Goal: Task Accomplishment & Management: Manage account settings

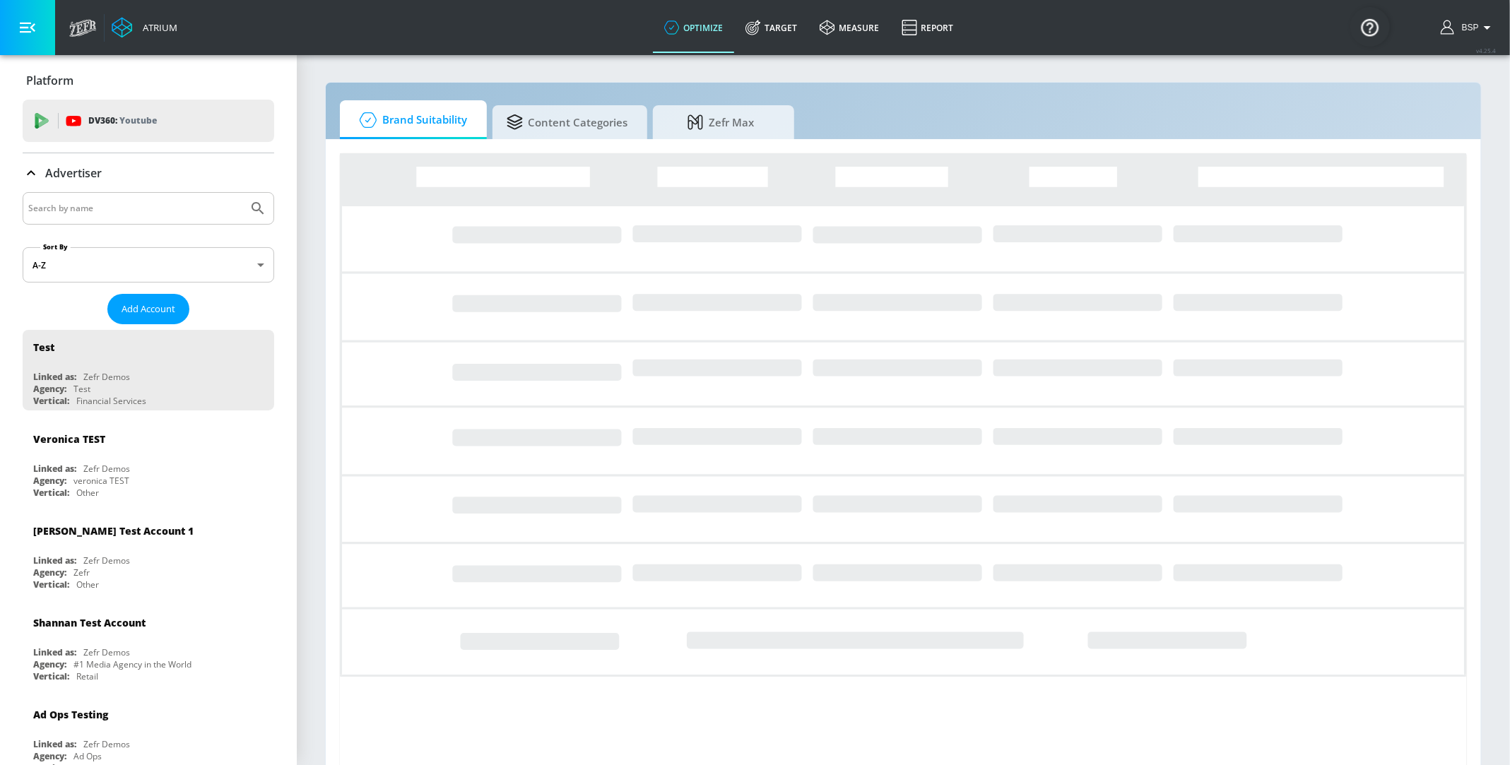
click at [119, 209] on input "Search by name" at bounding box center [135, 208] width 214 height 18
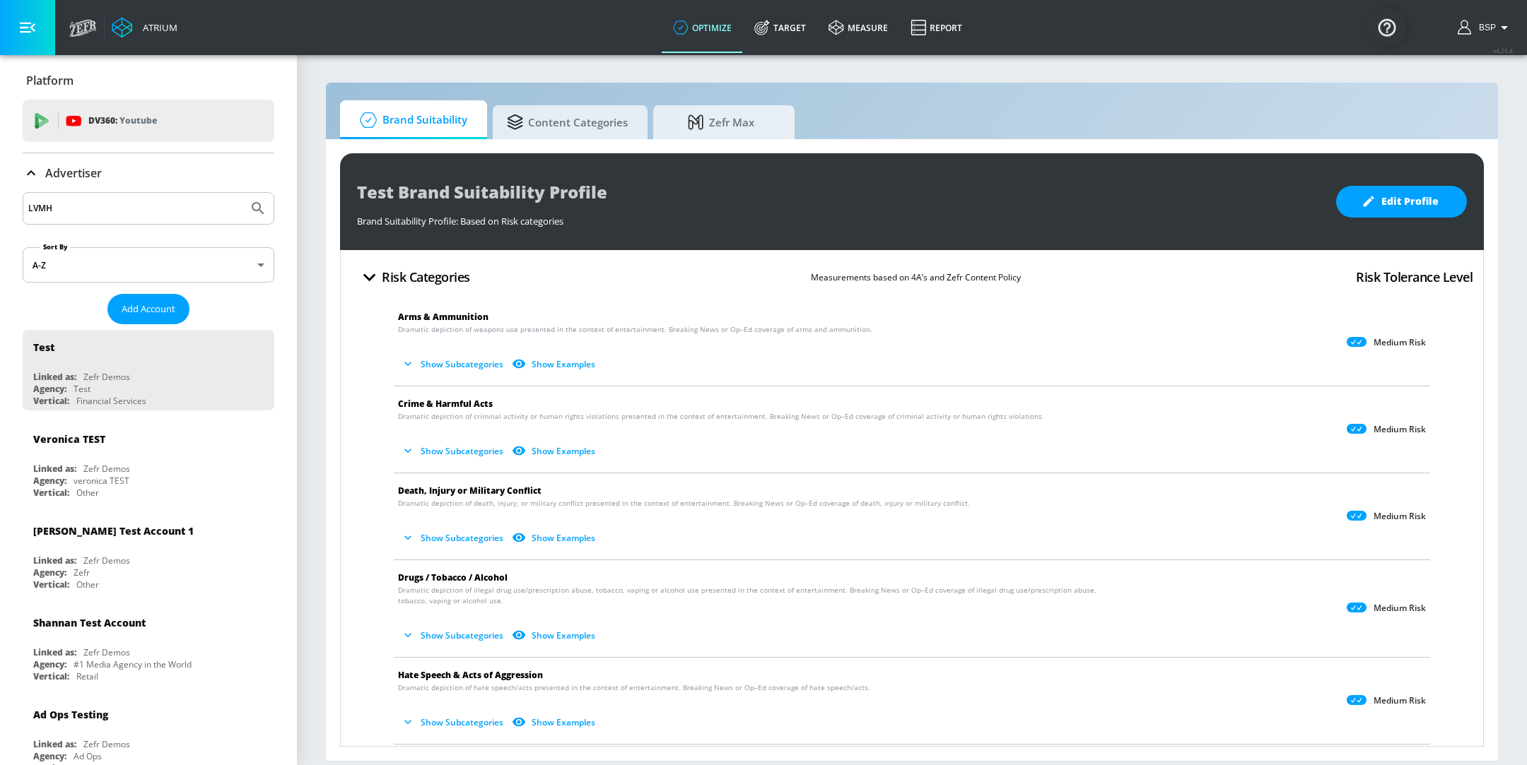
type input "LVMH"
click at [242, 193] on button "Submit Search" at bounding box center [257, 208] width 31 height 31
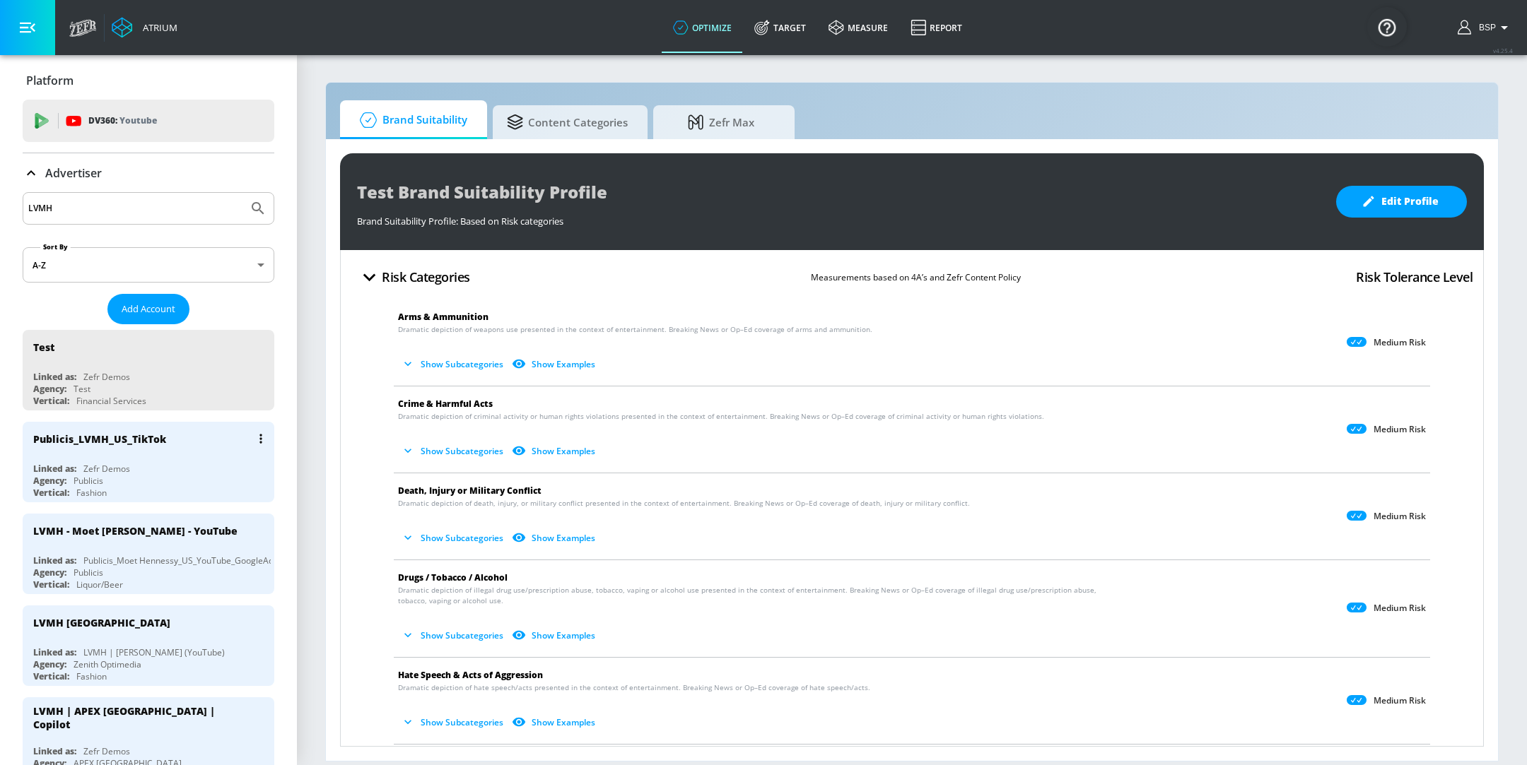
click at [151, 466] on div "Linked as: Zefr Demos" at bounding box center [151, 469] width 237 height 12
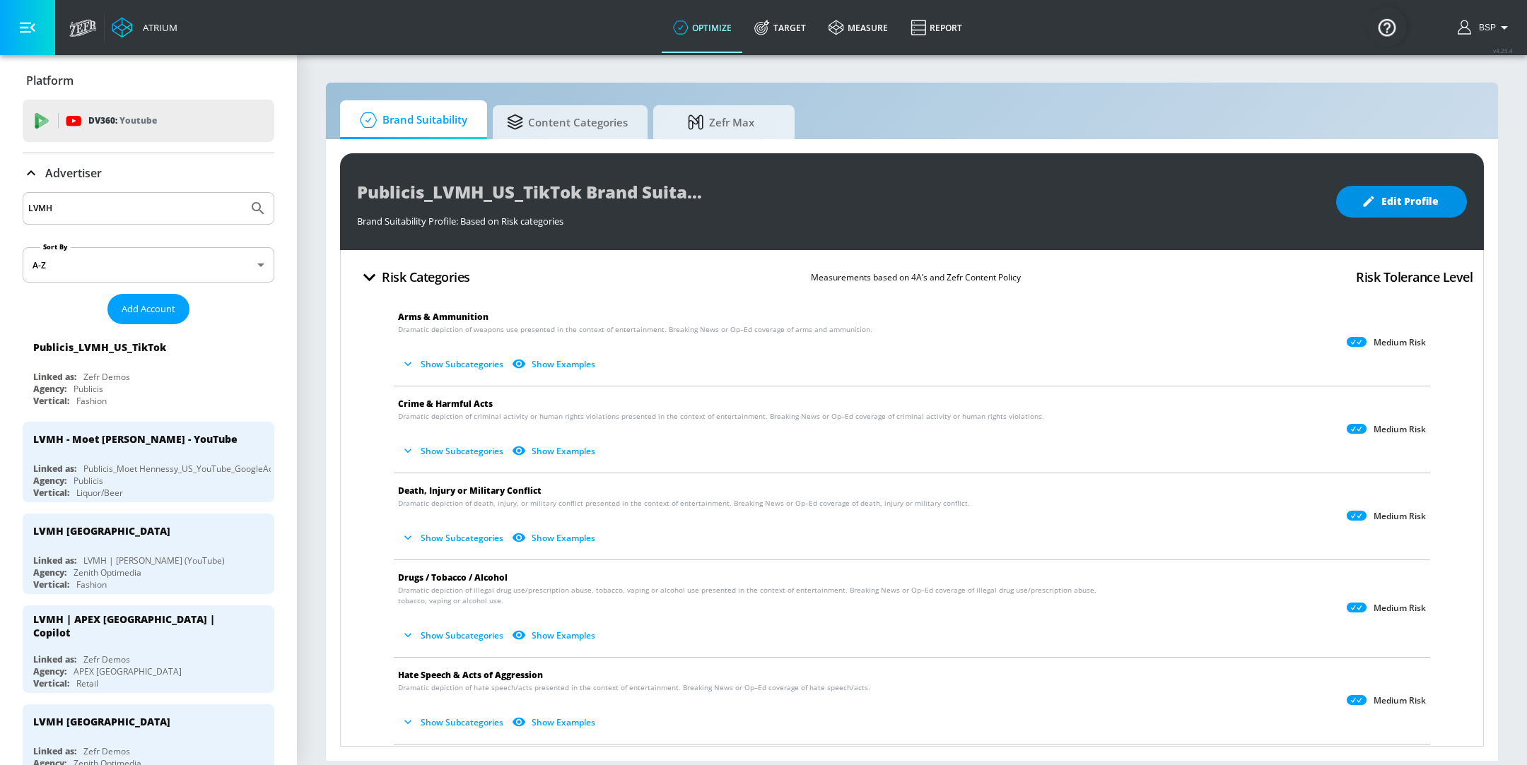
click at [1386, 193] on span "Edit Profile" at bounding box center [1401, 202] width 74 height 18
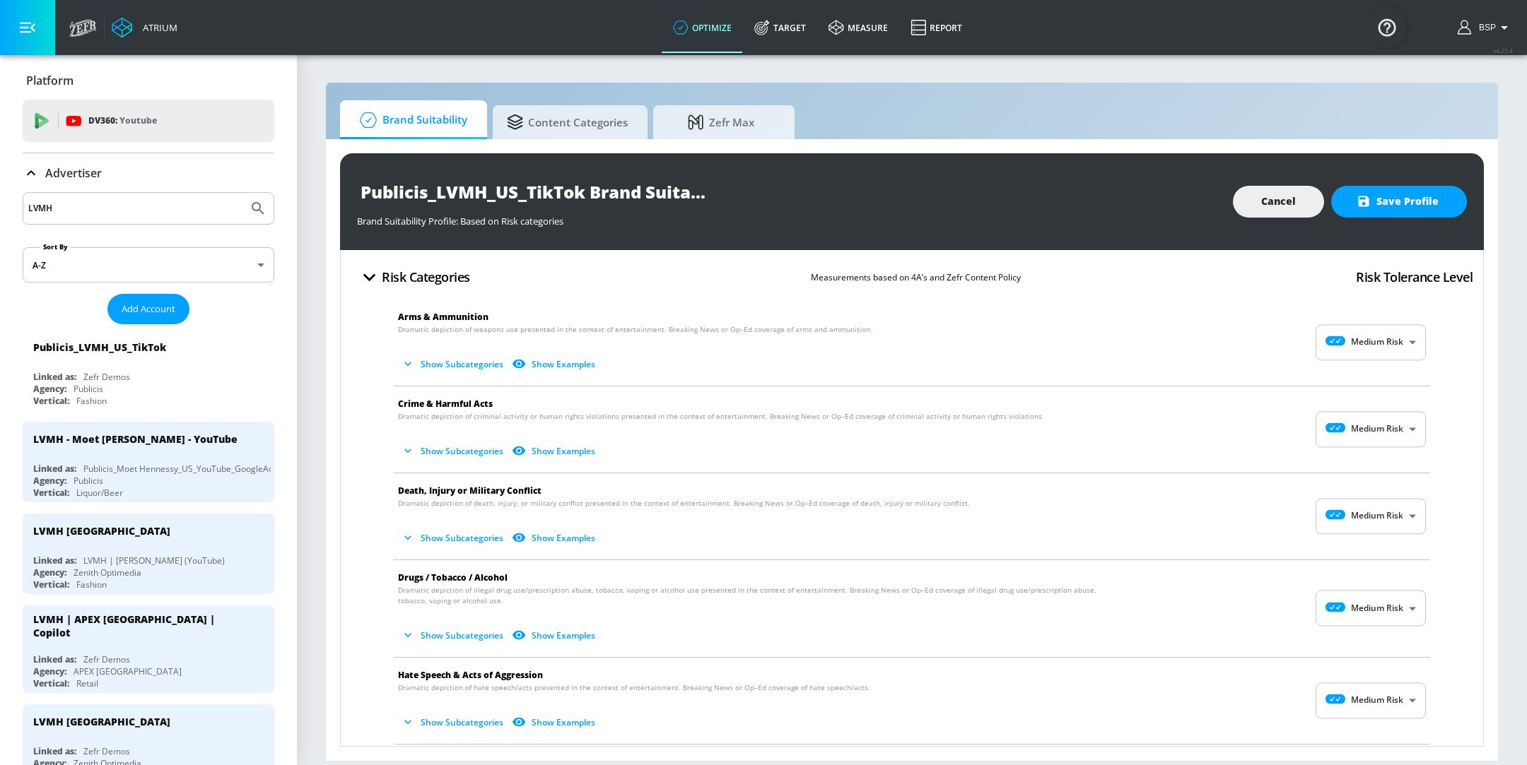
click at [1404, 338] on body "Atrium optimize Target measure Report optimize Target measure Report v 4.25.4 B…" at bounding box center [763, 382] width 1527 height 765
click at [1354, 385] on li "No Risk" at bounding box center [1355, 377] width 110 height 23
type input "MINIMAL"
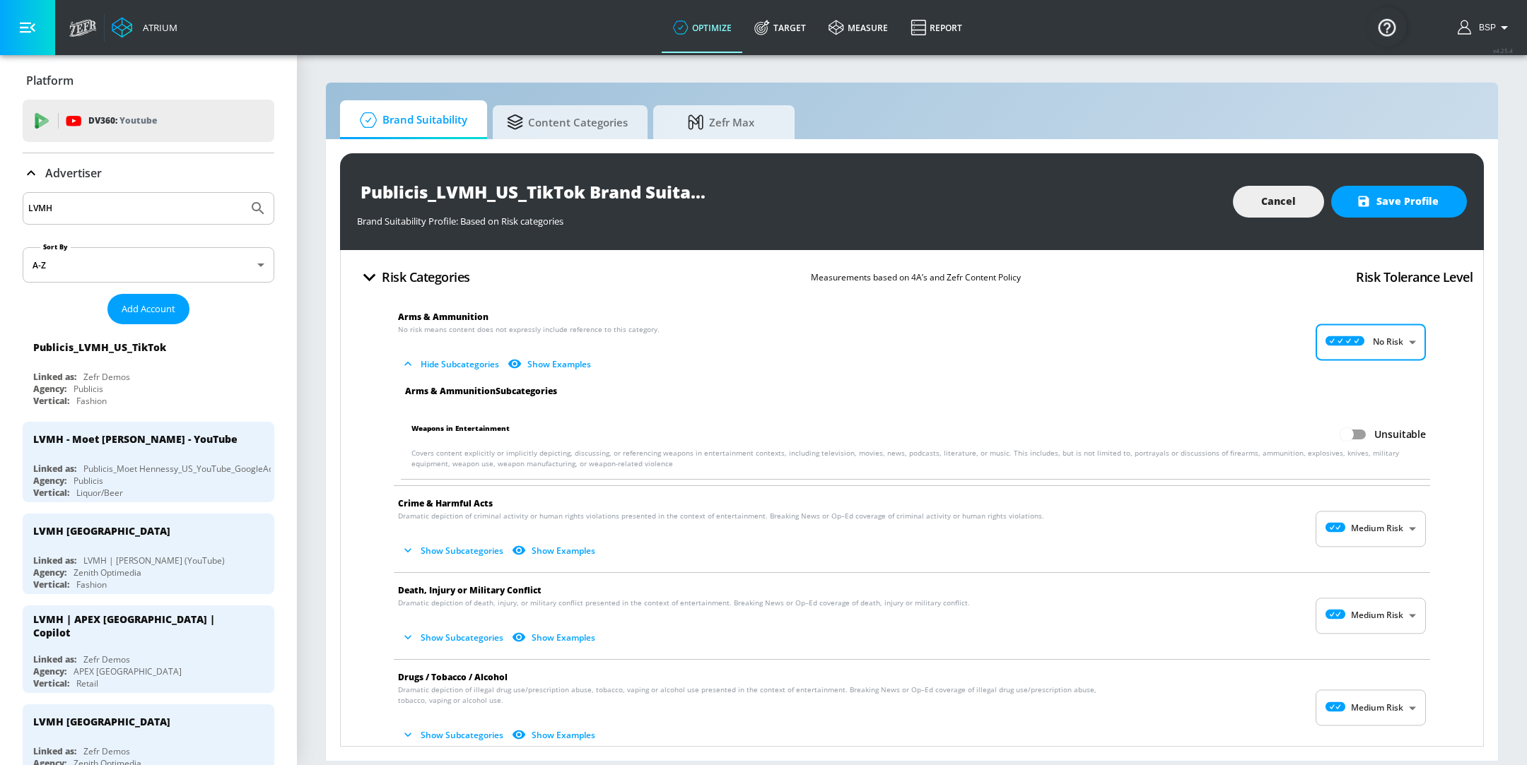
click at [1406, 527] on body "Atrium optimize Target measure Report optimize Target measure Report v 4.25.4 B…" at bounding box center [763, 382] width 1527 height 765
click at [1366, 571] on li "No Risk" at bounding box center [1355, 563] width 110 height 23
type input "MINIMAL"
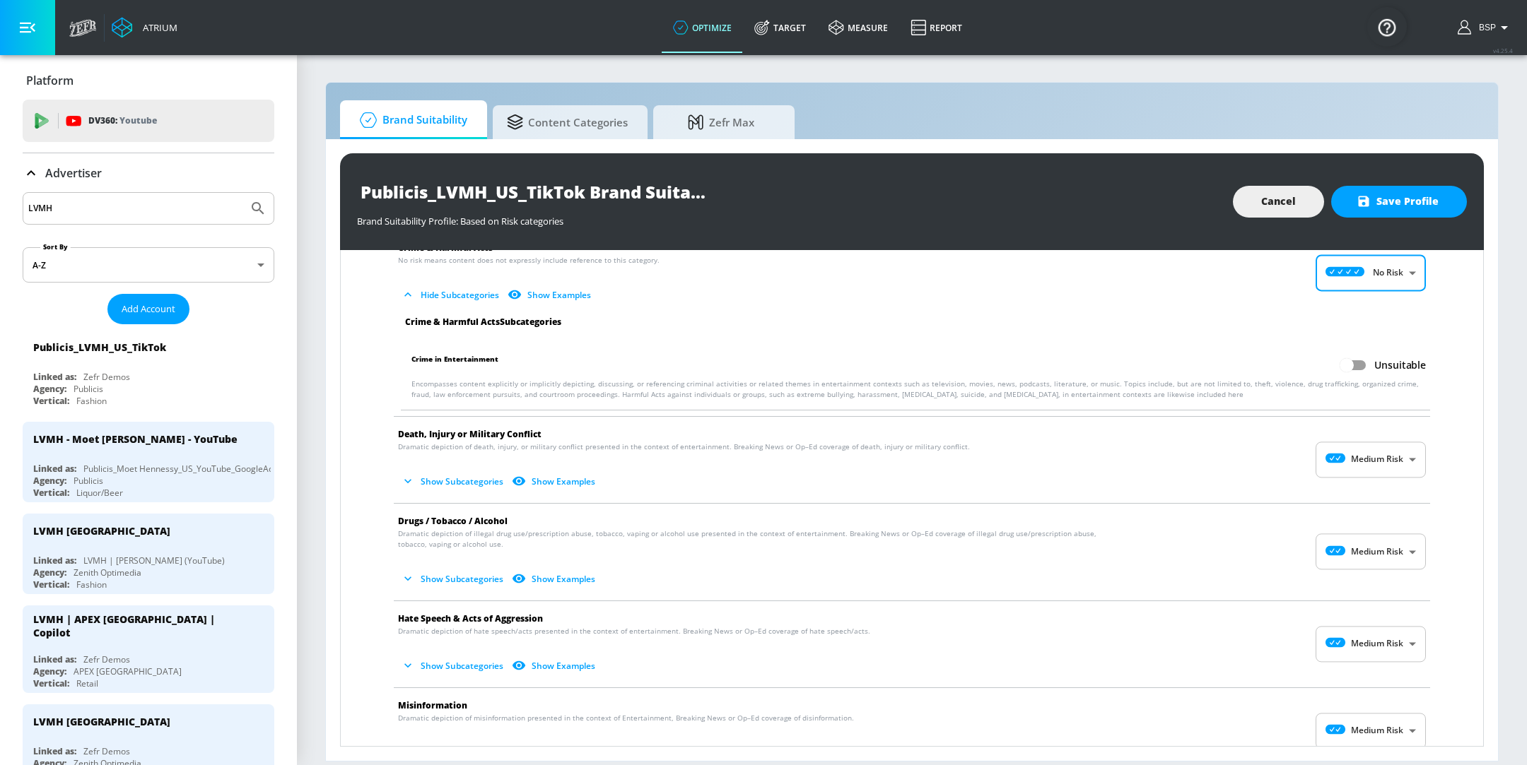
scroll to position [307, 0]
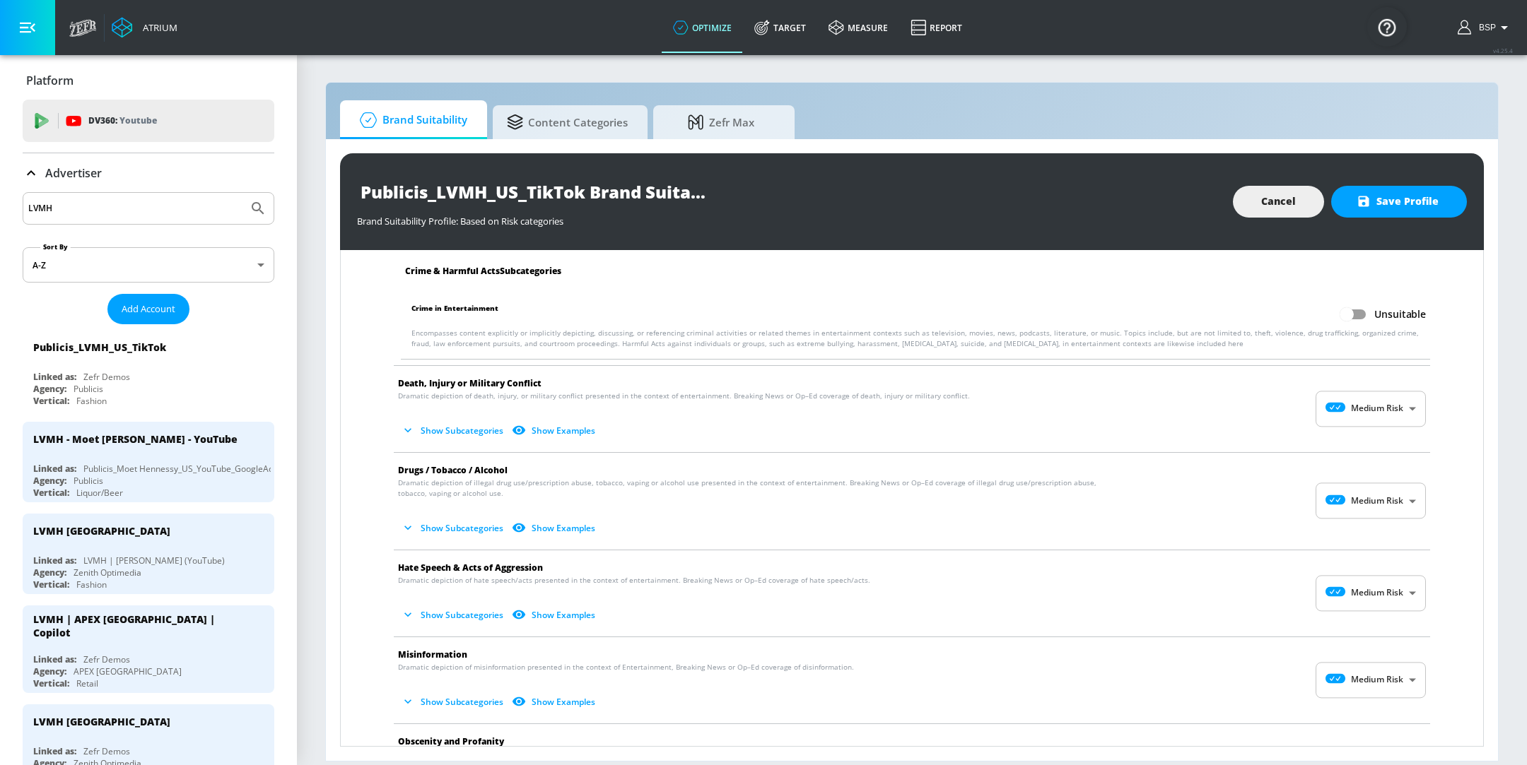
click at [1342, 399] on body "Atrium optimize Target measure Report optimize Target measure Report v 4.25.4 B…" at bounding box center [763, 382] width 1527 height 765
click at [1340, 437] on icon at bounding box center [1330, 442] width 39 height 10
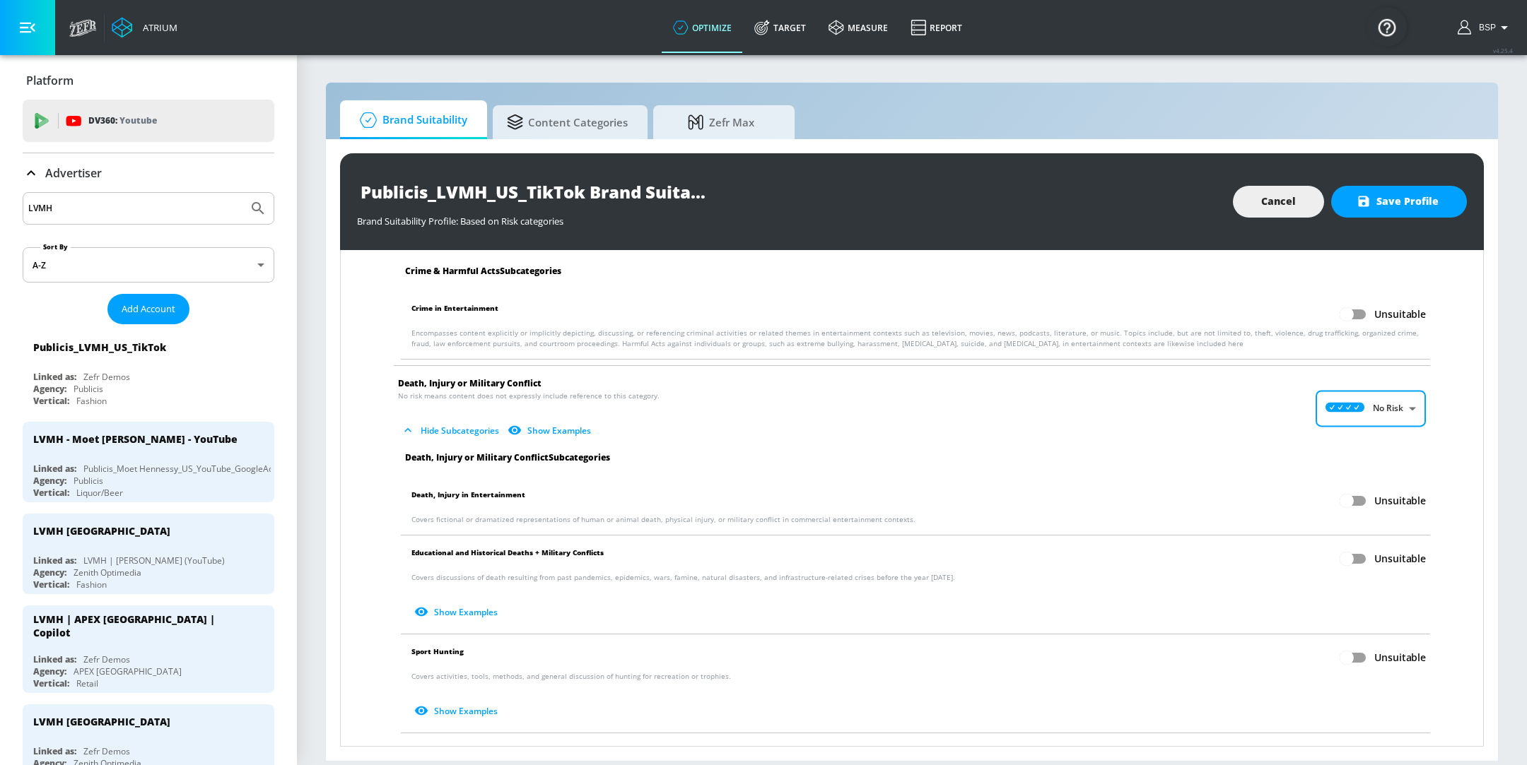
type input "MINIMAL"
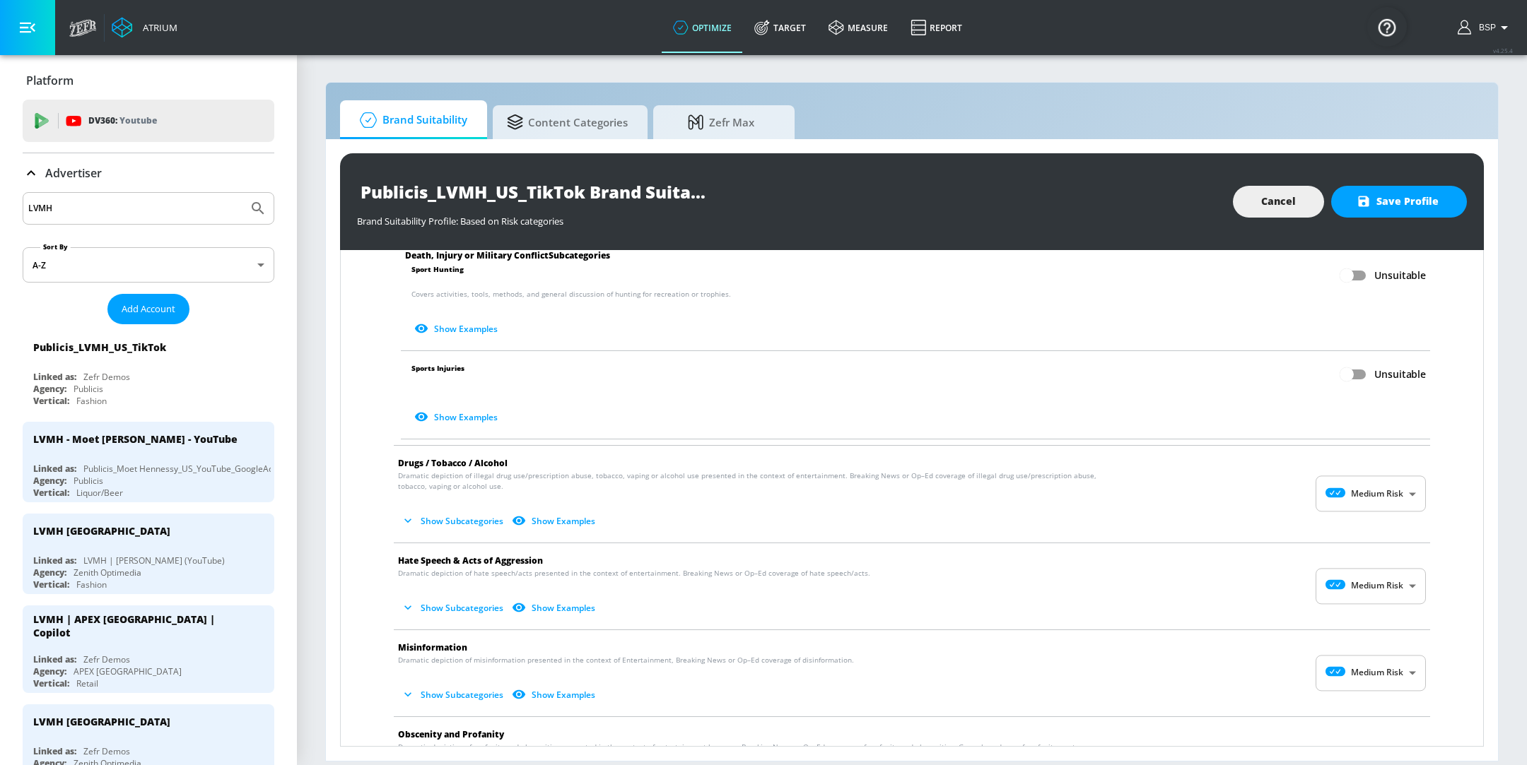
scroll to position [810, 0]
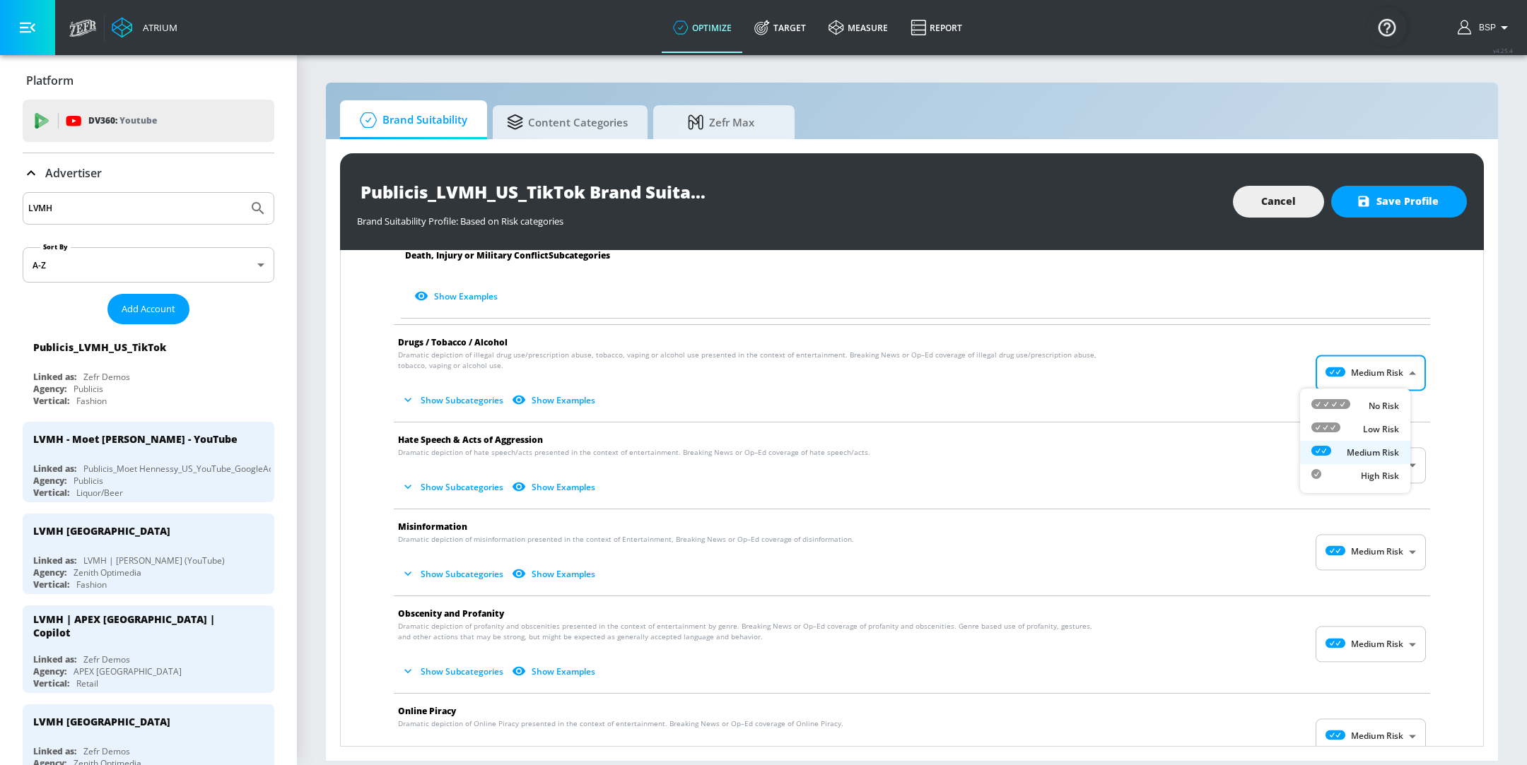
click at [1349, 386] on body "Atrium optimize Target measure Report optimize Target measure Report v 4.25.4 B…" at bounding box center [763, 382] width 1527 height 765
click at [1343, 399] on icon at bounding box center [1330, 404] width 39 height 10
type input "MINIMAL"
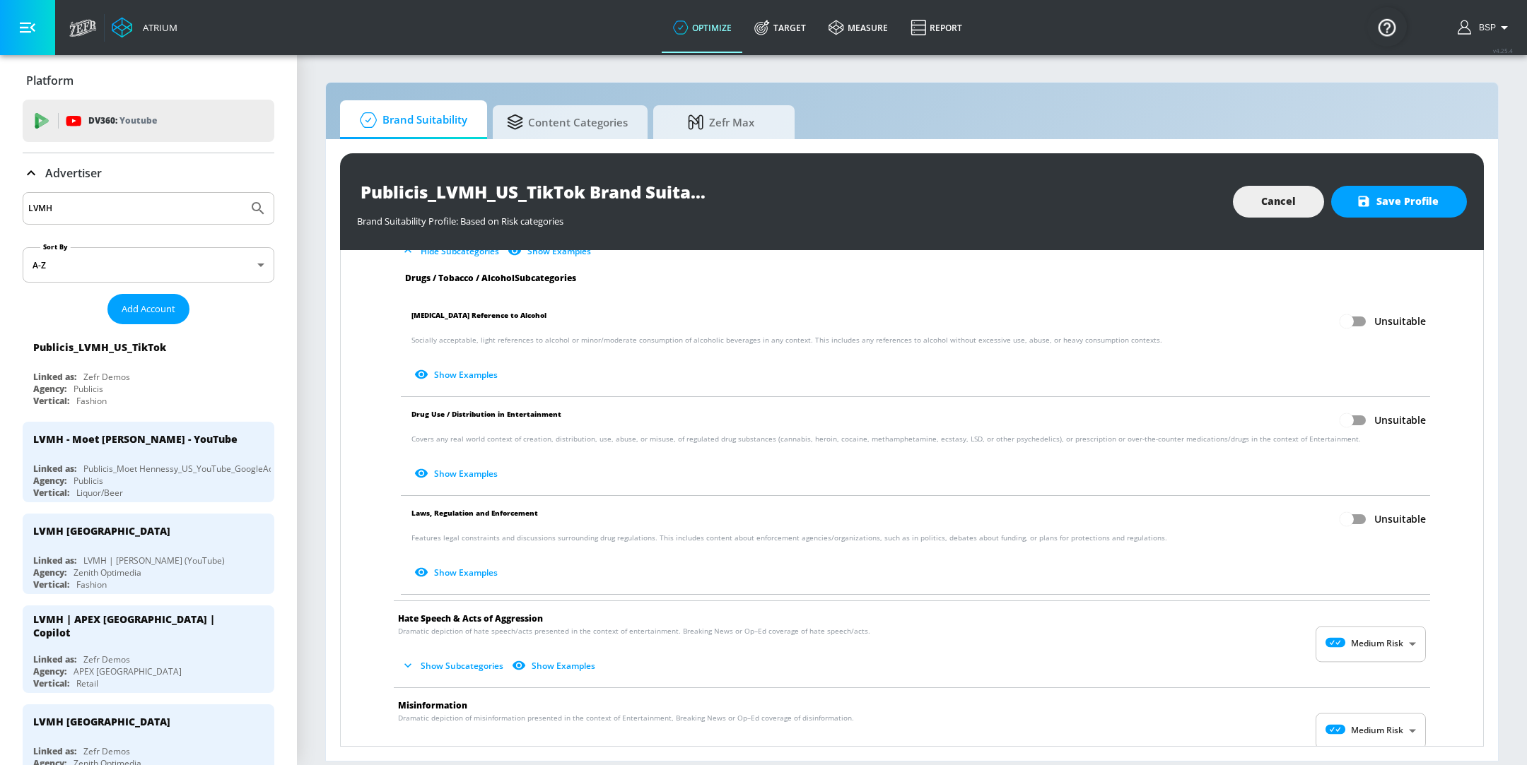
scroll to position [1129, 0]
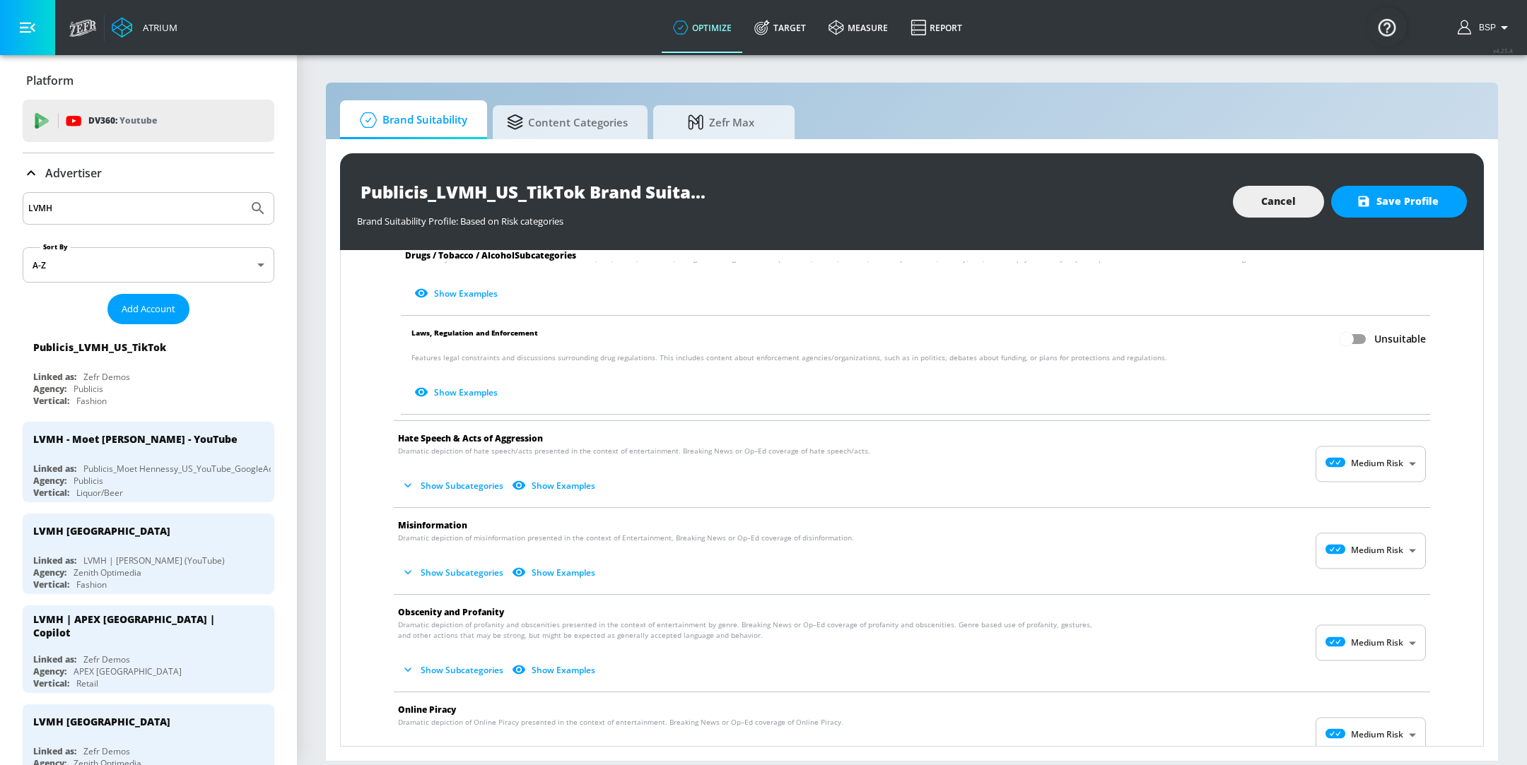
click at [1354, 457] on body "Atrium optimize Target measure Report optimize Target measure Report v 4.25.4 B…" at bounding box center [763, 382] width 1527 height 765
click at [1342, 487] on li "No Risk" at bounding box center [1355, 496] width 110 height 23
type input "MINIMAL"
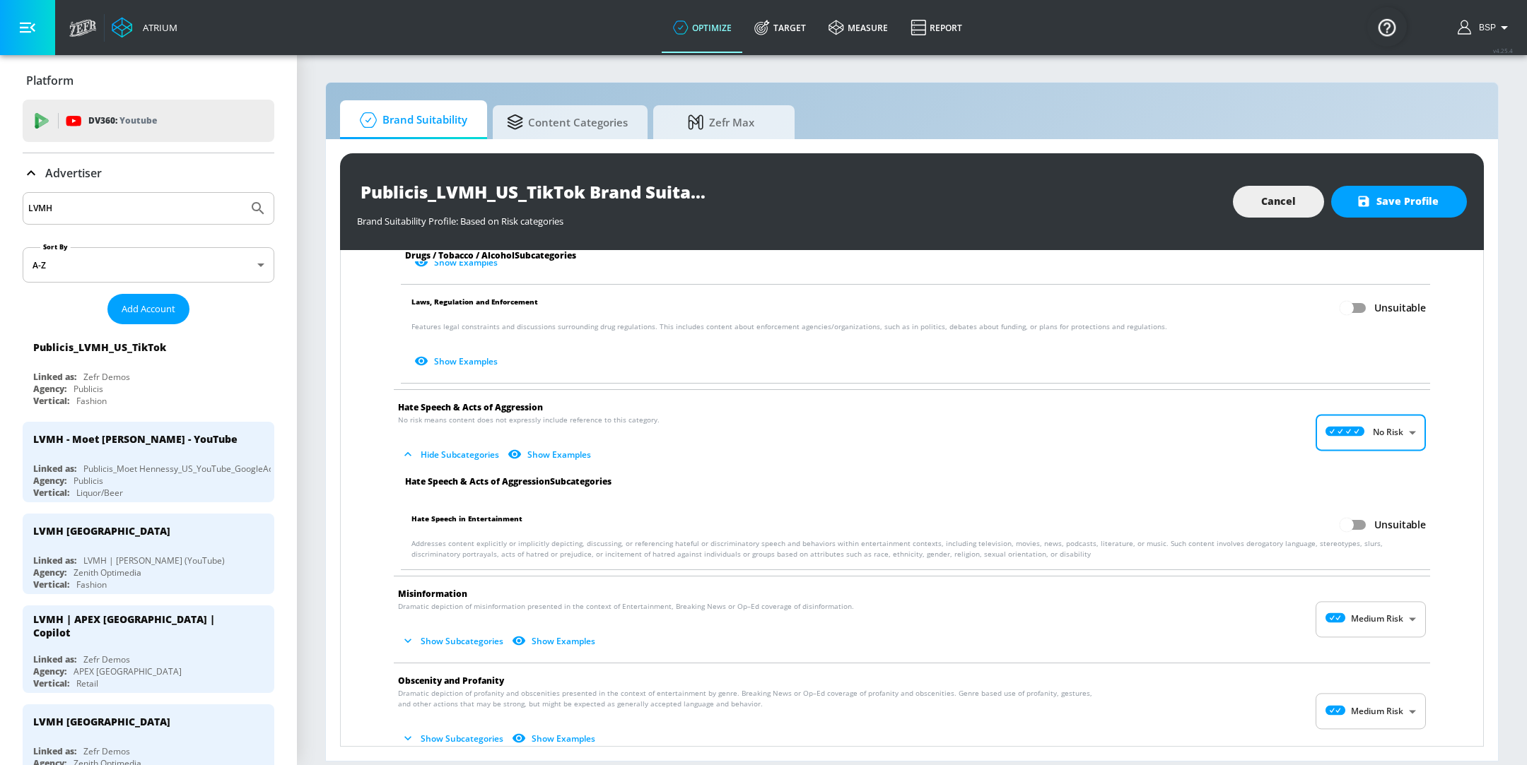
scroll to position [1202, 0]
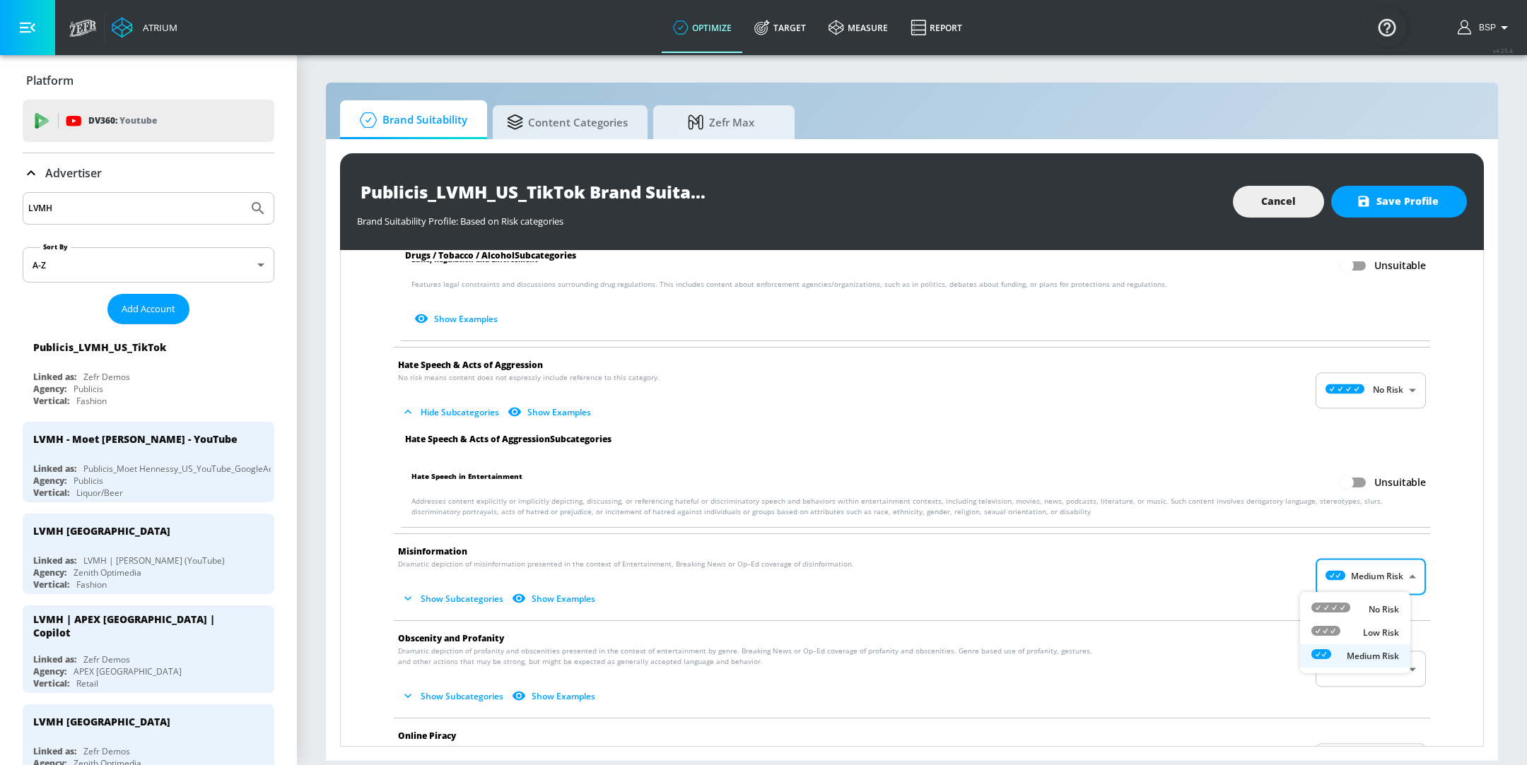
click at [1391, 565] on body "Atrium optimize Target measure Report optimize Target measure Report v 4.25.4 B…" at bounding box center [763, 382] width 1527 height 765
click at [1365, 604] on div "No Risk" at bounding box center [1355, 609] width 88 height 15
type input "MINIMAL"
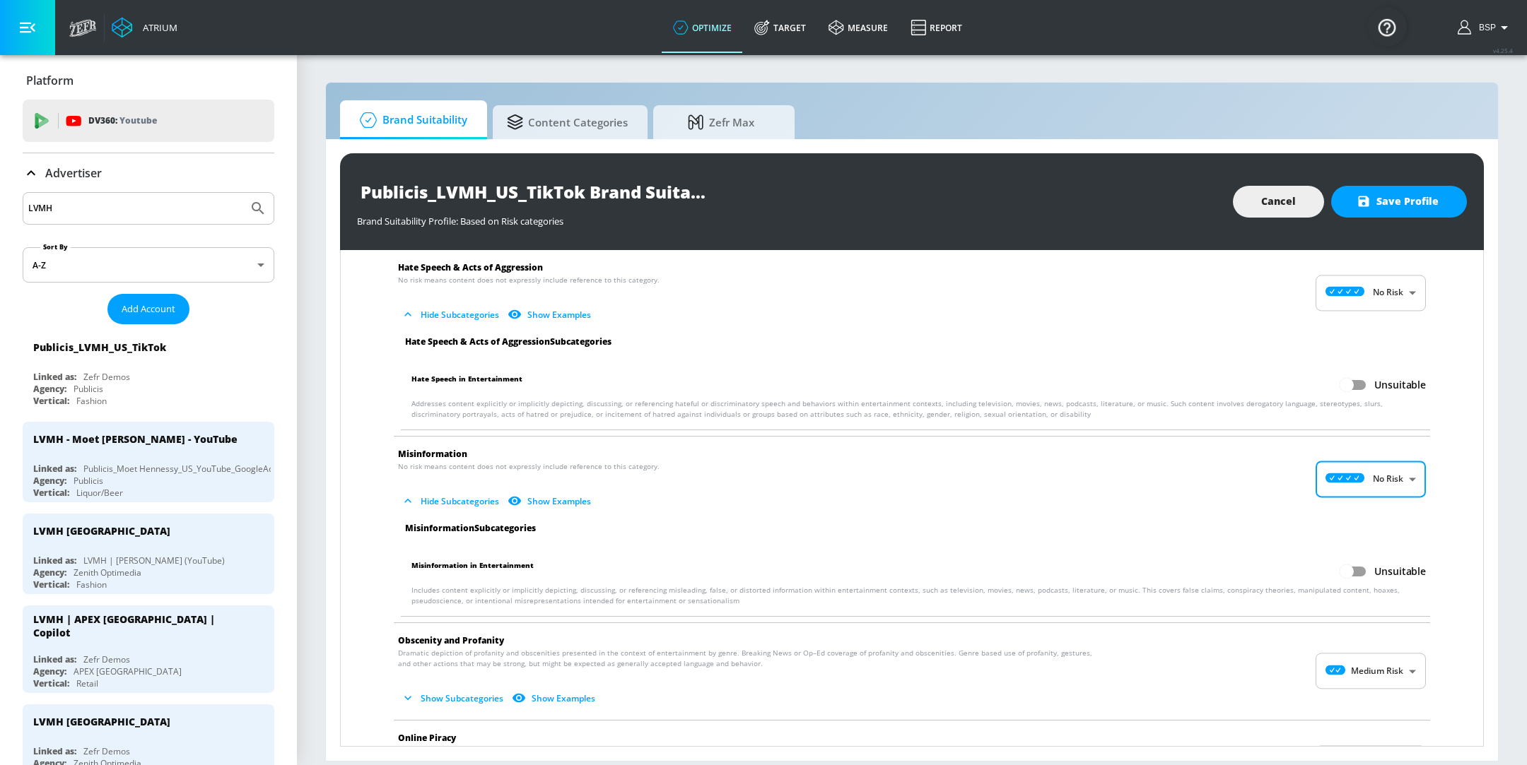
scroll to position [1559, 0]
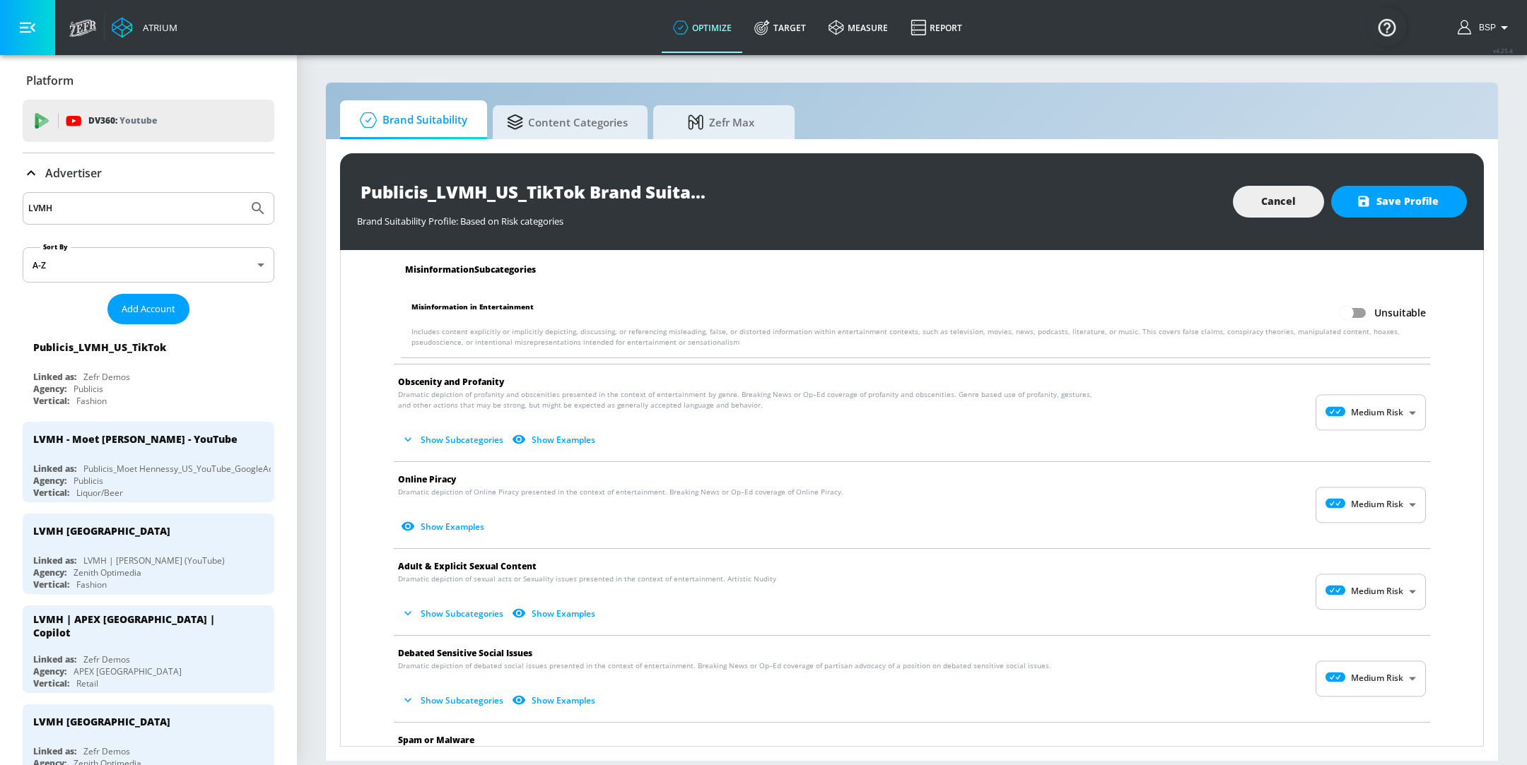
click at [1368, 405] on body "Atrium optimize Target measure Report optimize Target measure Report v 4.25.4 B…" at bounding box center [763, 382] width 1527 height 765
click at [1361, 444] on div "No Risk" at bounding box center [1355, 445] width 88 height 15
type input "MINIMAL"
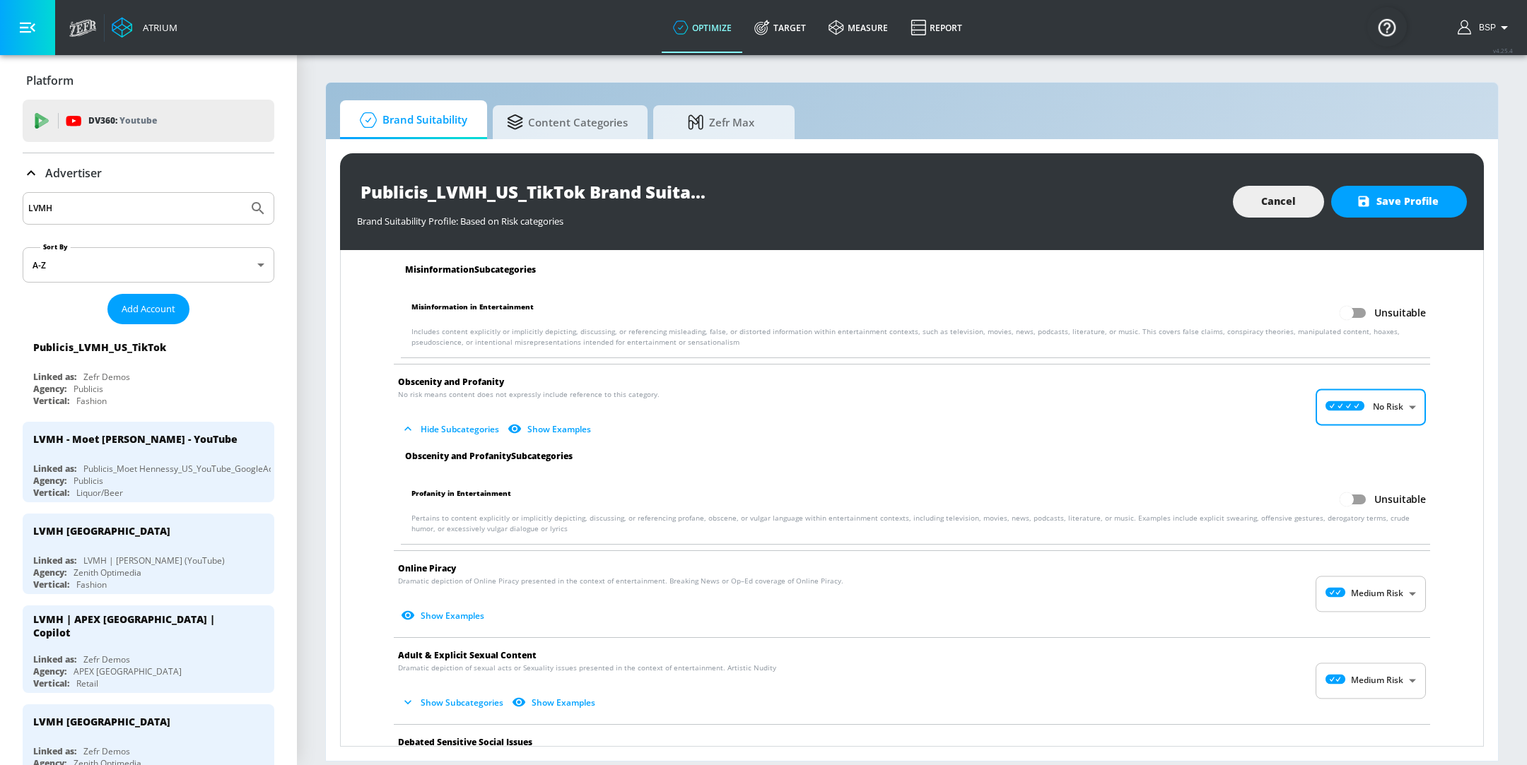
click at [1390, 618] on li "Online Piracy Dramatic depiction of Online Piracy presented in the context of e…" at bounding box center [912, 594] width 1050 height 86
click at [1387, 604] on body "Atrium optimize Target measure Report optimize Target measure Report v 4.25.4 B…" at bounding box center [763, 382] width 1527 height 765
click at [1360, 606] on div at bounding box center [763, 382] width 1527 height 765
click at [1365, 594] on body "Atrium optimize Target measure Report optimize Target measure Report v 4.25.4 B…" at bounding box center [763, 382] width 1527 height 765
click at [1362, 615] on li "No Risk" at bounding box center [1355, 625] width 110 height 23
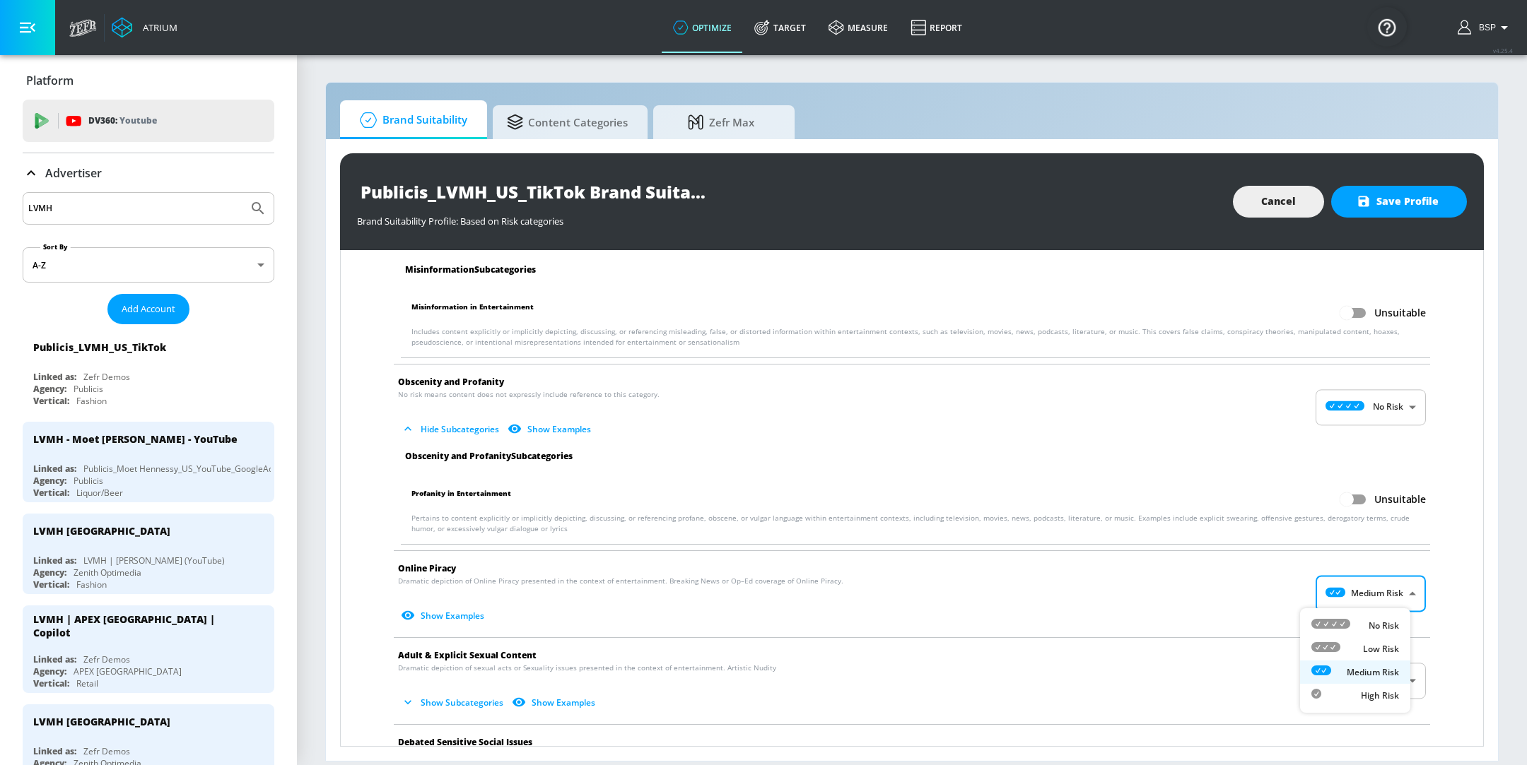
type input "MINIMAL"
click at [1390, 654] on li "Adult & Explicit Sexual Content Dramatic depiction of sexual acts or Sexuality …" at bounding box center [912, 681] width 1050 height 86
click at [1388, 677] on body "Atrium optimize Target measure Report optimize Target measure Report v 4.25.4 B…" at bounding box center [763, 382] width 1527 height 765
click at [1383, 663] on p "No Risk" at bounding box center [1383, 667] width 30 height 13
type input "MINIMAL"
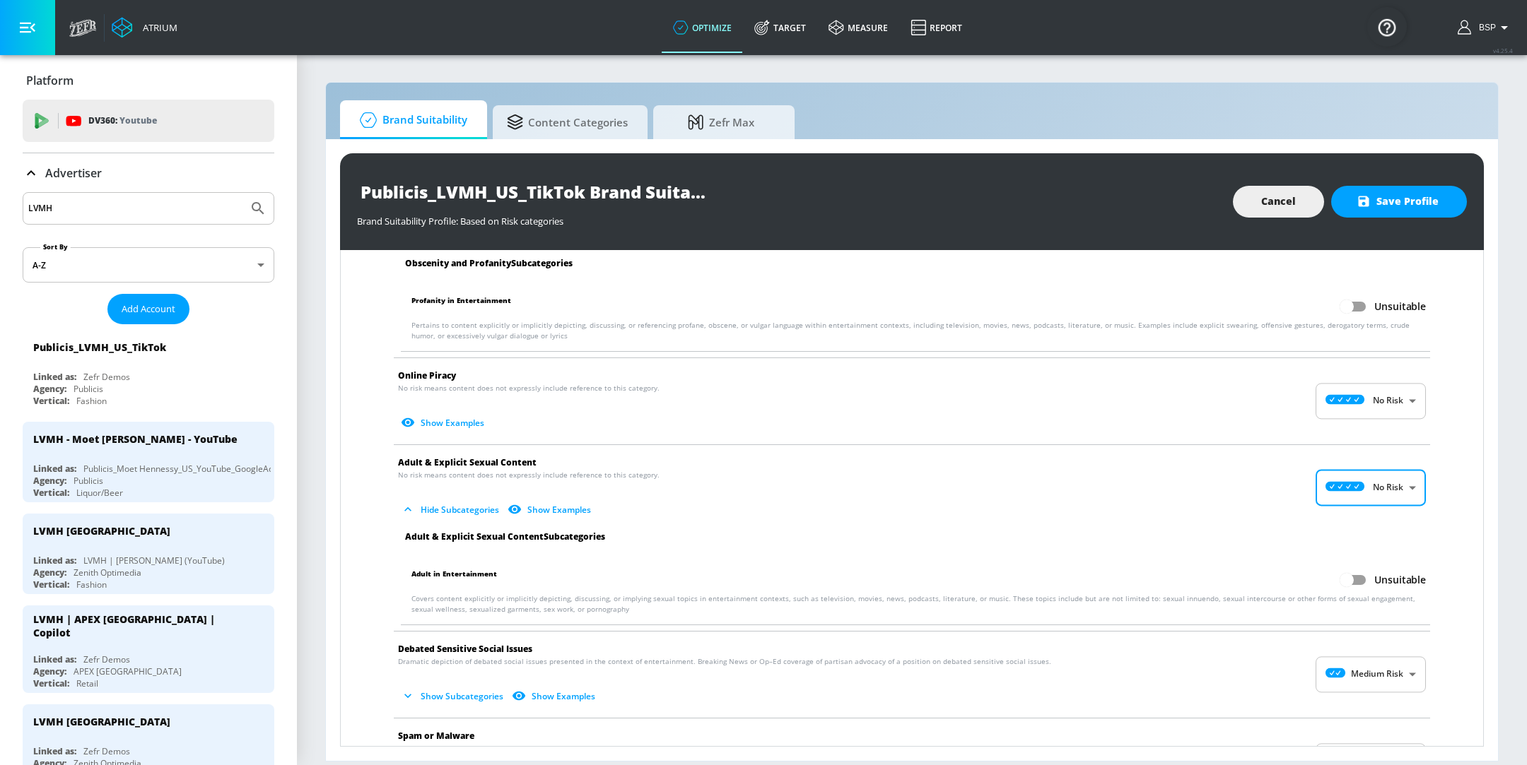
scroll to position [2275, 0]
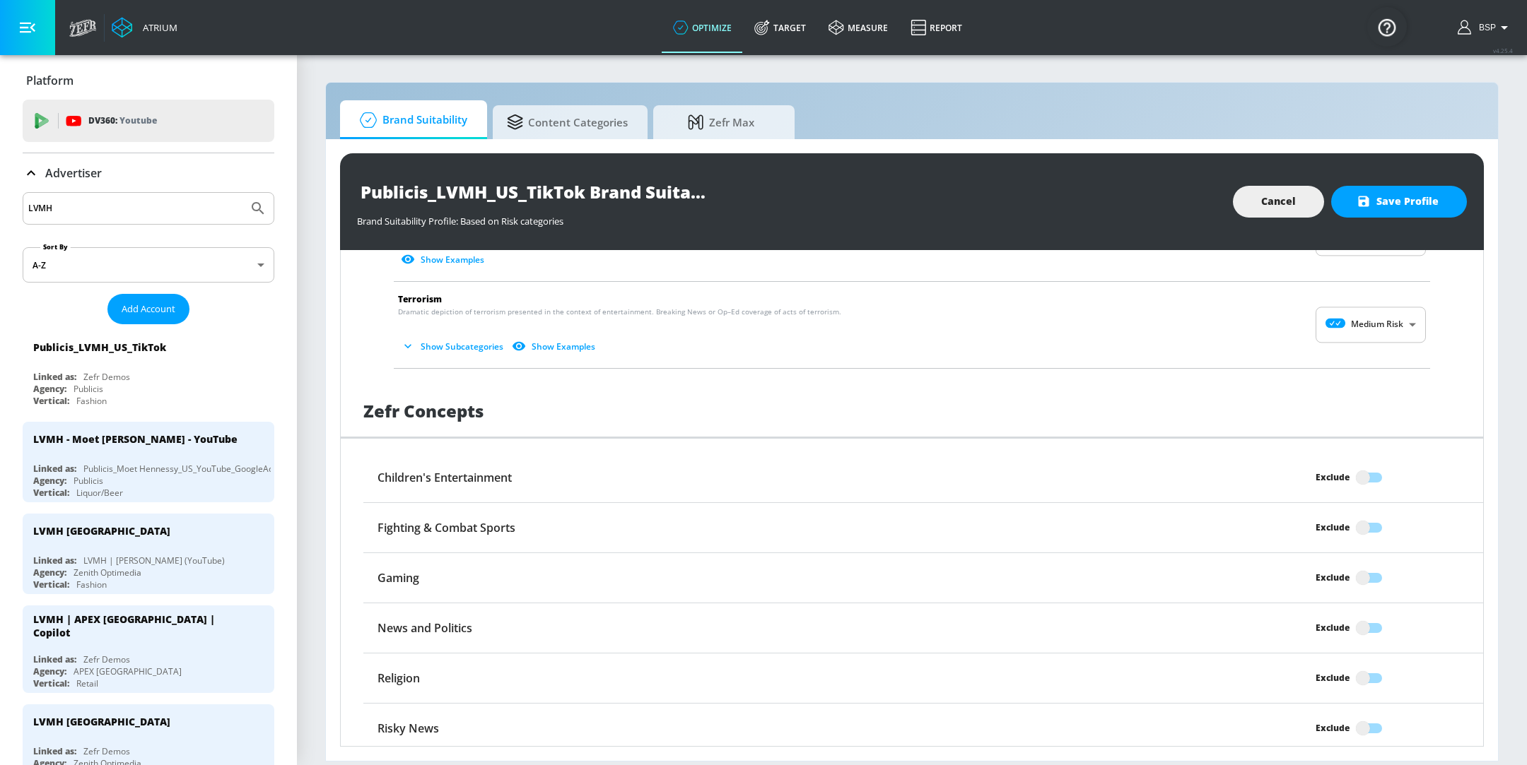
click at [1359, 337] on span "Show Subcategories Show Examples" at bounding box center [900, 346] width 1005 height 23
click at [1363, 321] on body "Atrium optimize Target measure Report optimize Target measure Report v 4.25.4 B…" at bounding box center [763, 382] width 1527 height 765
drag, startPoint x: 1361, startPoint y: 337, endPoint x: 1280, endPoint y: 365, distance: 85.2
click at [1360, 338] on ul "No Risk Low Risk Medium Risk High Risk" at bounding box center [1355, 389] width 110 height 105
click at [1296, 356] on div at bounding box center [763, 382] width 1527 height 765
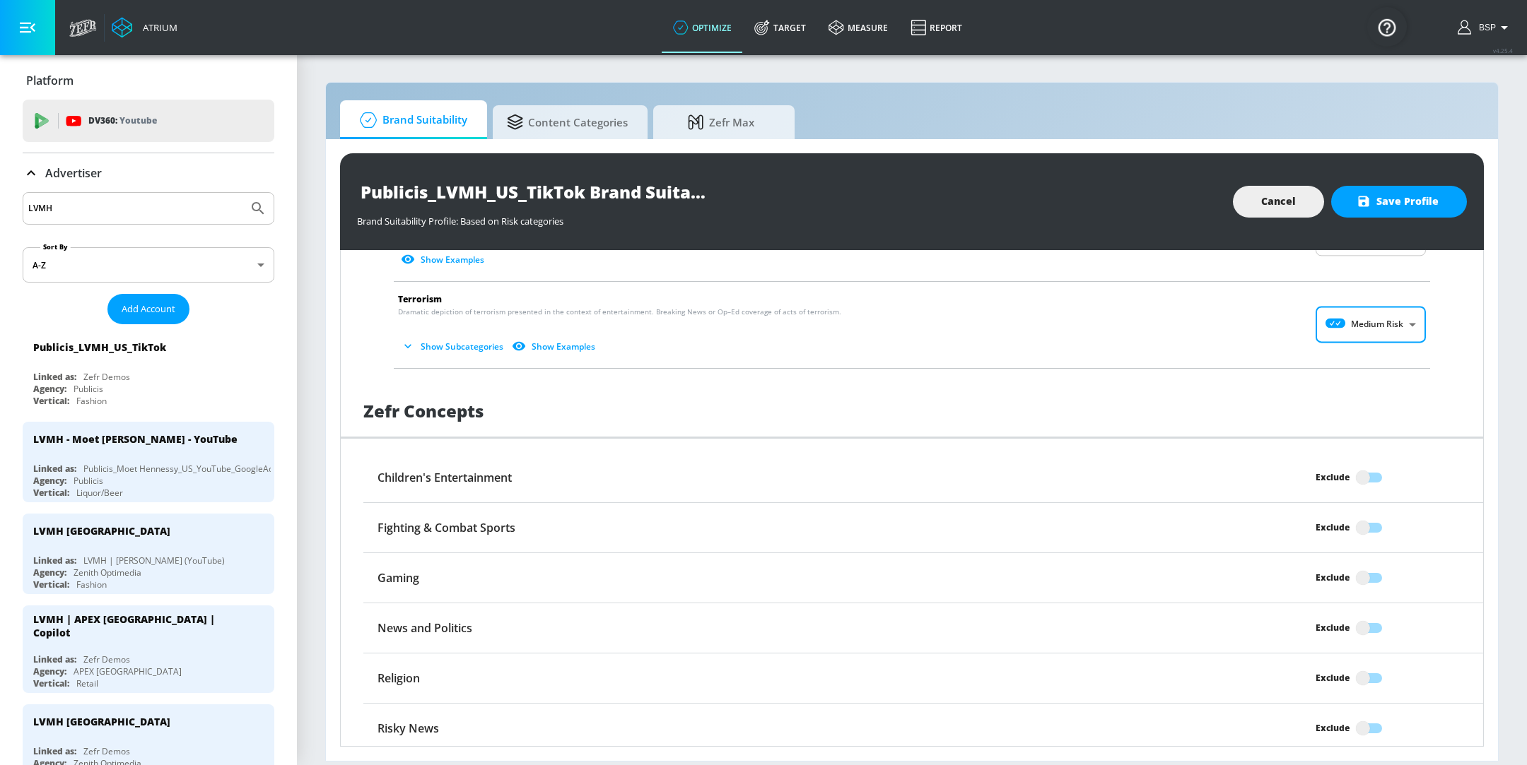
drag, startPoint x: 1314, startPoint y: 353, endPoint x: 1356, endPoint y: 327, distance: 49.2
click at [1315, 353] on li "Terrorism Dramatic depiction of terrorism presented in the context of entertain…" at bounding box center [912, 325] width 1050 height 86
click at [1359, 321] on body "Atrium optimize Target measure Report optimize Target measure Report v 4.25.4 B…" at bounding box center [763, 382] width 1527 height 765
click at [1362, 347] on div "No Risk" at bounding box center [1355, 354] width 88 height 15
type input "MINIMAL"
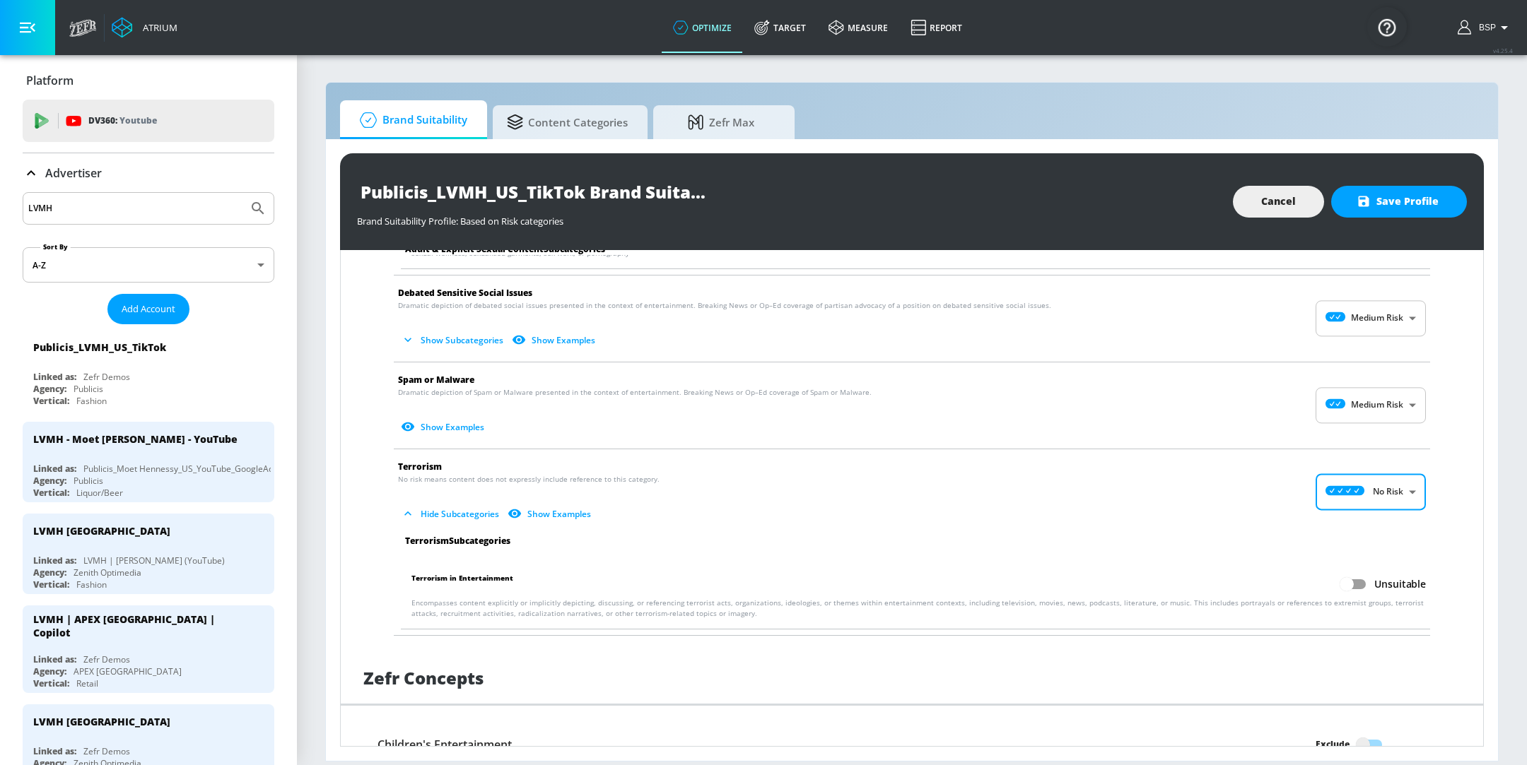
scroll to position [2085, 0]
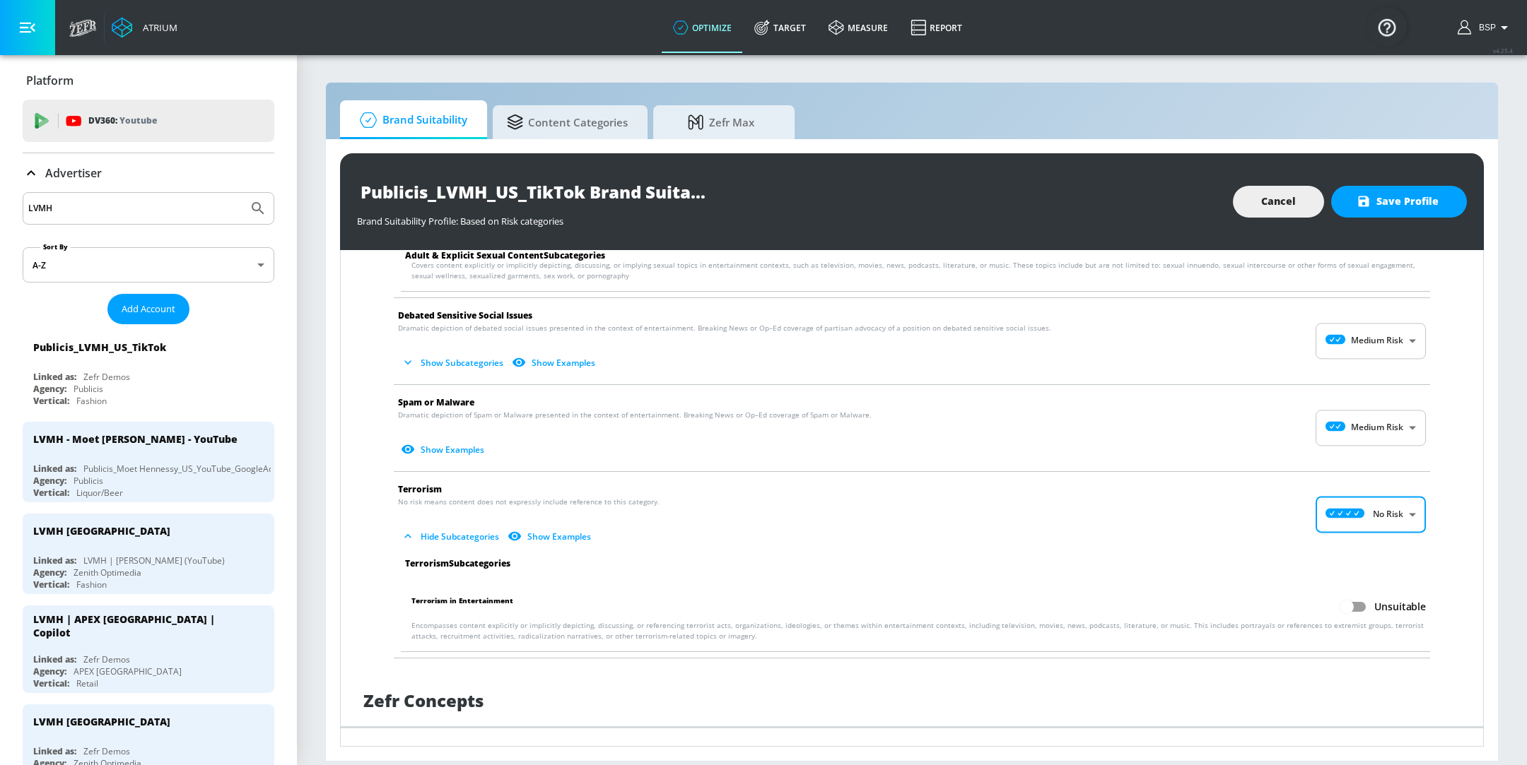
click at [1376, 419] on body "Atrium optimize Target measure Report optimize Target measure Report v 4.25.4 B…" at bounding box center [763, 382] width 1527 height 765
click at [1369, 451] on div "No Risk" at bounding box center [1355, 458] width 88 height 15
type input "MINIMAL"
click at [1378, 338] on body "Atrium optimize Target measure Report optimize Target measure Report v 4.25.4 B…" at bounding box center [763, 382] width 1527 height 765
click at [1365, 380] on li "No Risk" at bounding box center [1355, 371] width 110 height 23
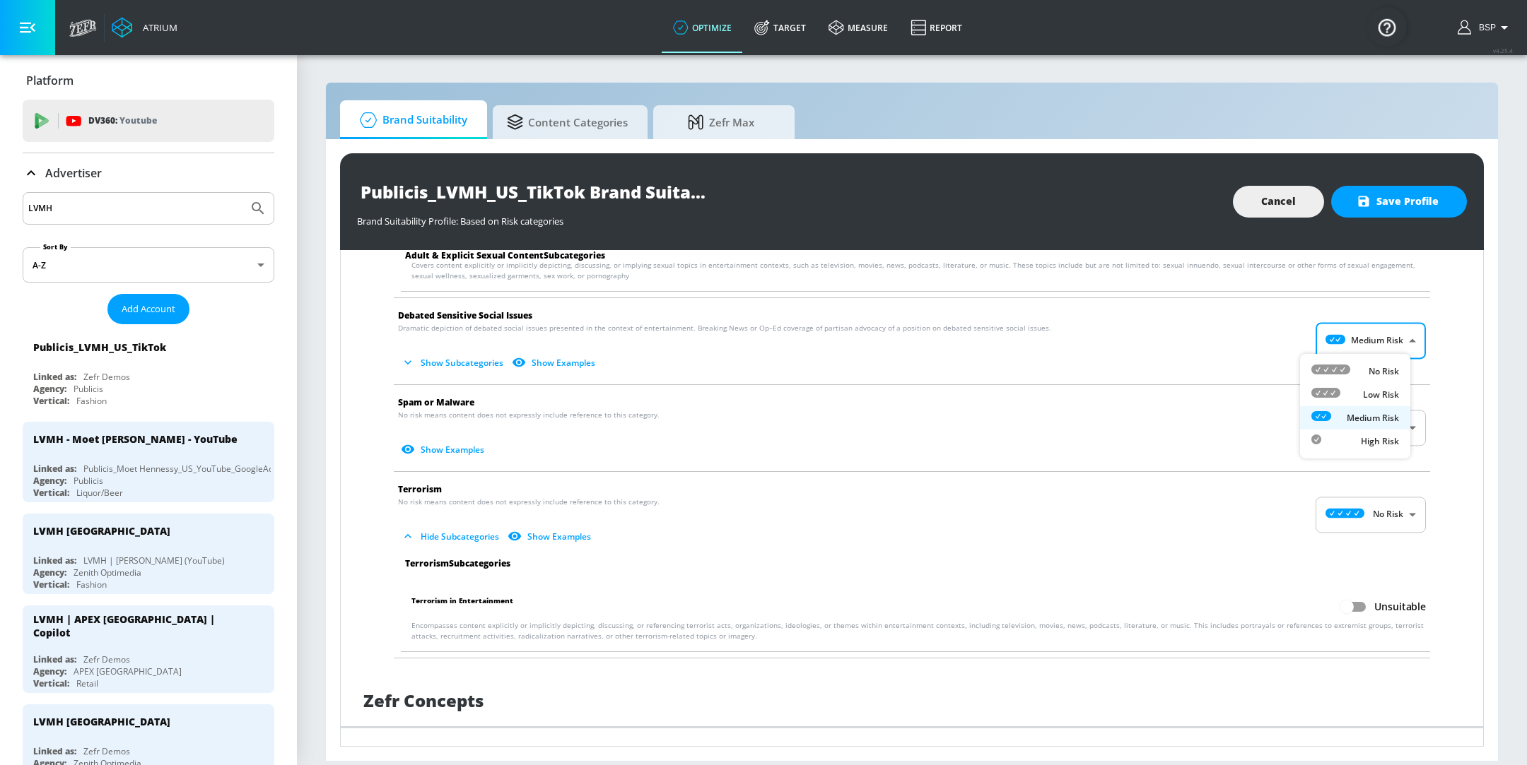
type input "MINIMAL"
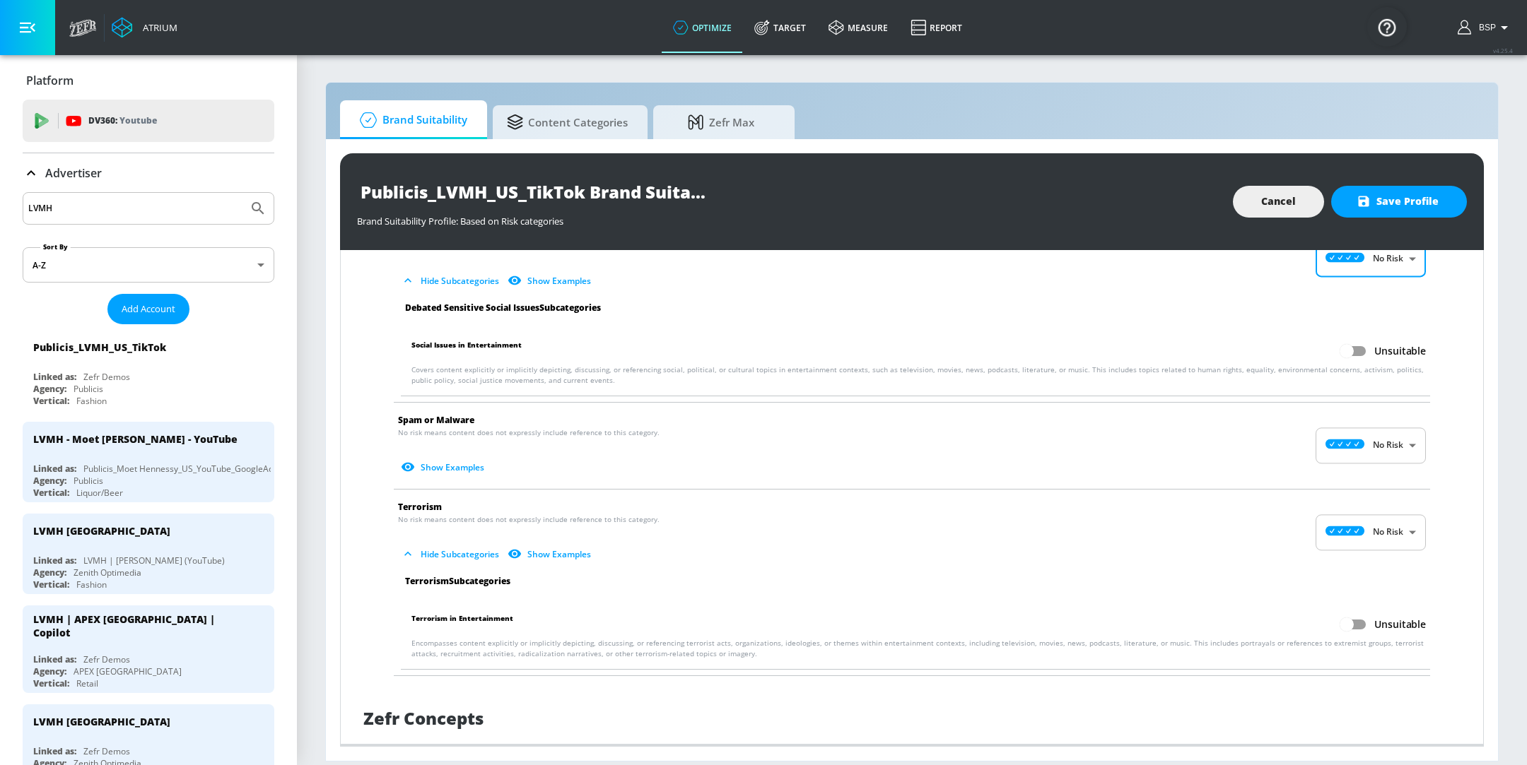
scroll to position [2439, 0]
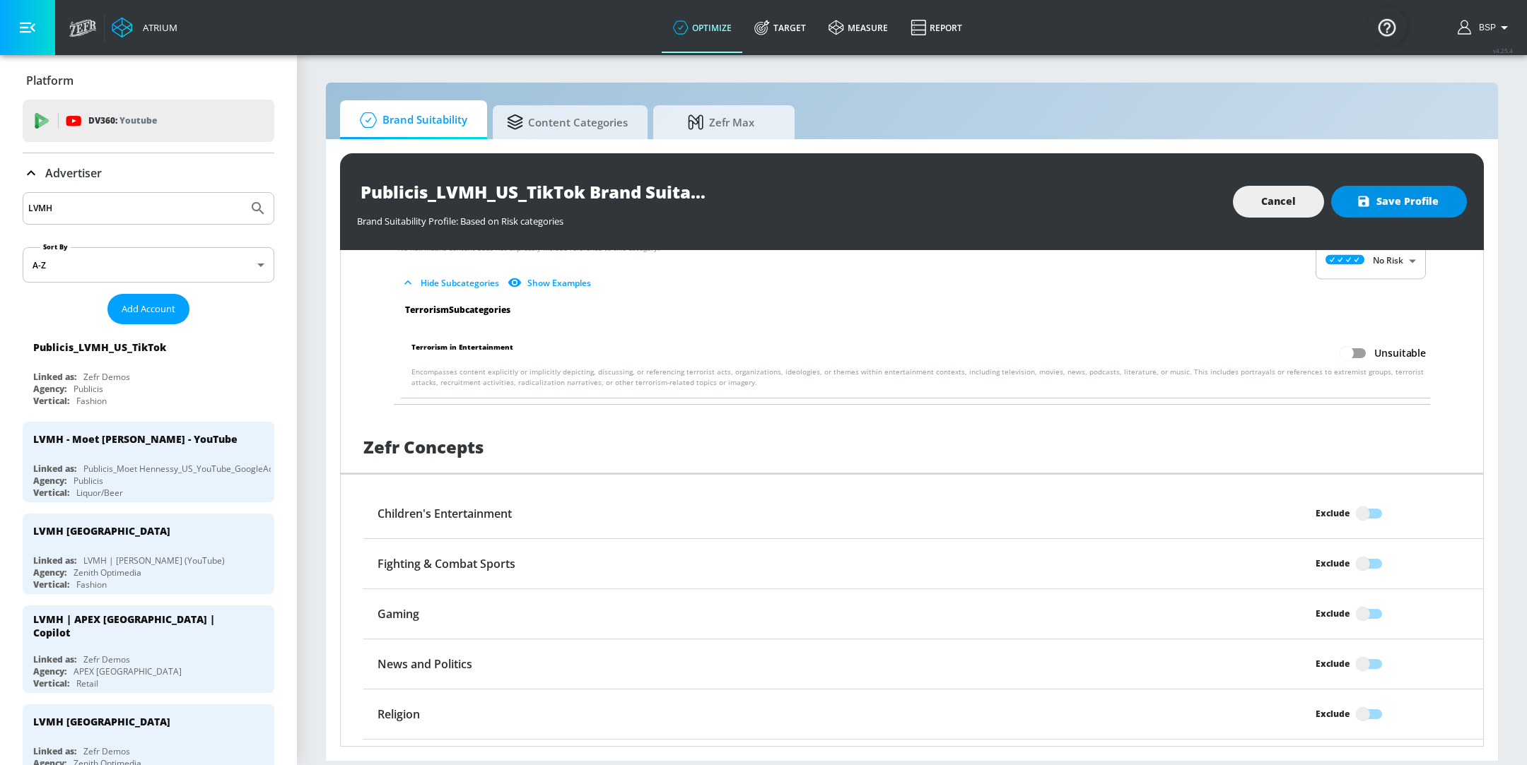
click at [1404, 207] on span "Save Profile" at bounding box center [1398, 202] width 79 height 18
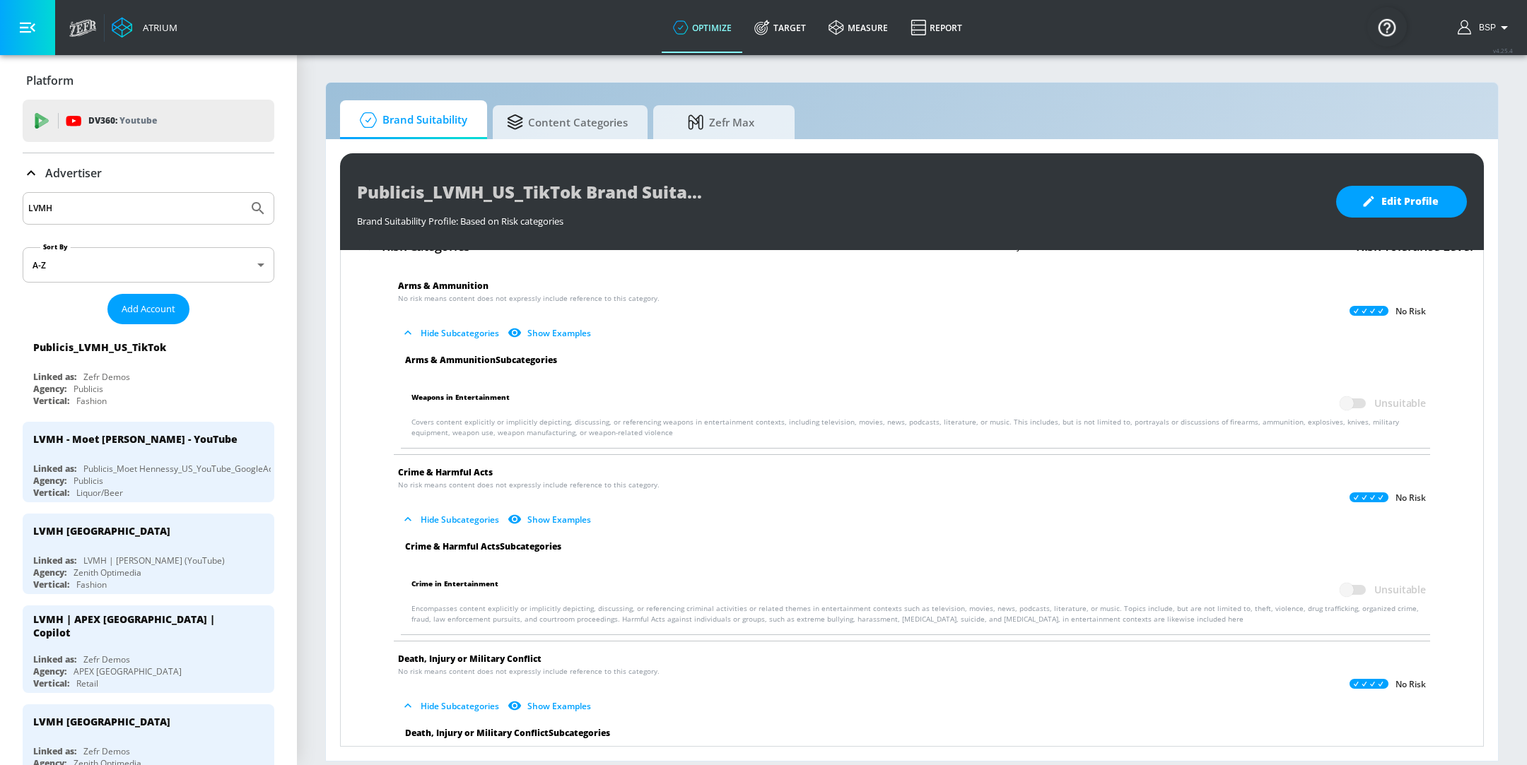
scroll to position [0, 0]
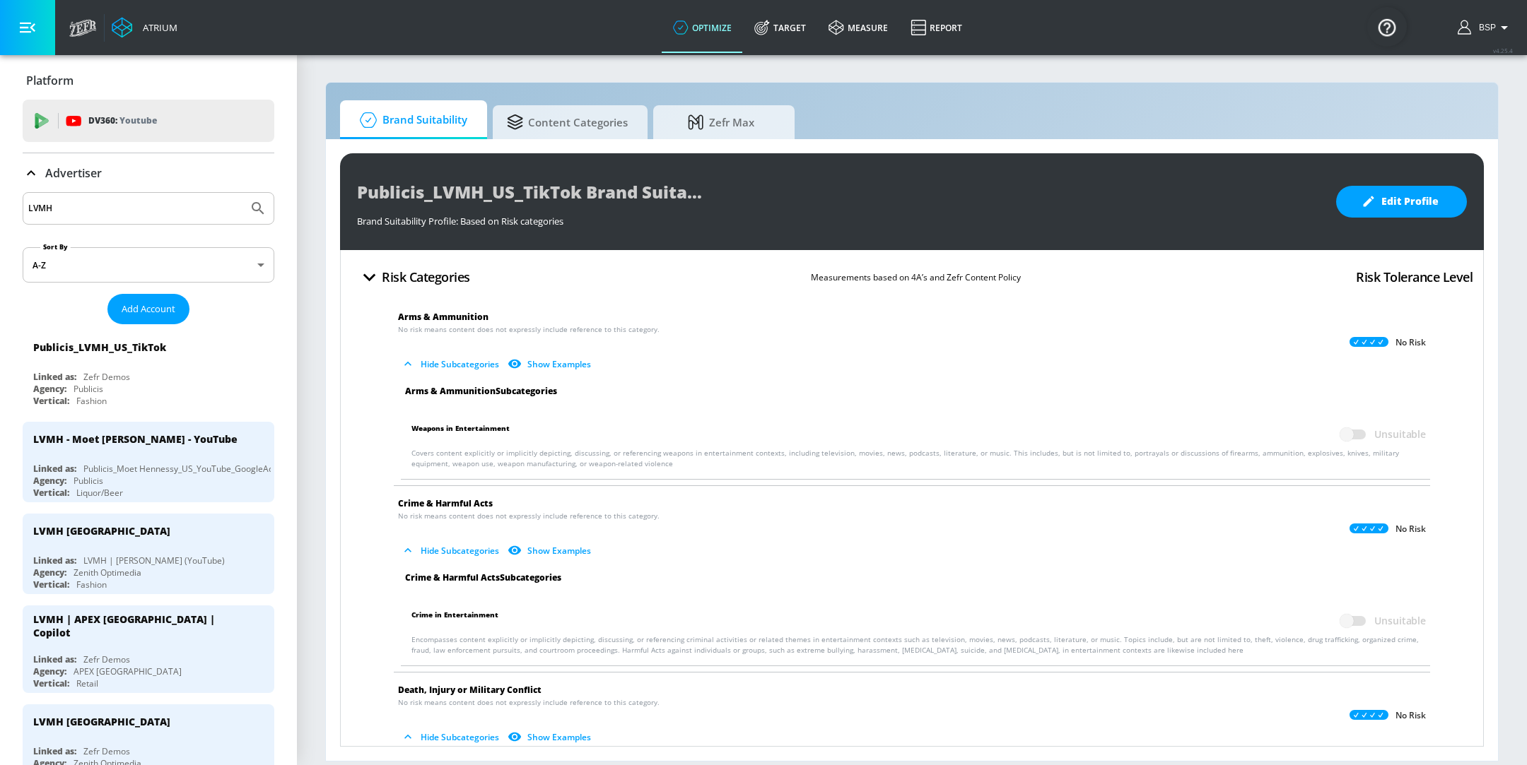
click at [392, 273] on h4 "Risk Categories" at bounding box center [426, 277] width 88 height 20
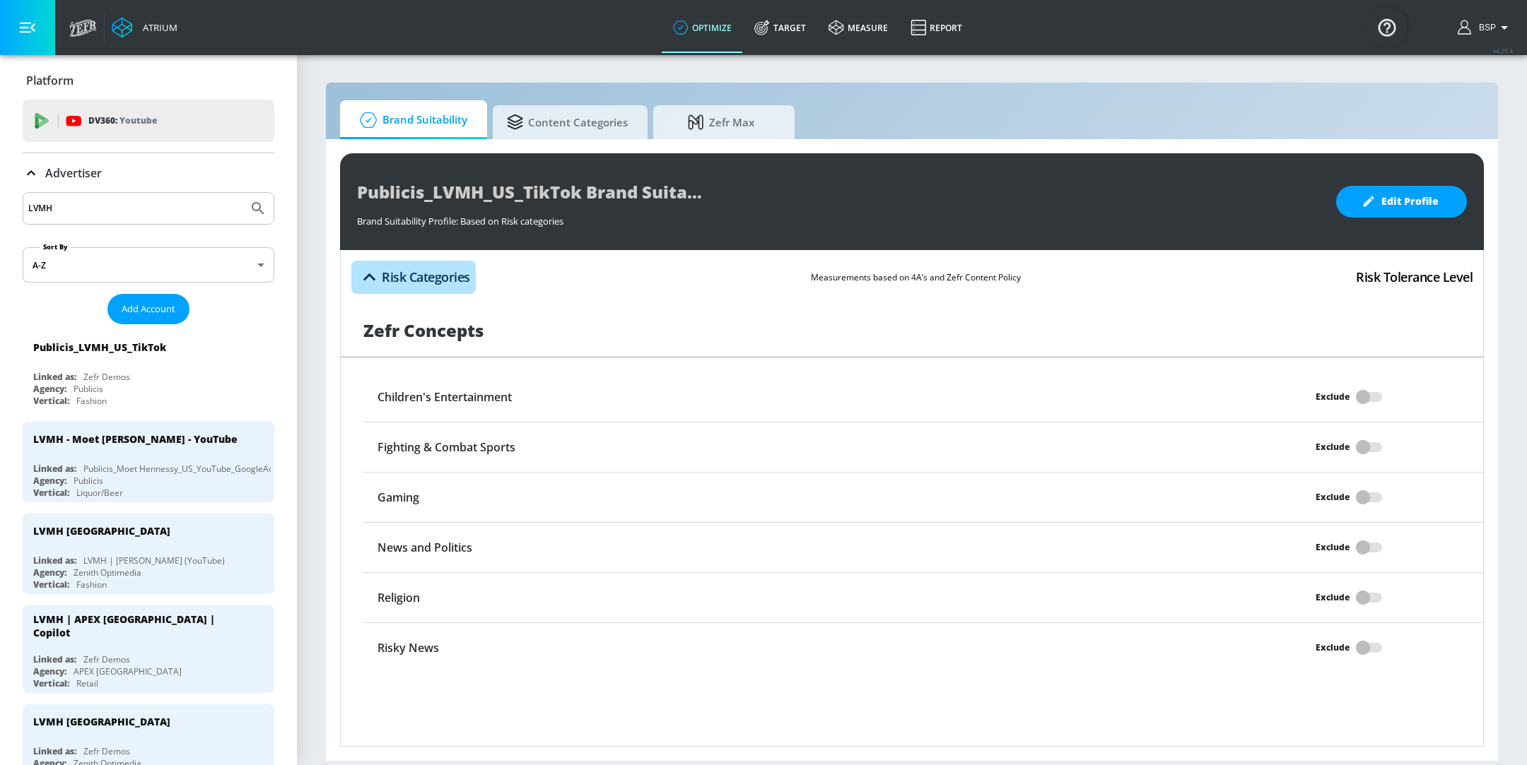
click at [375, 276] on icon "button" at bounding box center [369, 277] width 25 height 25
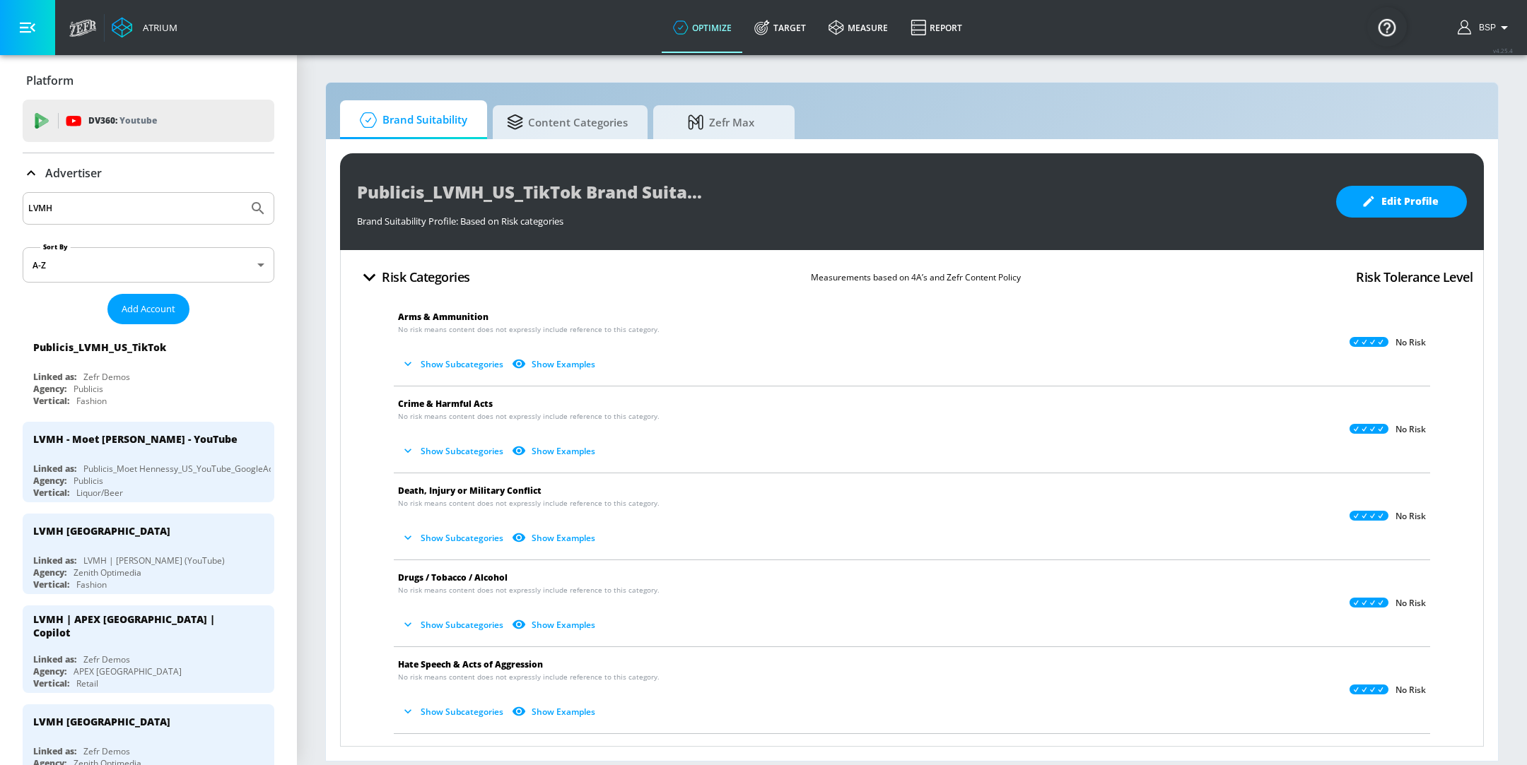
click at [375, 276] on icon "button" at bounding box center [369, 277] width 25 height 25
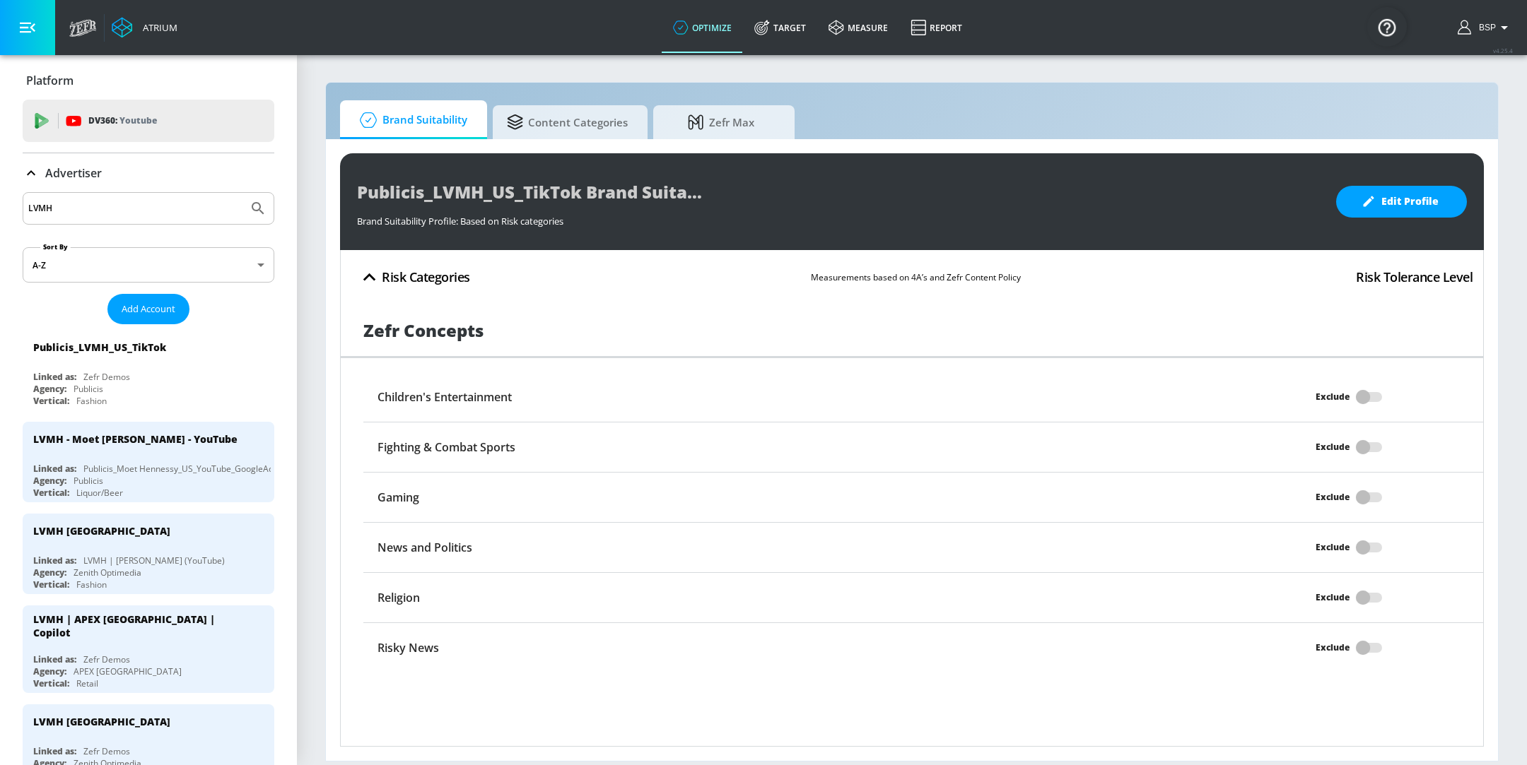
click at [375, 276] on icon "button" at bounding box center [369, 277] width 25 height 25
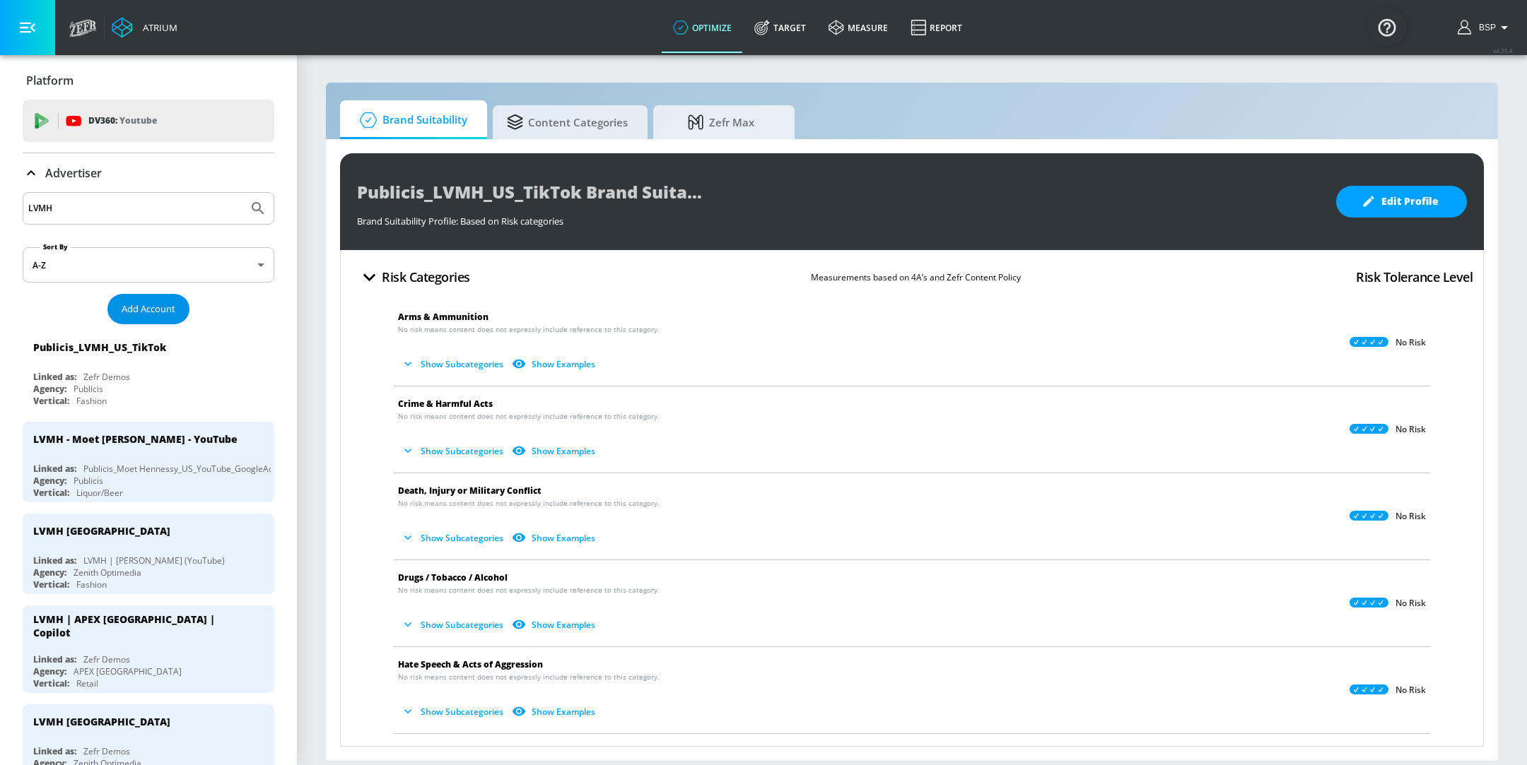
click at [154, 303] on span "Add Account" at bounding box center [149, 309] width 54 height 16
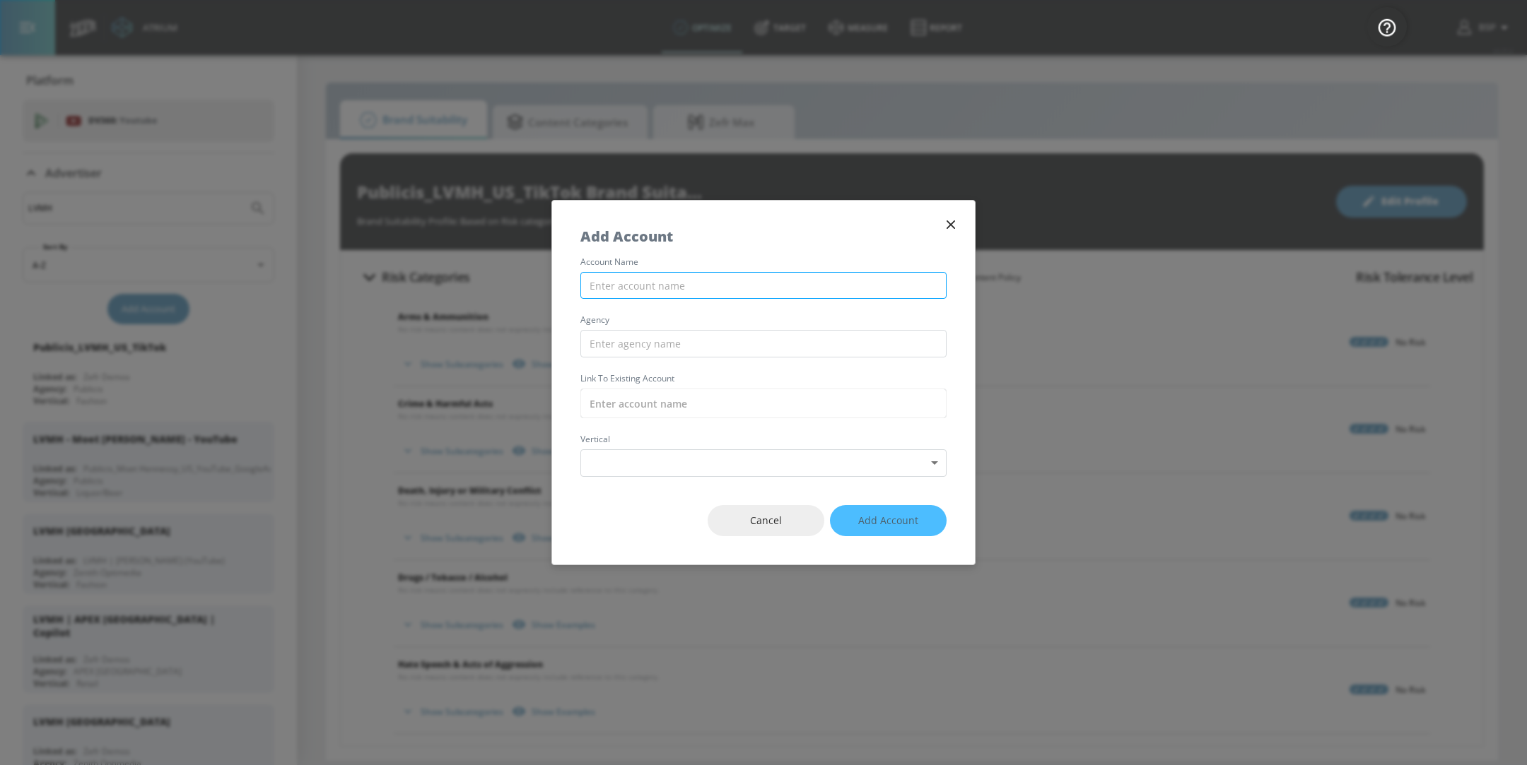
click at [705, 285] on input "text" at bounding box center [763, 286] width 366 height 28
paste input "ublicis_LVMH_US_Meta"
type input "Publicis_LVMH_US_Meta"
click at [668, 354] on input "text" at bounding box center [763, 344] width 366 height 28
type input "Publicis"
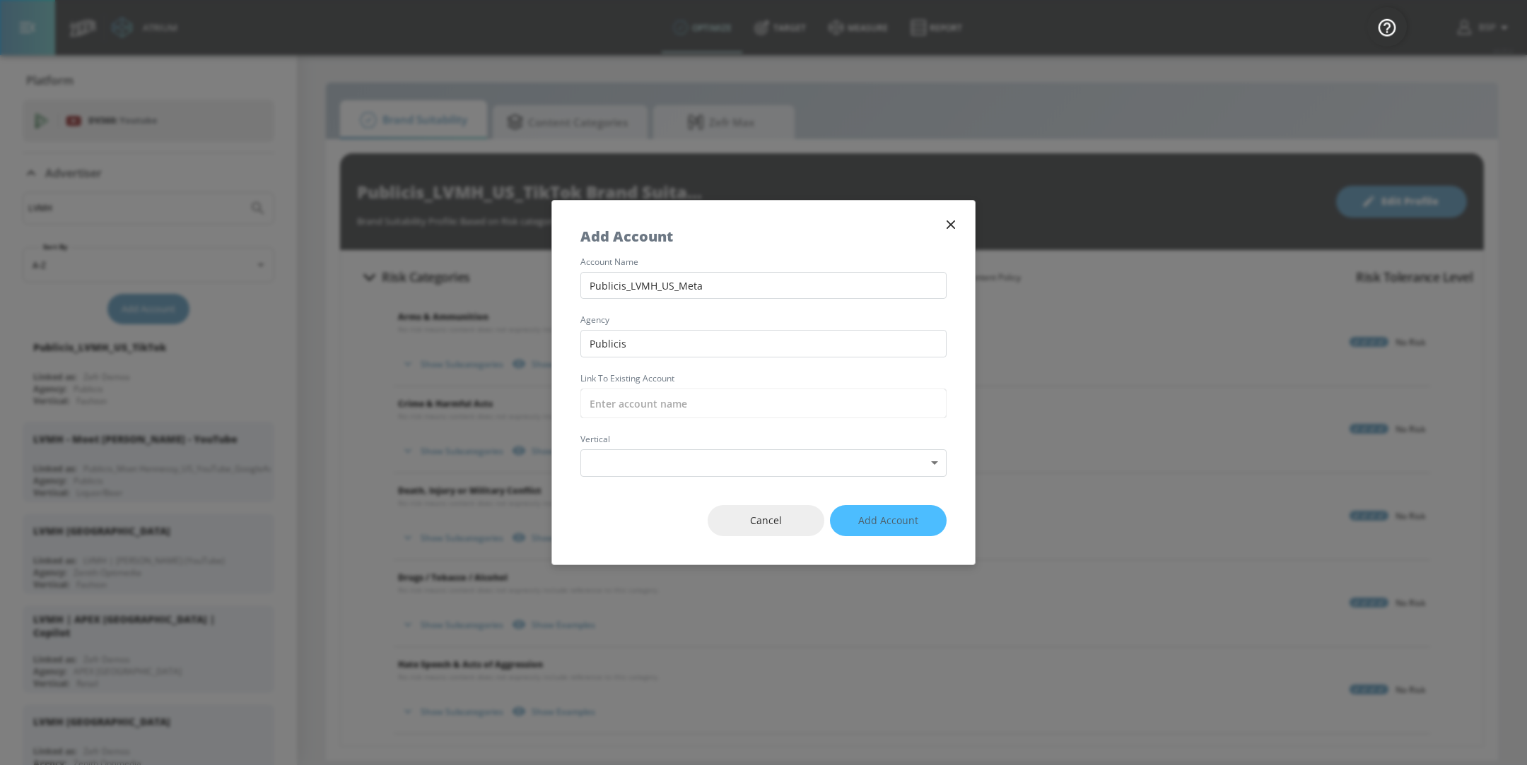
click at [649, 429] on div "account name Publicis_LVMH_US_Meta agency Publicis Link to Existing Account ver…" at bounding box center [763, 367] width 423 height 219
click at [650, 418] on div "account name Publicis_LVMH_US_Meta agency Publicis Link to Existing Account ver…" at bounding box center [763, 367] width 423 height 219
click at [656, 405] on input "text" at bounding box center [763, 404] width 366 height 30
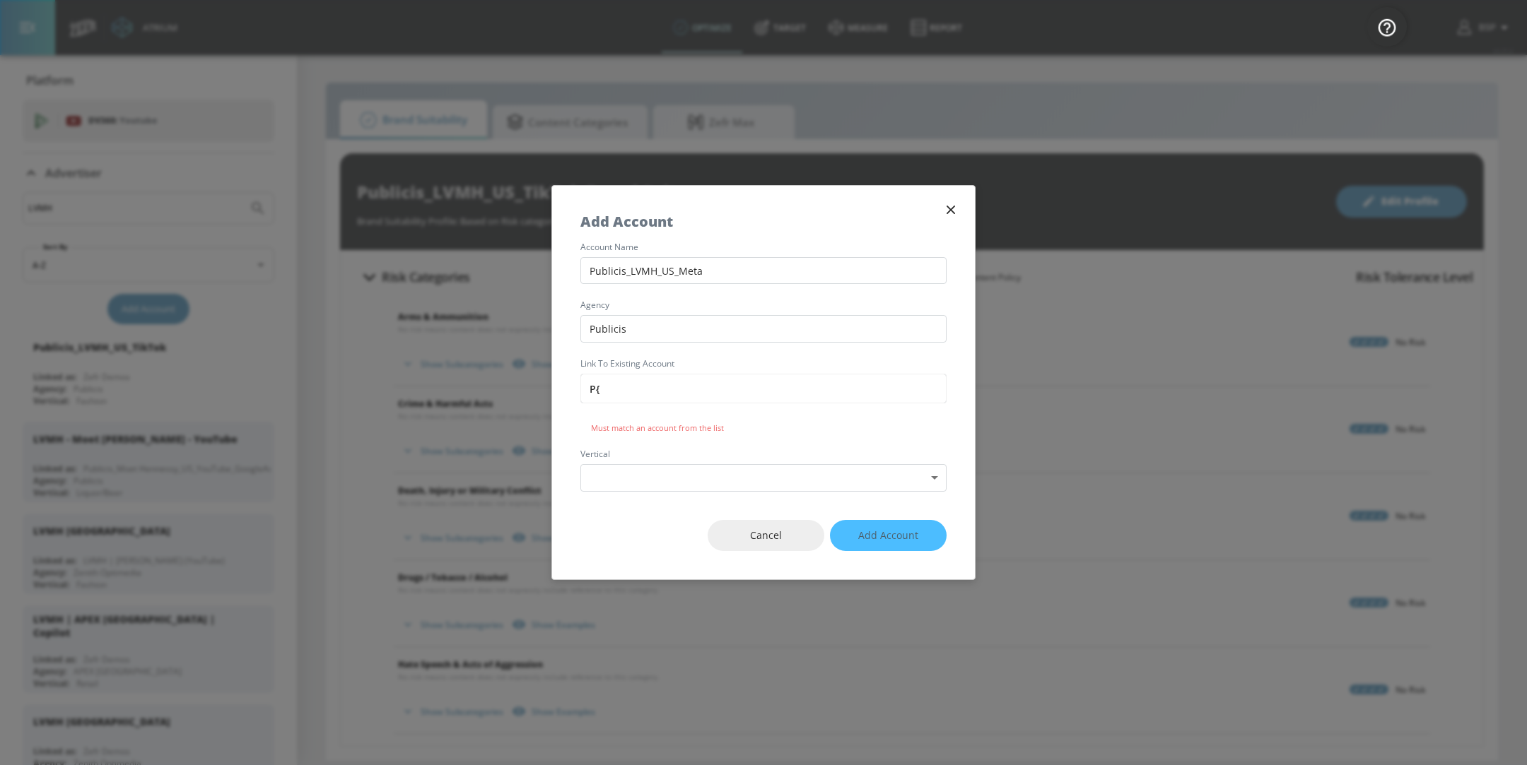
type input "P{u"
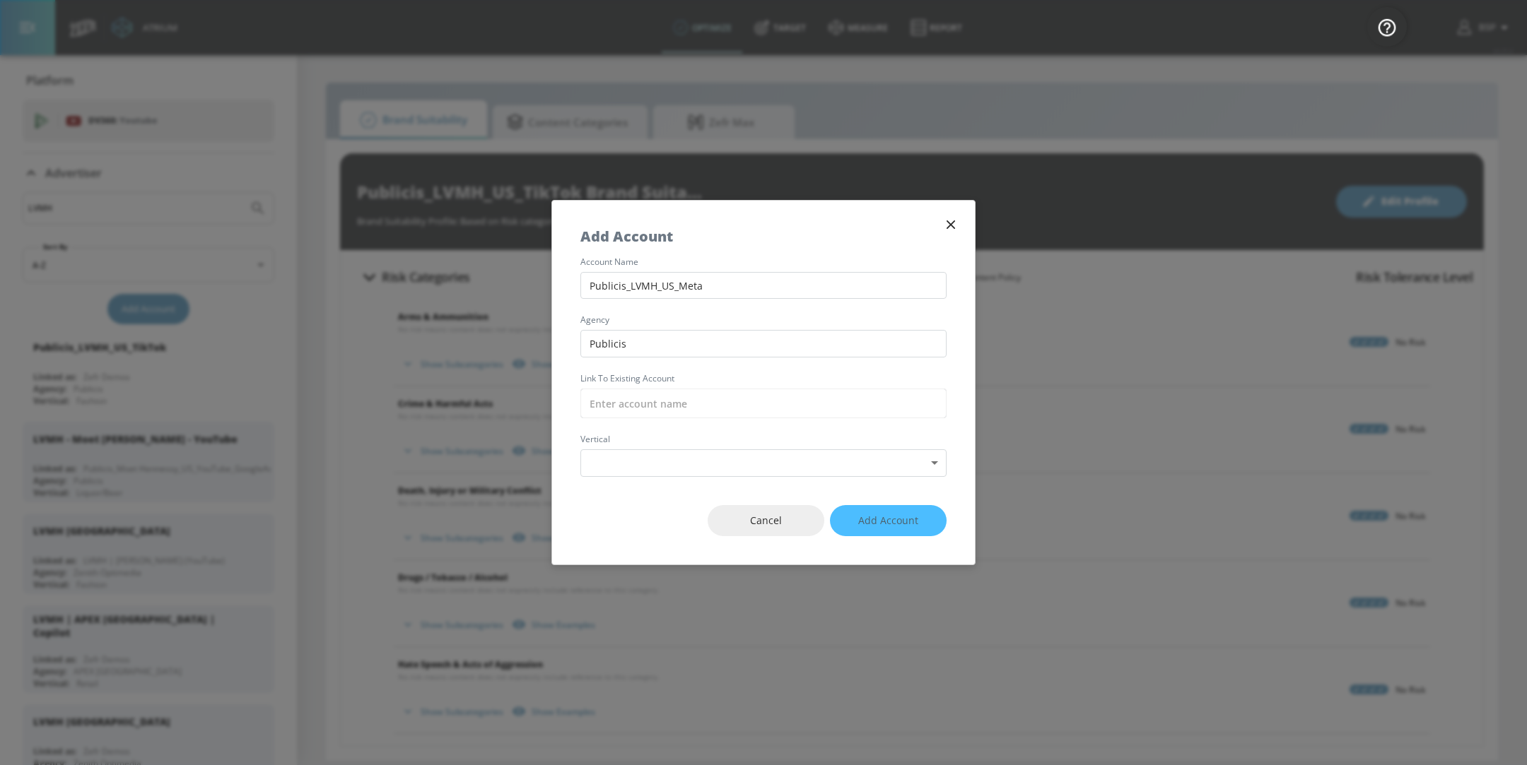
type input "u"
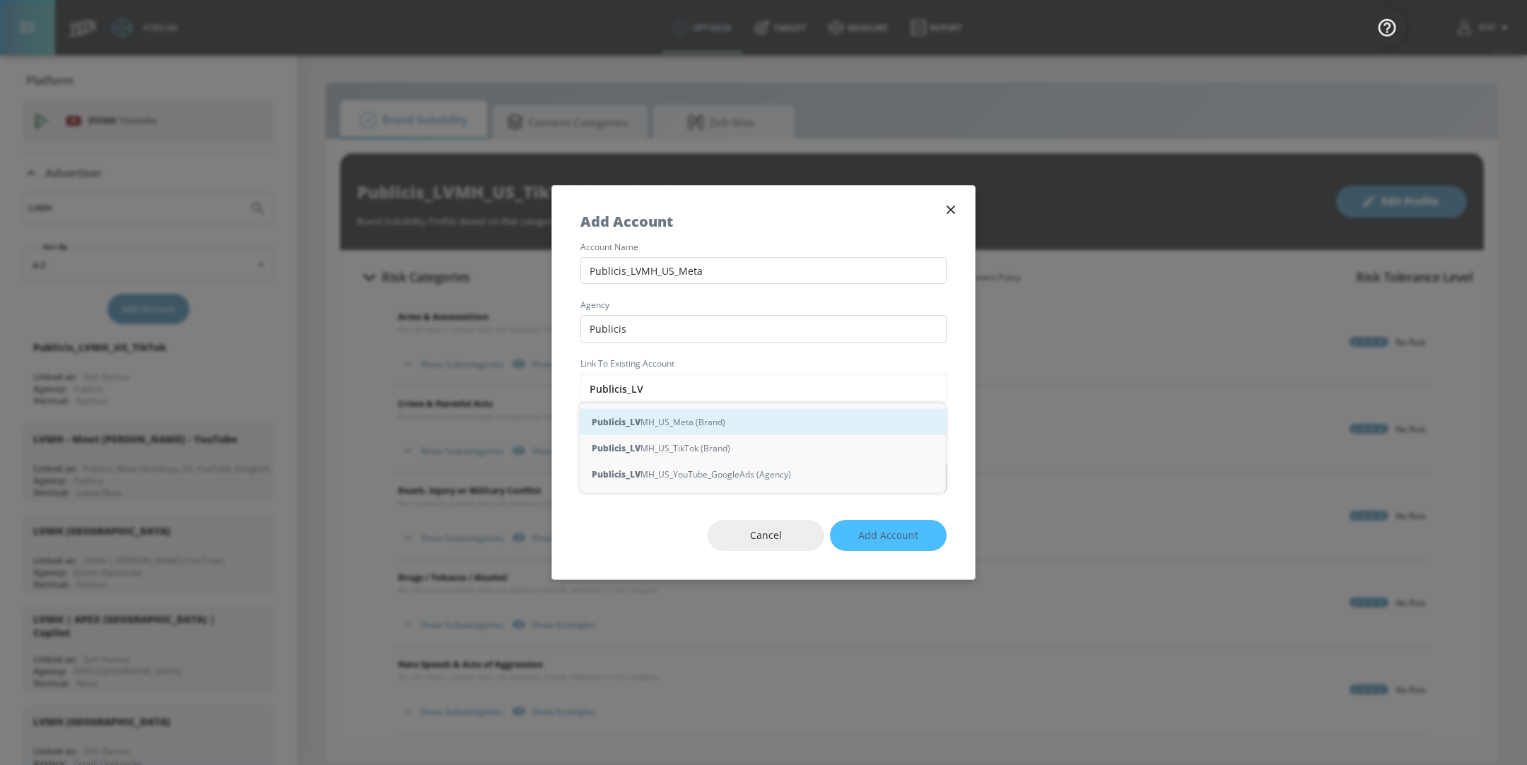
click at [697, 420] on div "Publicis_LV MH_US_Meta (Brand)" at bounding box center [762, 422] width 365 height 26
type input "Publicis_LVMH_US_Meta (Brand)"
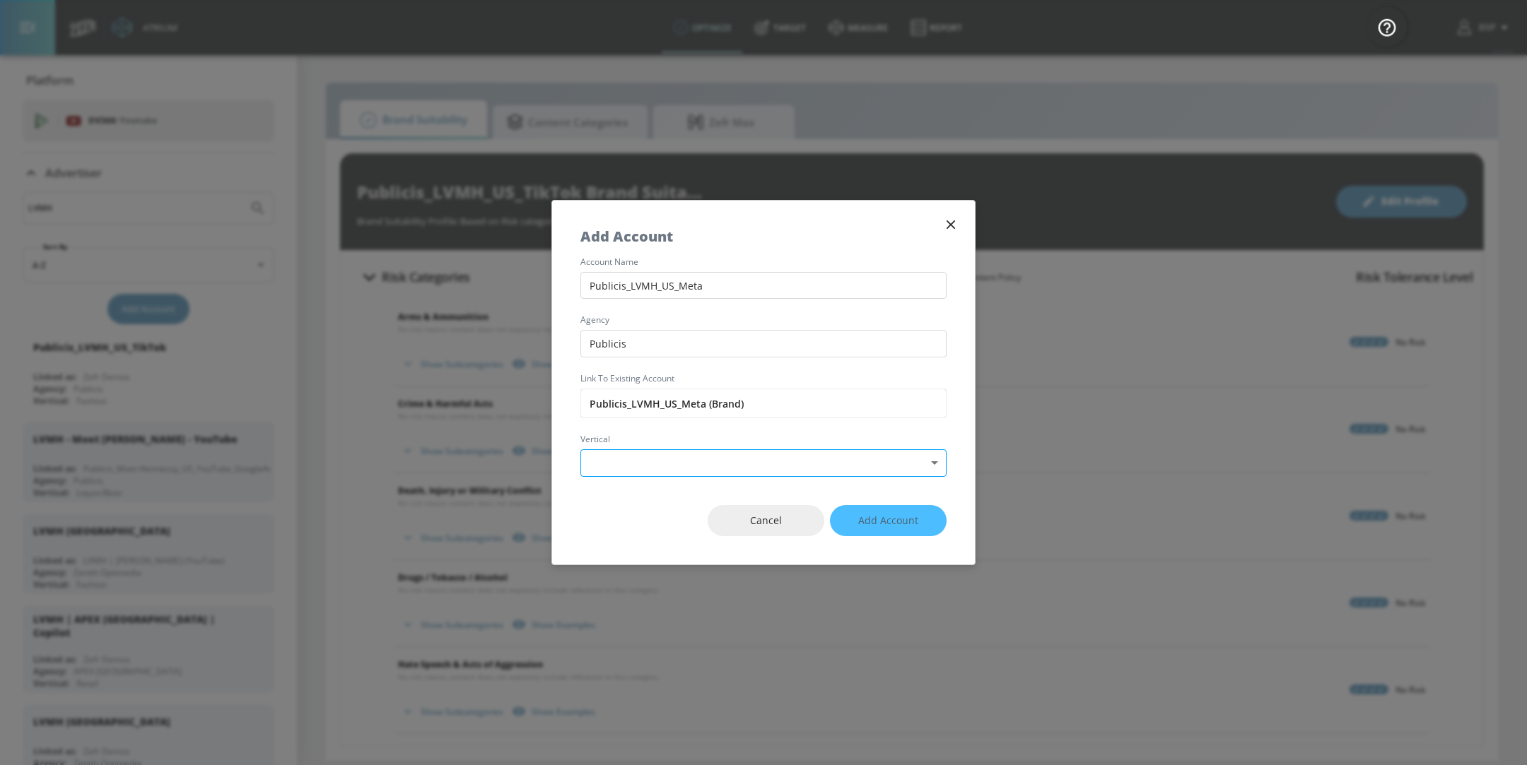
click at [755, 474] on body "Atrium optimize Target measure Report optimize Target measure Report v 4.25.4 B…" at bounding box center [763, 382] width 1527 height 765
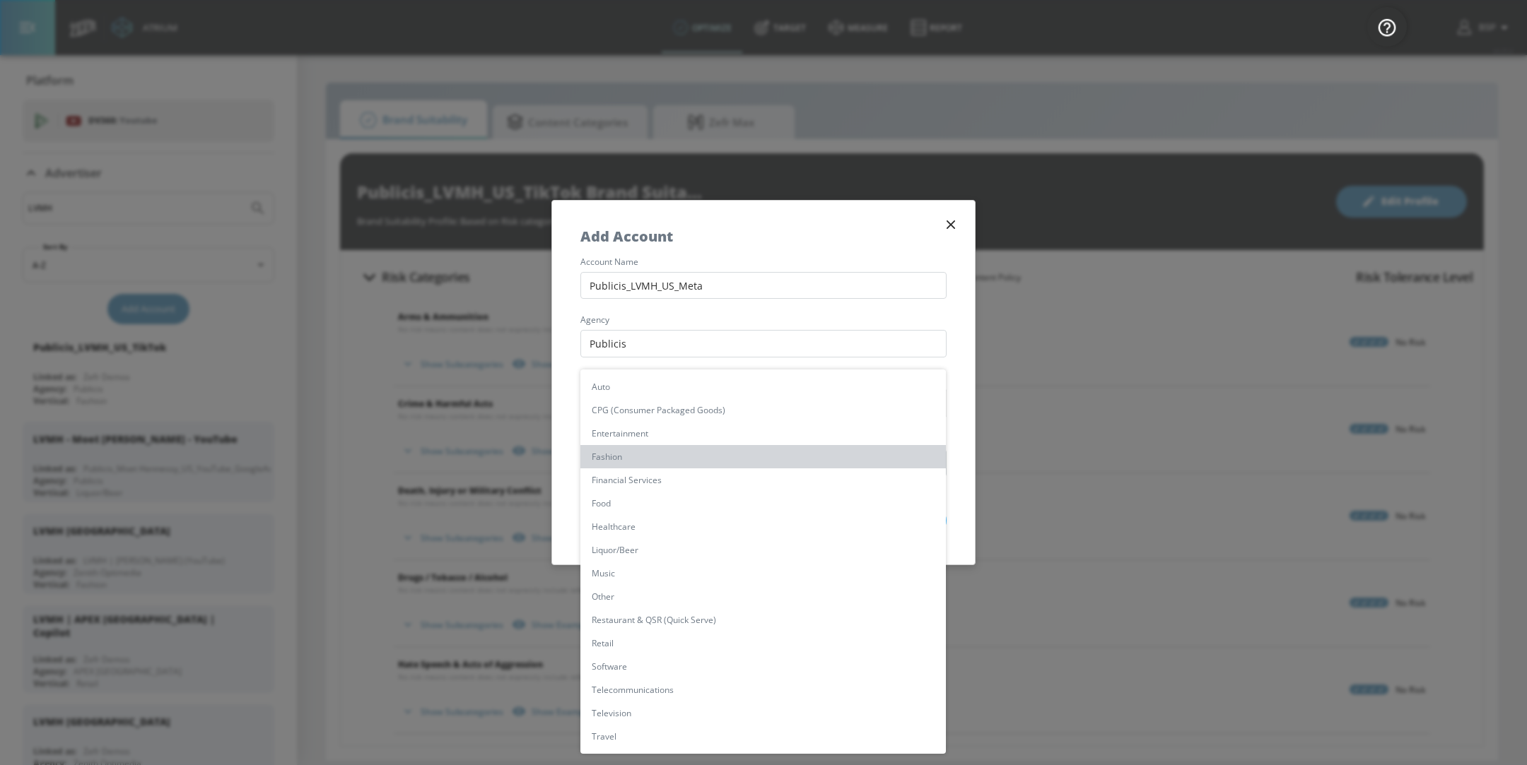
click at [703, 461] on li "Fashion" at bounding box center [762, 456] width 365 height 23
type input "[object Object]"
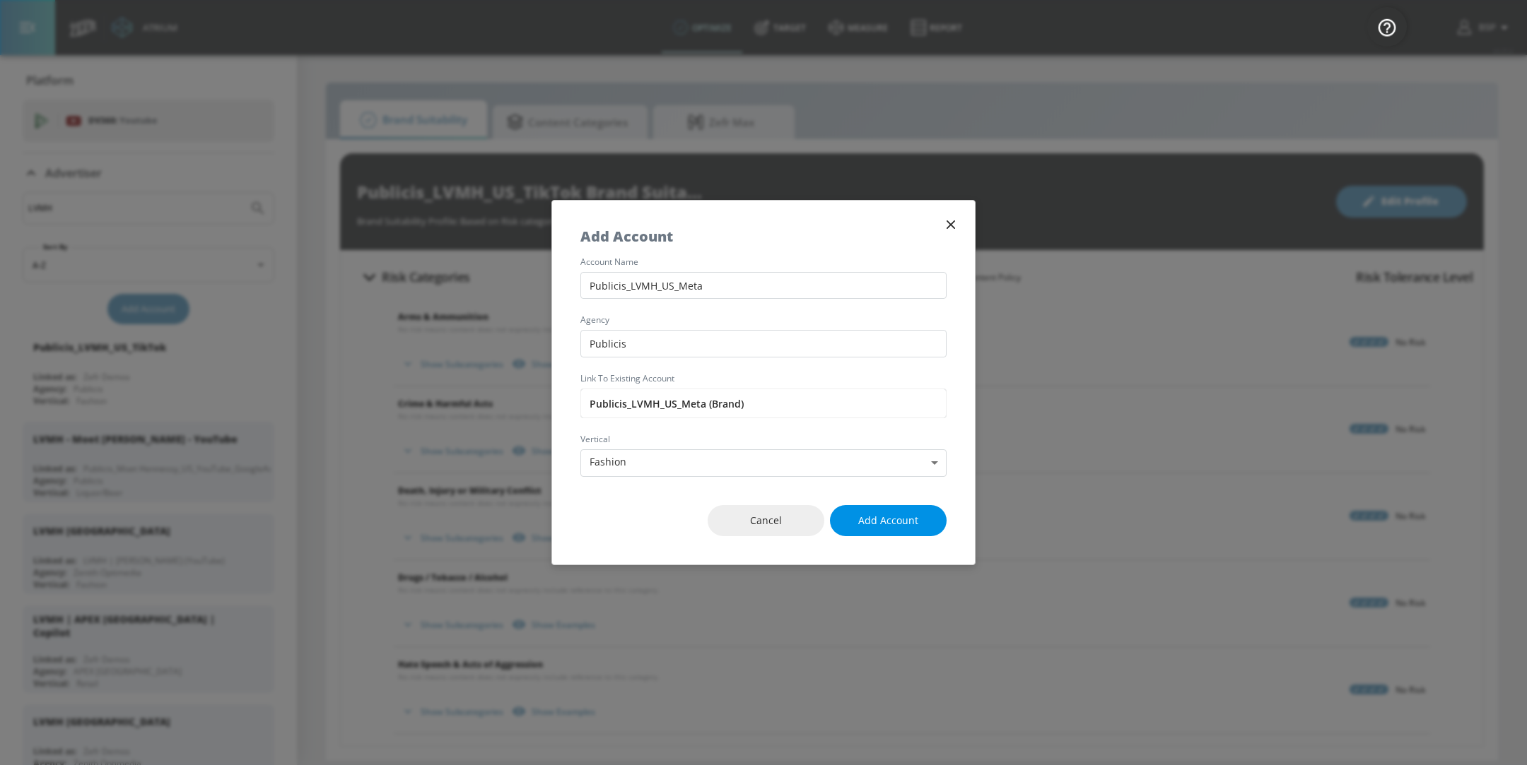
click at [888, 521] on span "Add Account" at bounding box center [888, 521] width 60 height 18
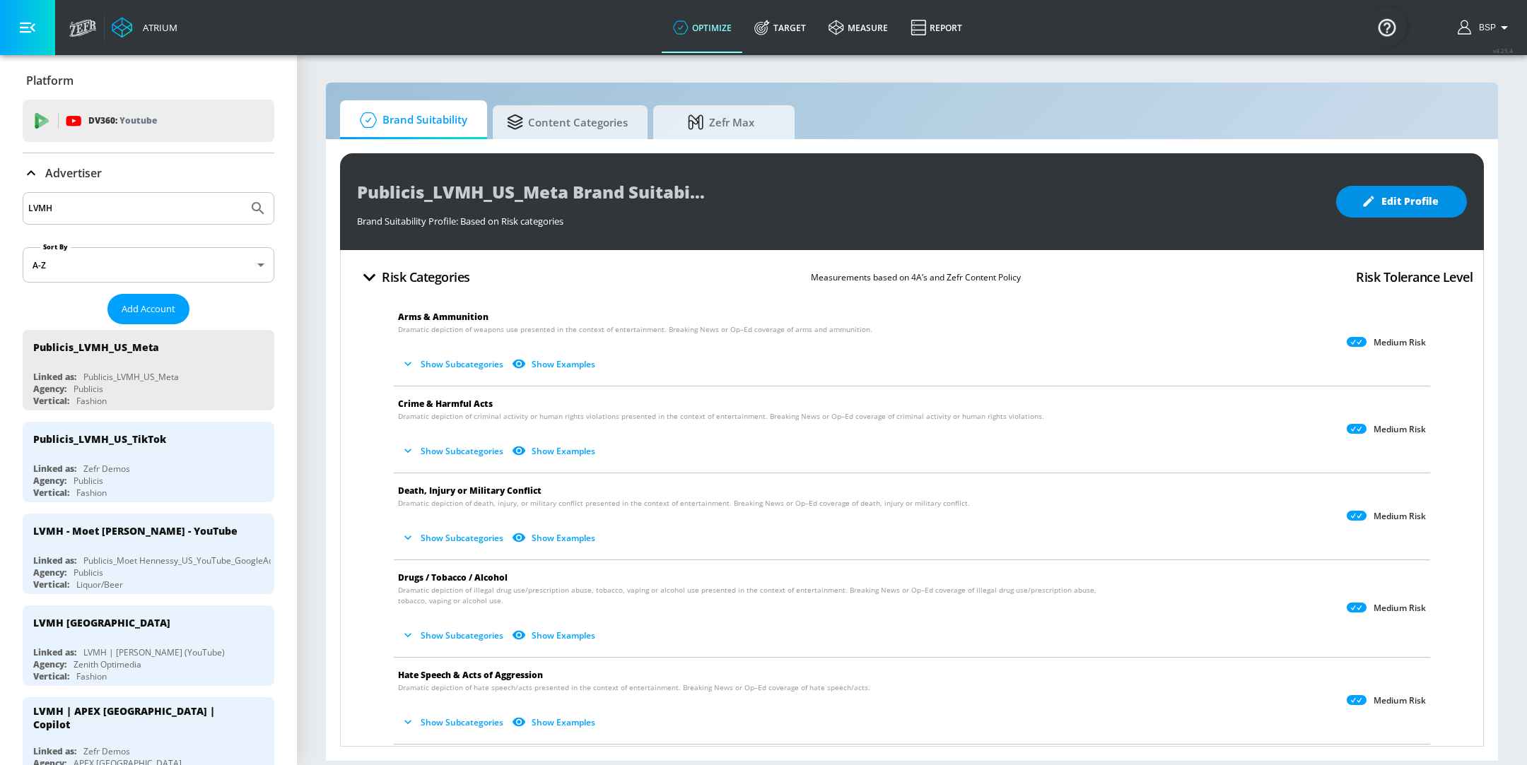
click at [1389, 211] on button "Edit Profile" at bounding box center [1401, 202] width 131 height 32
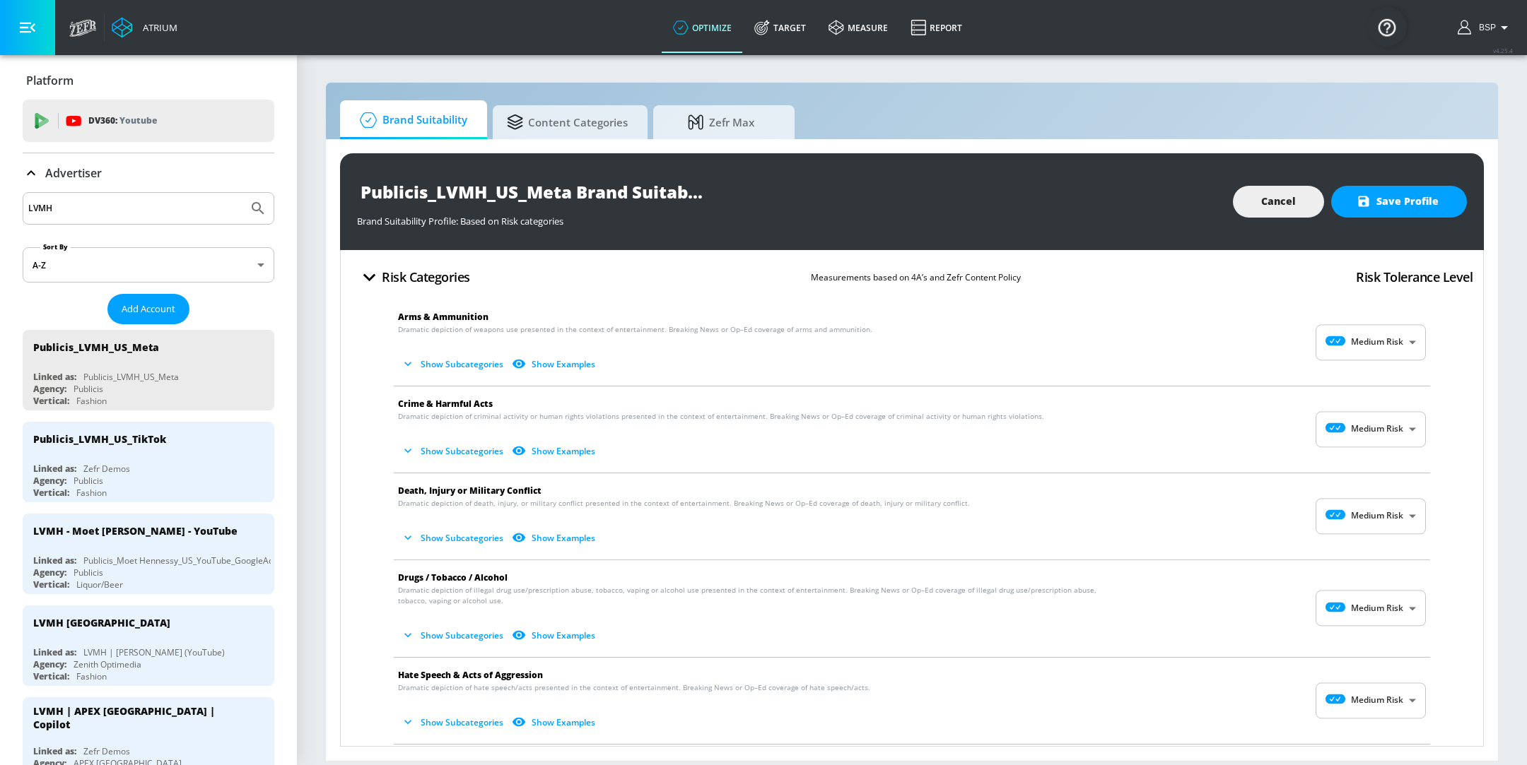
click at [1366, 353] on body "Atrium optimize Target measure Report optimize Target measure Report v 4.25.4 B…" at bounding box center [763, 382] width 1527 height 765
click at [1365, 365] on ul "No Risk Low Risk Medium Risk High Risk" at bounding box center [1355, 412] width 110 height 105
click at [1366, 369] on li "No Risk" at bounding box center [1355, 377] width 110 height 23
type input "MINIMAL"
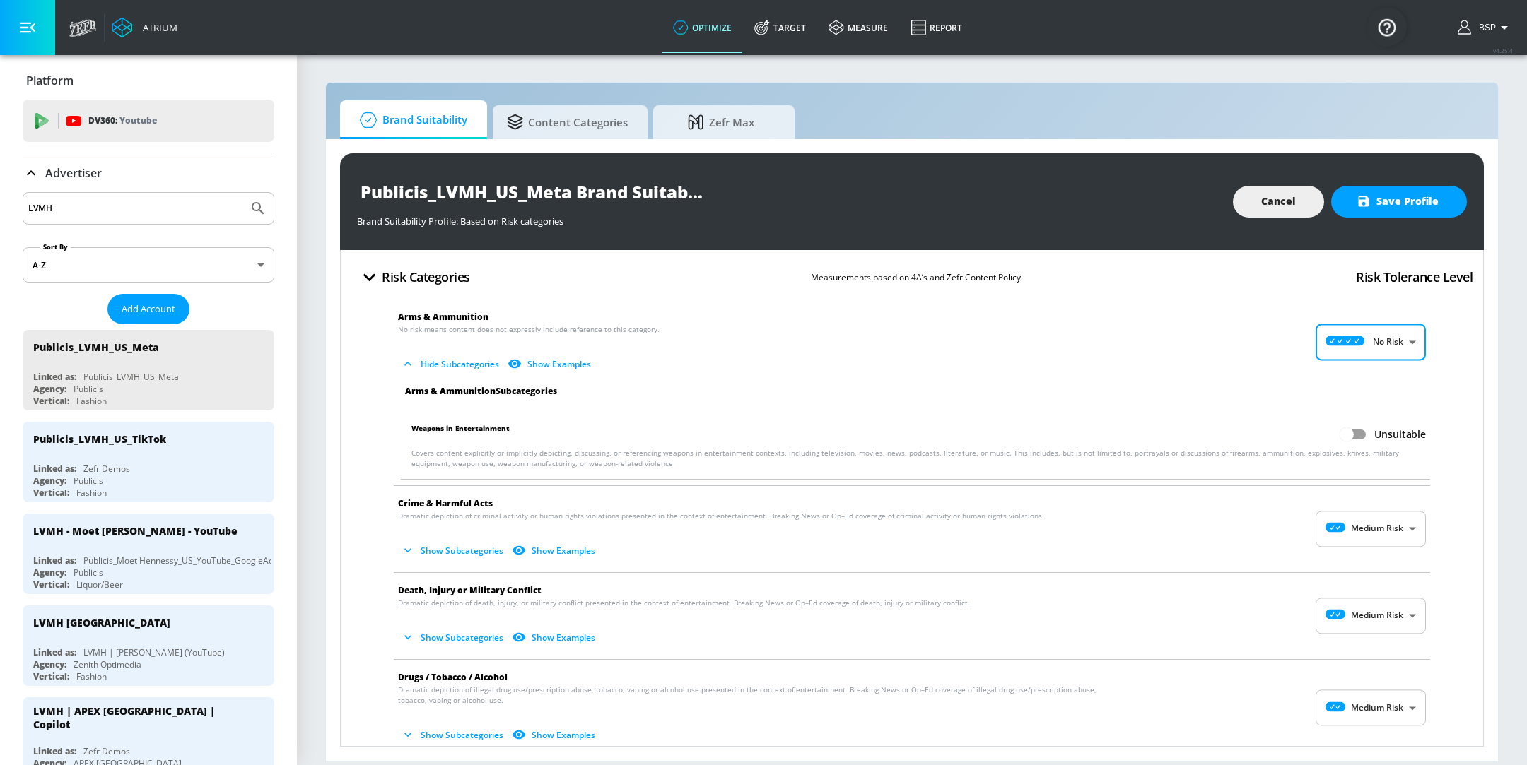
click at [1356, 528] on body "Atrium optimize Target measure Report optimize Target measure Report v 4.25.4 B…" at bounding box center [763, 382] width 1527 height 765
click at [1360, 558] on div "No Risk" at bounding box center [1355, 563] width 88 height 15
type input "MINIMAL"
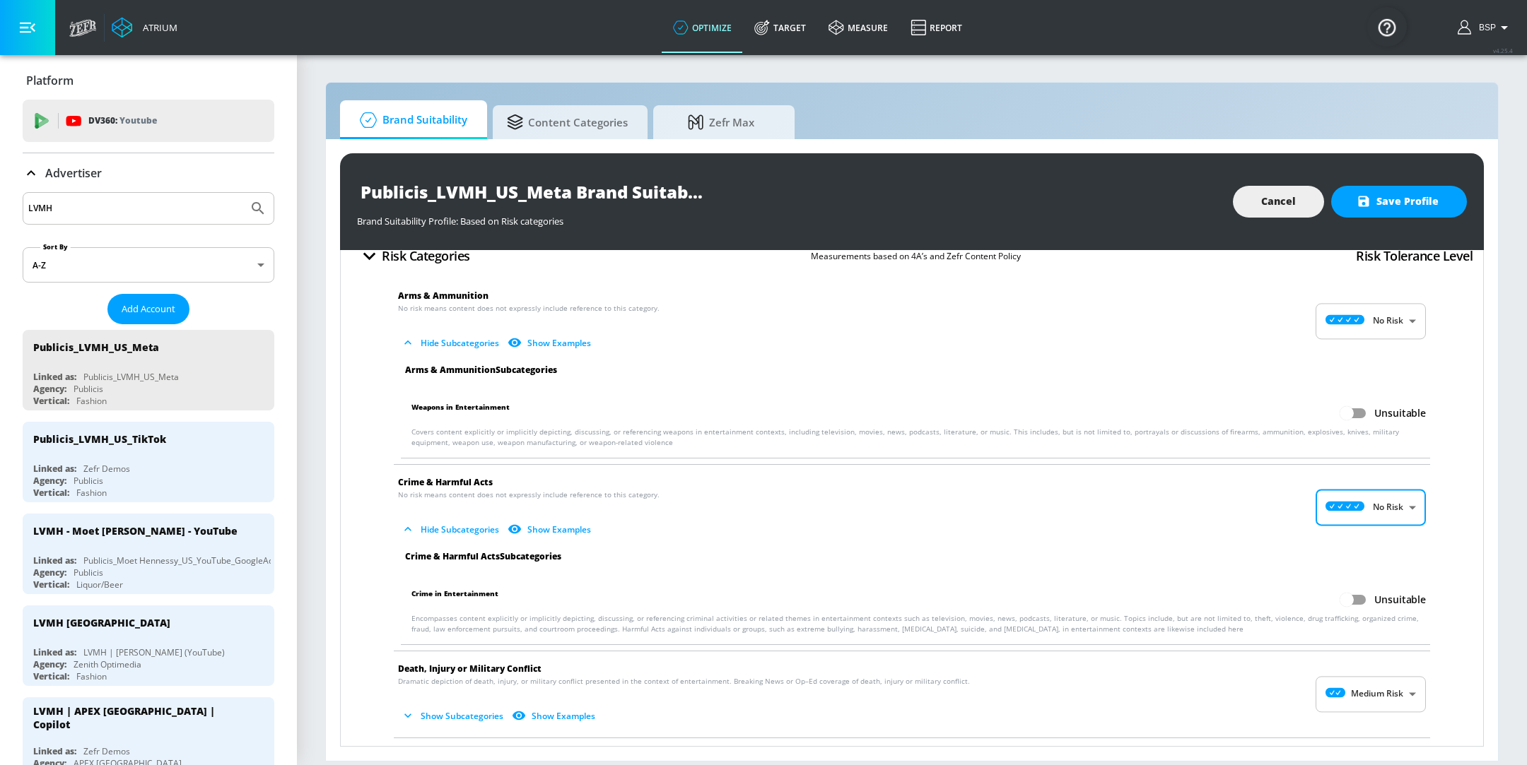
scroll to position [51, 0]
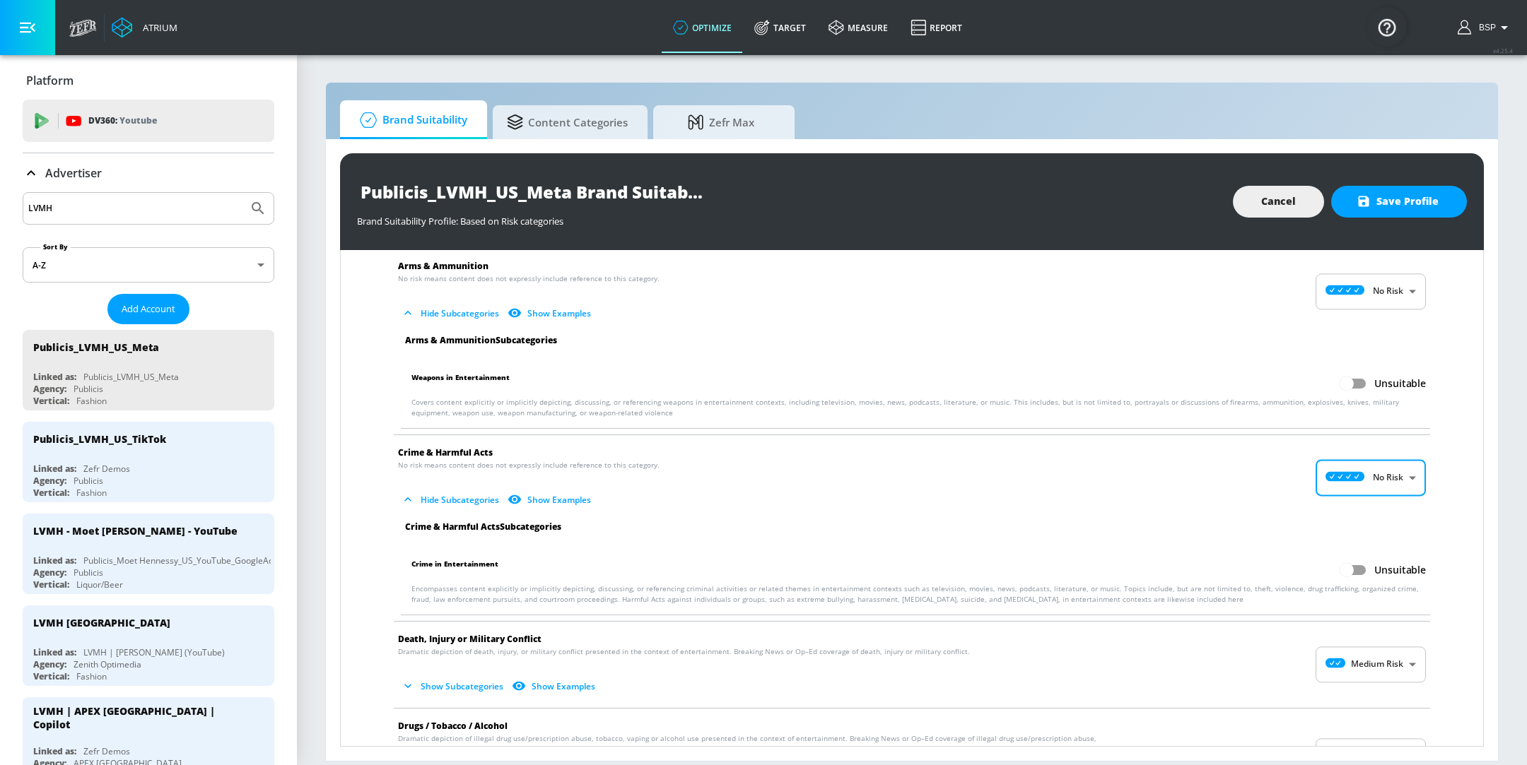
click at [1366, 657] on body "Atrium optimize Target measure Report optimize Target measure Report v 4.25.4 B…" at bounding box center [763, 382] width 1527 height 765
click at [1372, 669] on p "No Risk" at bounding box center [1383, 667] width 30 height 13
type input "MINIMAL"
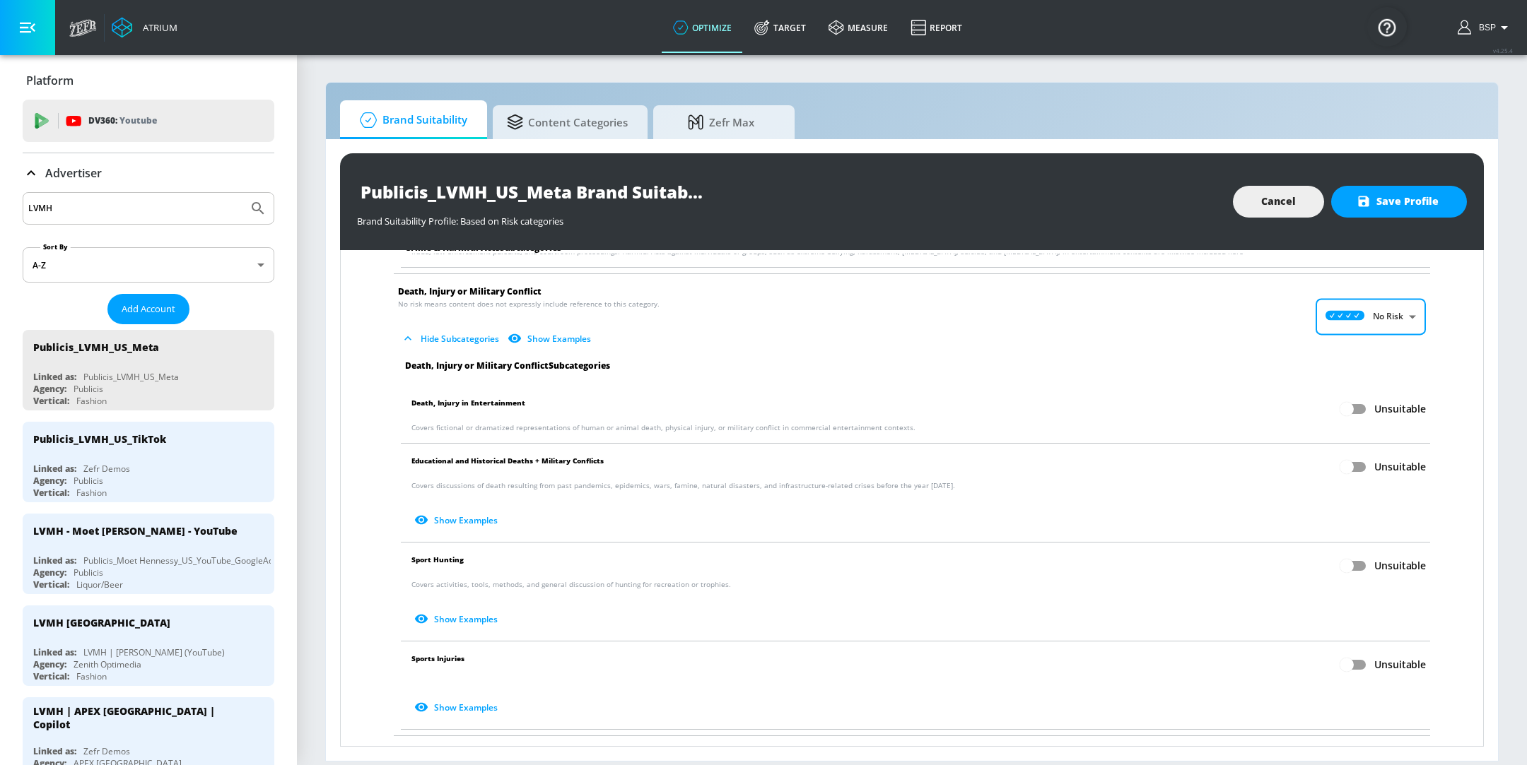
scroll to position [524, 0]
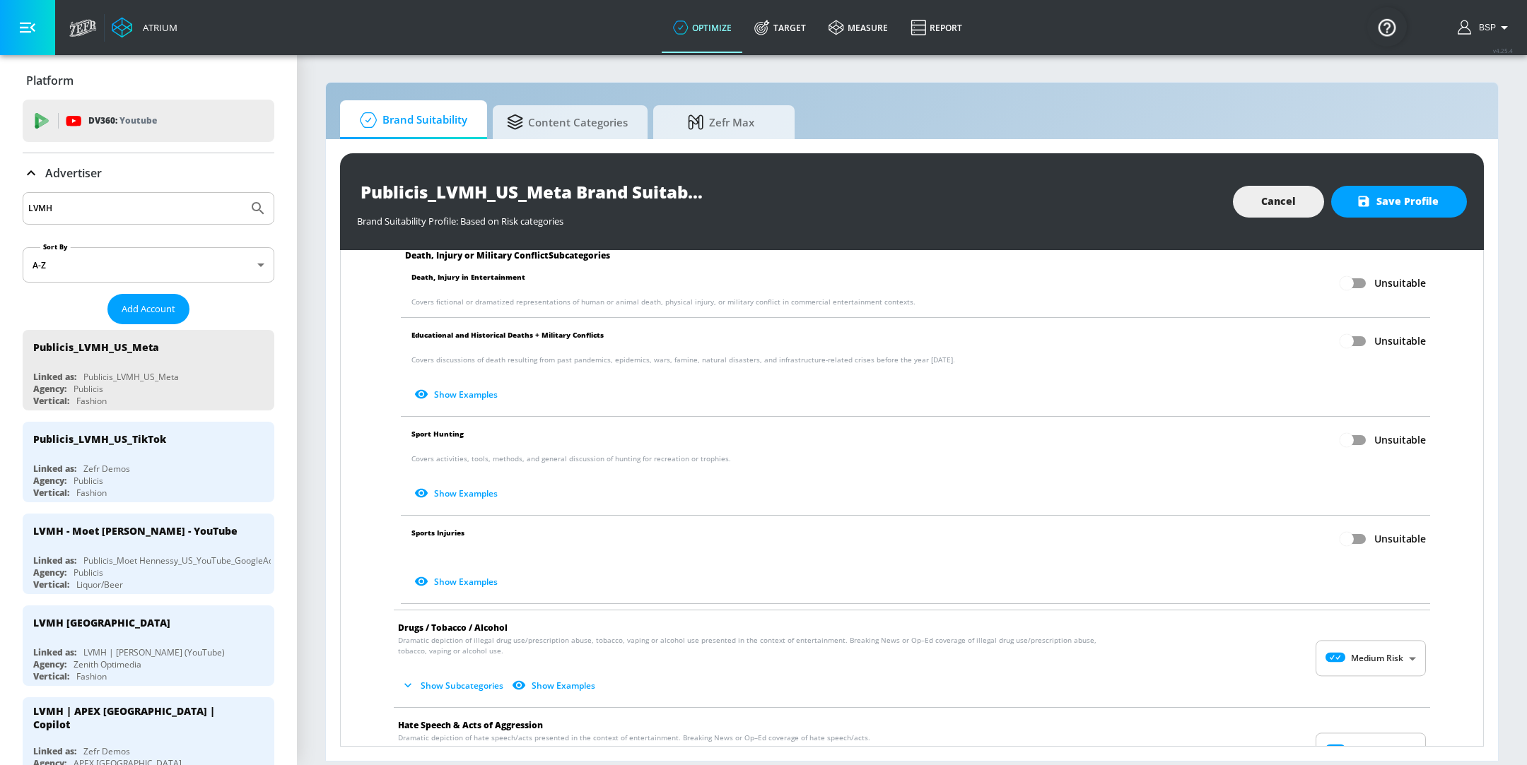
click at [1370, 655] on body "Atrium optimize Target measure Report optimize Target measure Report v 4.25.4 B…" at bounding box center [763, 382] width 1527 height 765
drag, startPoint x: 1365, startPoint y: 664, endPoint x: 1365, endPoint y: 643, distance: 20.5
click at [1365, 664] on div "No Risk" at bounding box center [1355, 666] width 88 height 15
type input "MINIMAL"
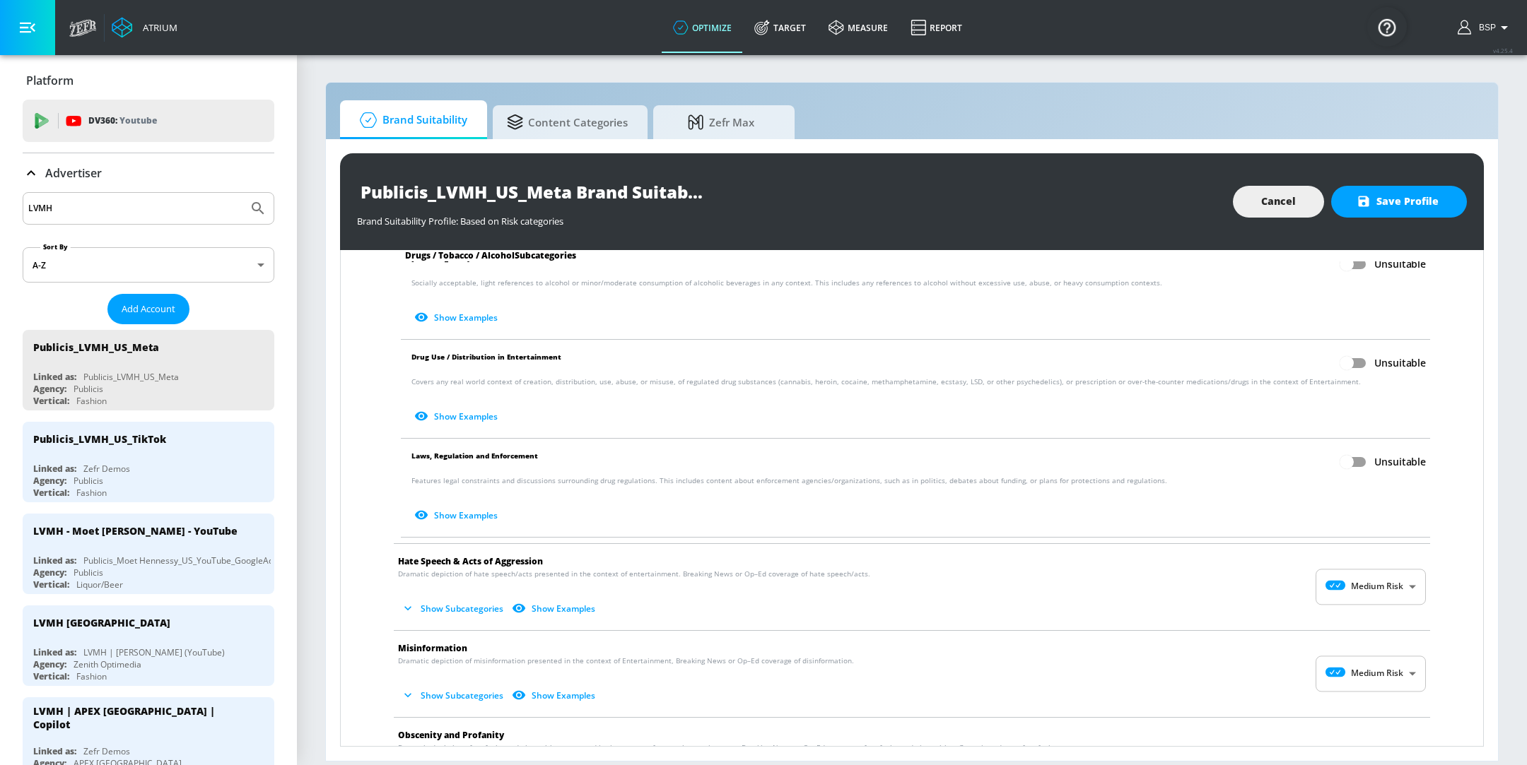
scroll to position [1069, 0]
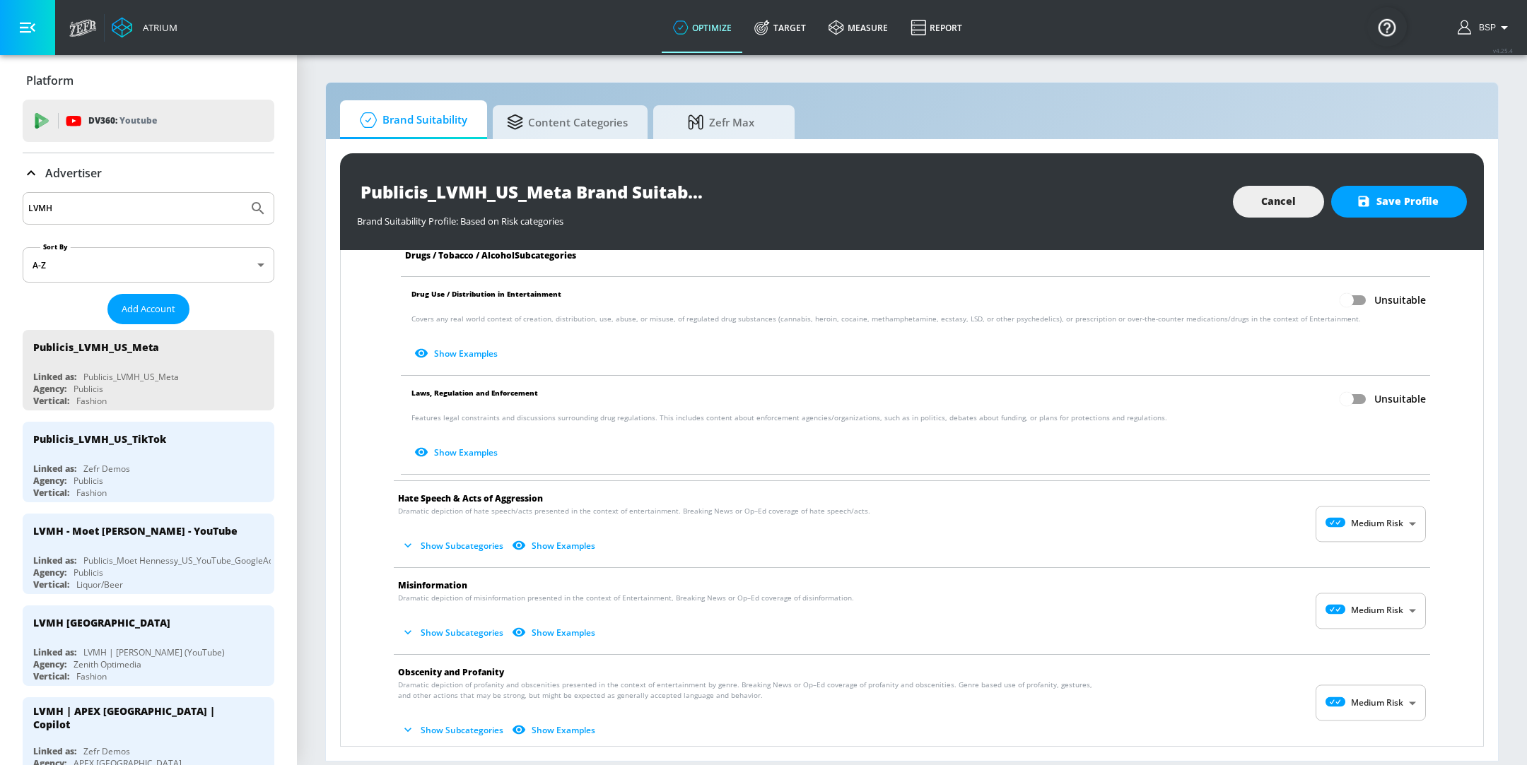
click at [1358, 515] on body "Atrium optimize Target measure Report optimize Target measure Report v 4.25.4 B…" at bounding box center [763, 382] width 1527 height 765
click at [1358, 561] on div "No Risk" at bounding box center [1355, 556] width 88 height 15
type input "MINIMAL"
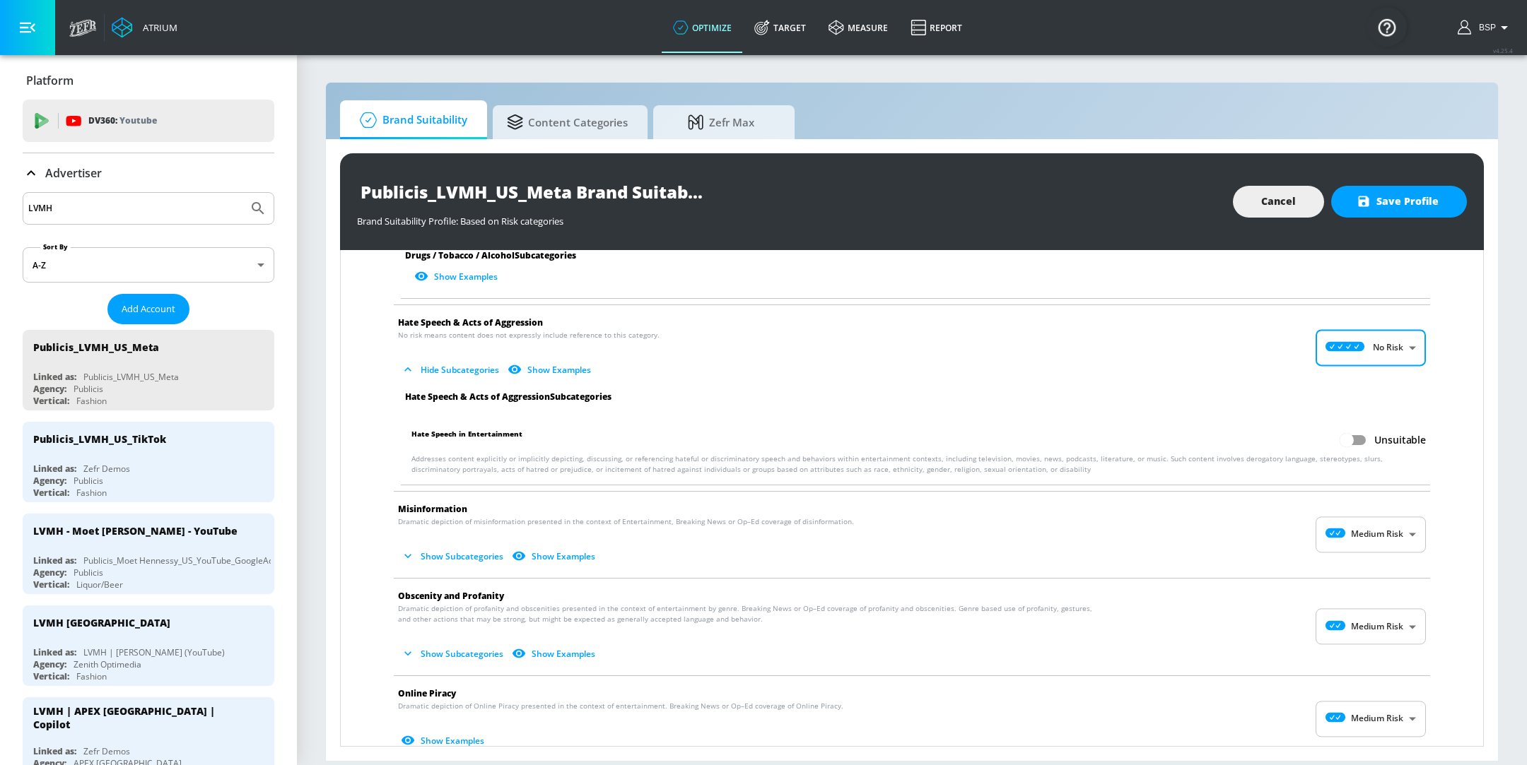
scroll to position [1304, 0]
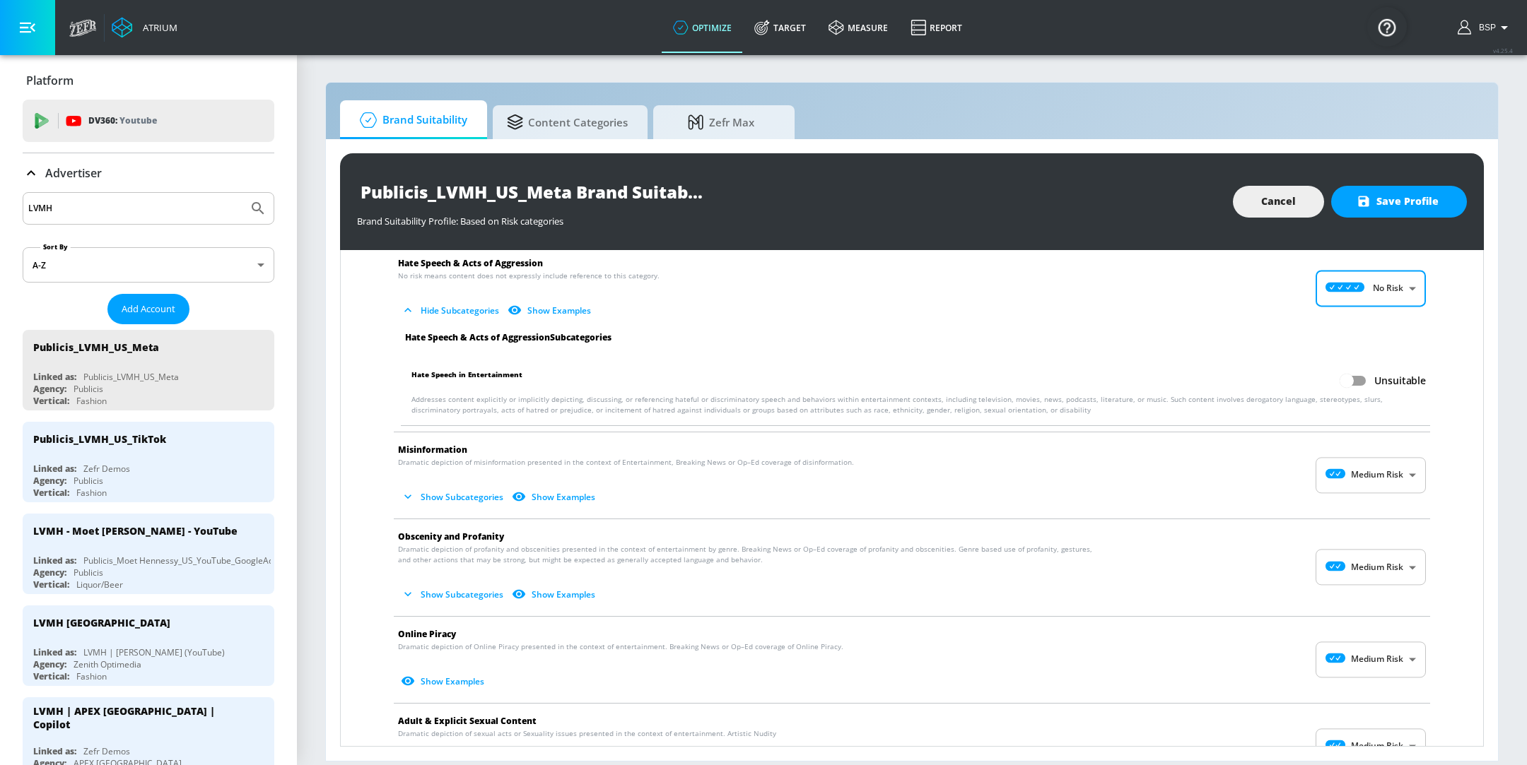
click at [1347, 462] on body "Atrium optimize Target measure Report optimize Target measure Report v 4.25.4 B…" at bounding box center [763, 382] width 1527 height 765
click at [1349, 509] on icon at bounding box center [1330, 505] width 39 height 10
type input "MINIMAL"
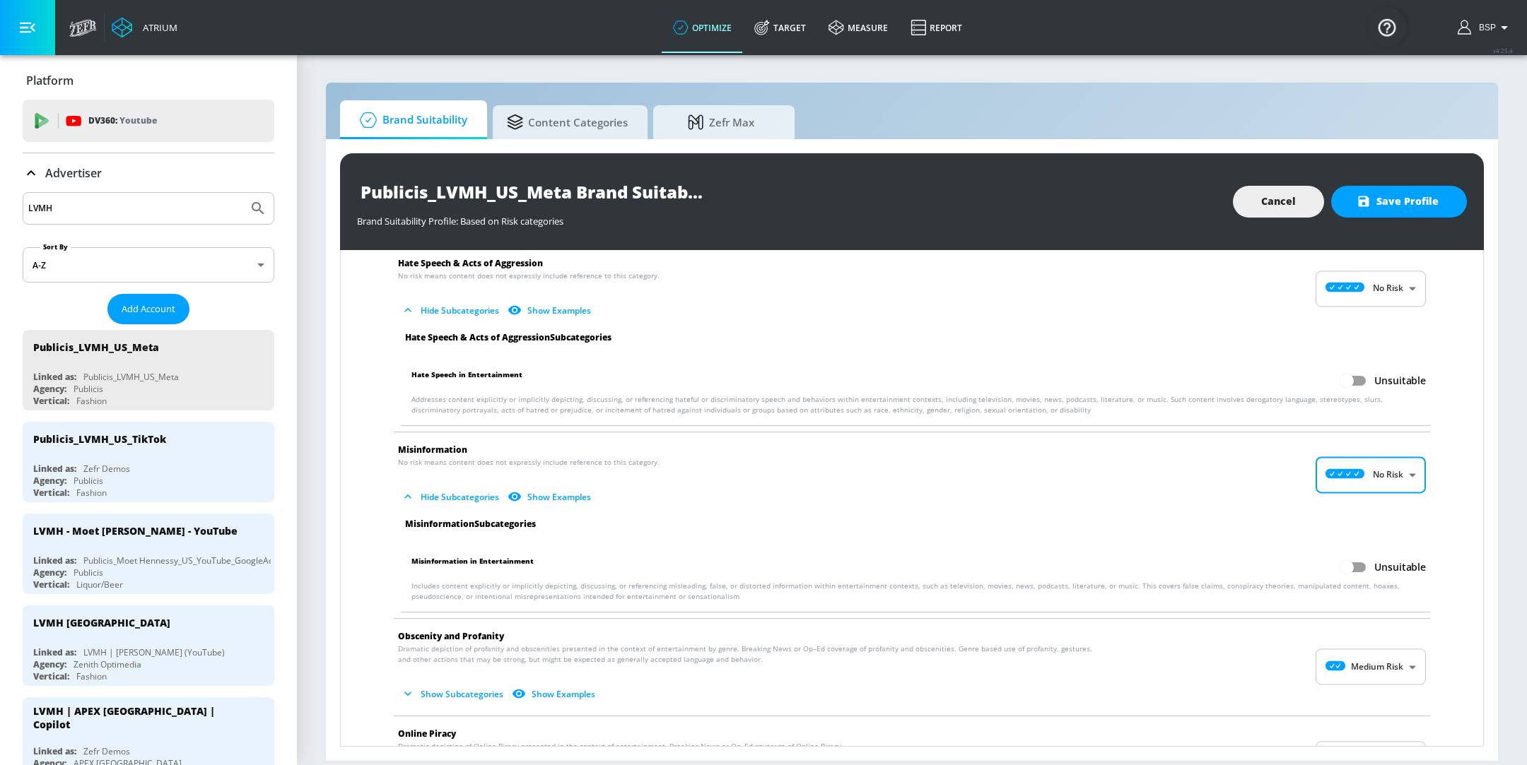
click at [1344, 654] on body "Atrium optimize Target measure Report optimize Target measure Report v 4.25.4 B…" at bounding box center [763, 382] width 1527 height 765
click at [1350, 659] on div "No Risk" at bounding box center [1355, 666] width 88 height 15
type input "MINIMAL"
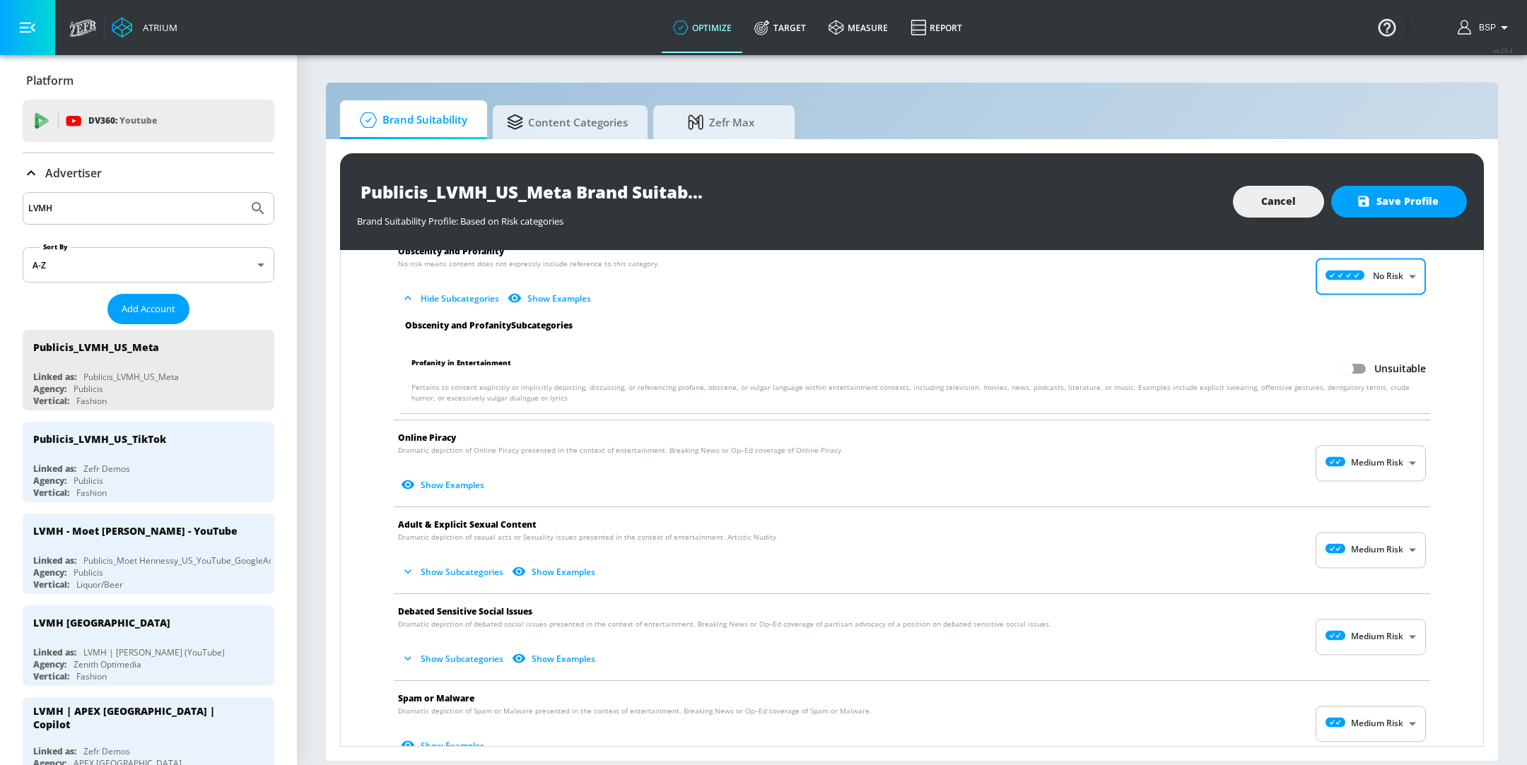
scroll to position [1739, 0]
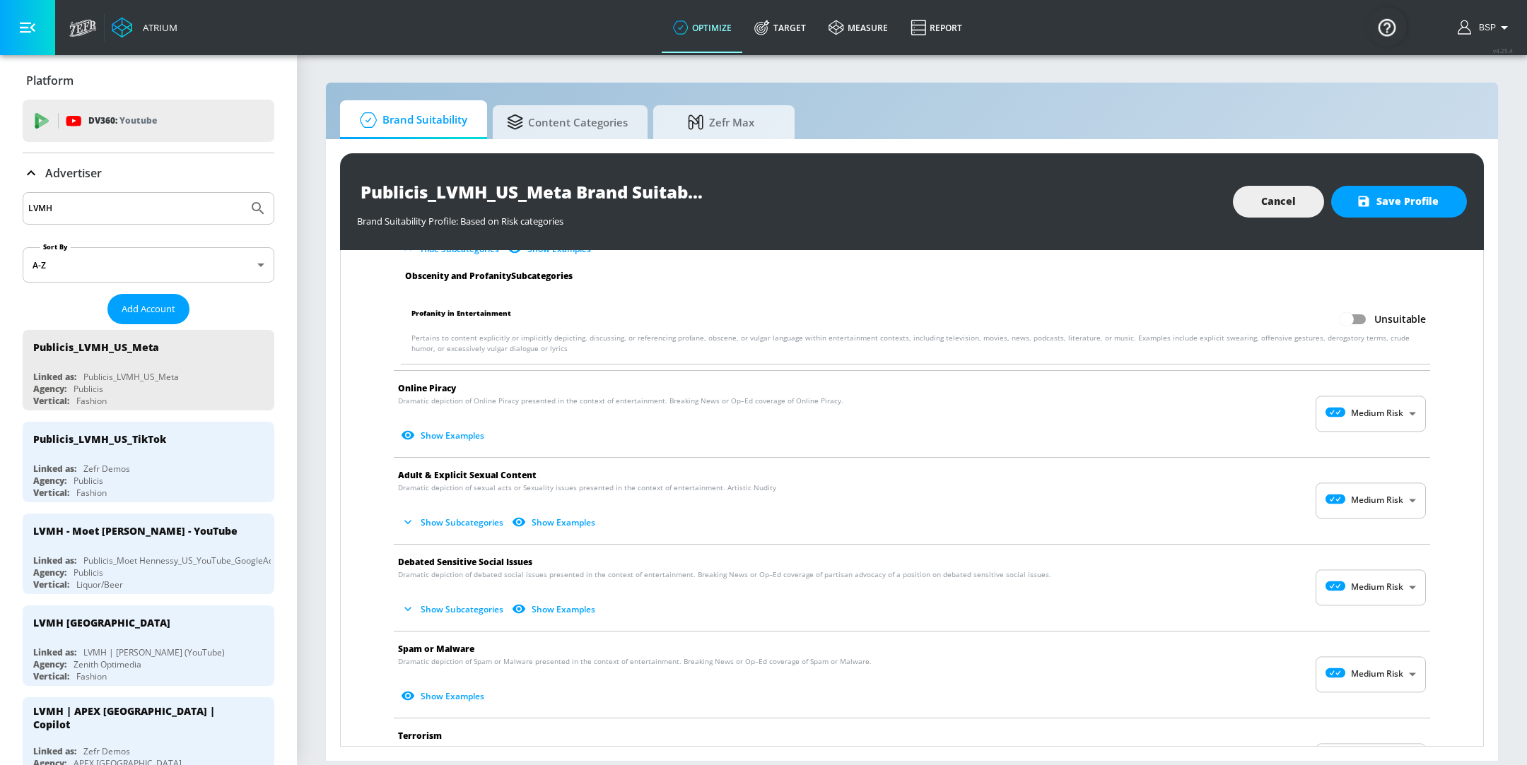
click at [1351, 399] on body "Atrium optimize Target measure Report optimize Target measure Report v 4.25.4 B…" at bounding box center [763, 382] width 1527 height 765
click at [1349, 441] on icon at bounding box center [1330, 444] width 39 height 10
type input "MINIMAL"
click at [1372, 582] on body "Atrium optimize Target measure Report optimize Target measure Report v 4.25.4 B…" at bounding box center [763, 382] width 1527 height 765
drag, startPoint x: 1366, startPoint y: 611, endPoint x: 1368, endPoint y: 598, distance: 12.9
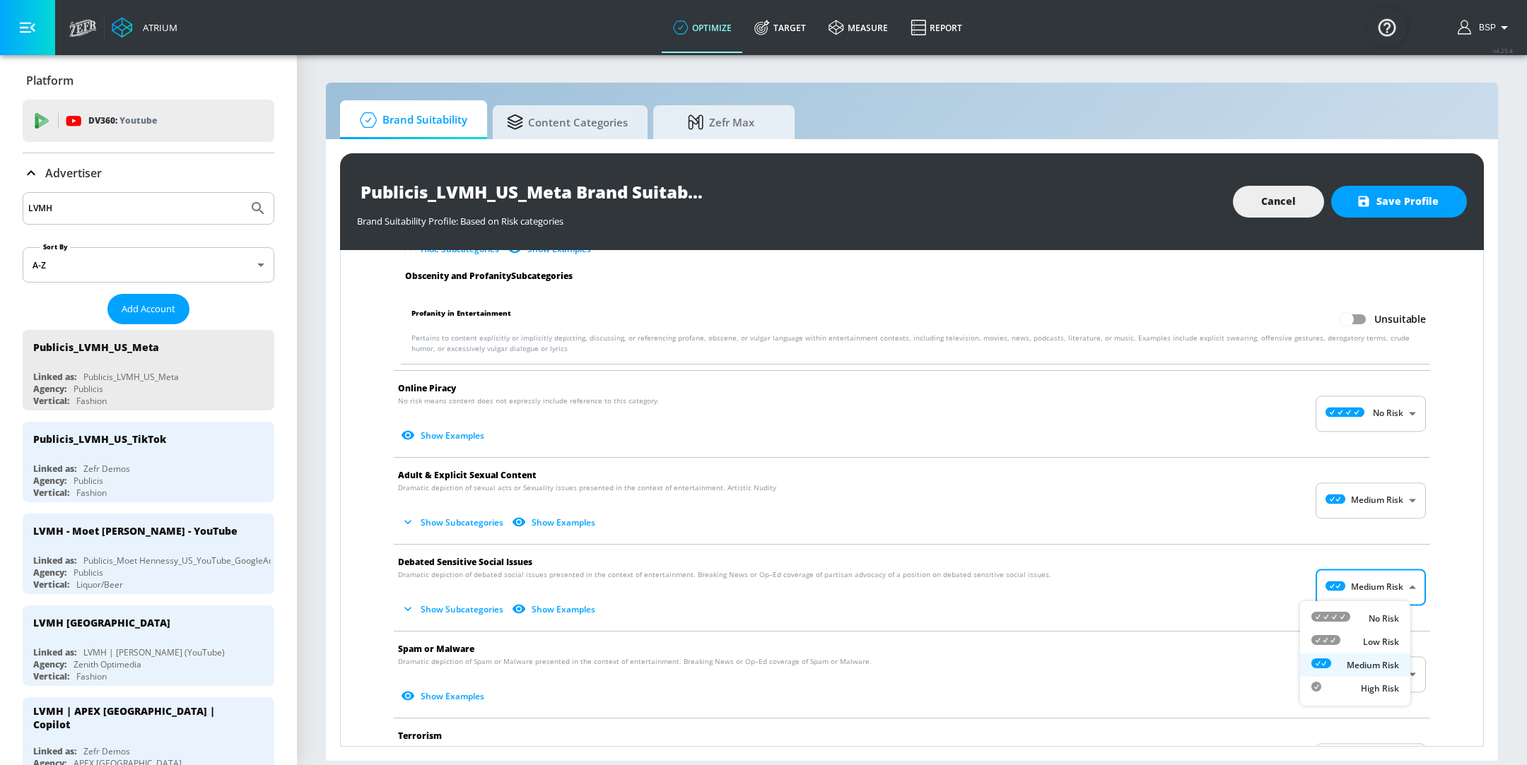
click at [1366, 611] on li "No Risk" at bounding box center [1355, 618] width 110 height 23
type input "MINIMAL"
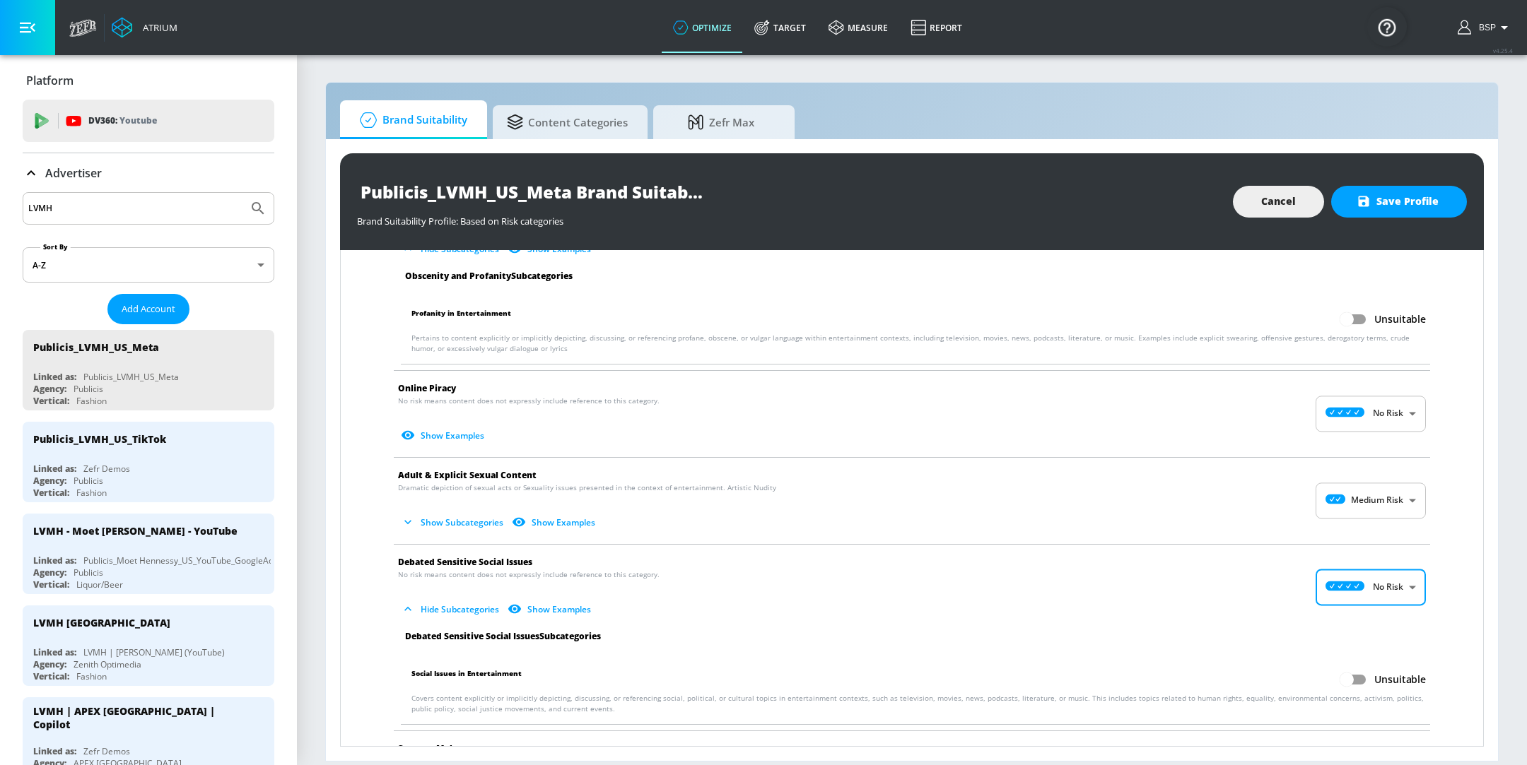
click at [1374, 493] on body "Atrium optimize Target measure Report optimize Target measure Report v 4.25.4 B…" at bounding box center [763, 382] width 1527 height 765
click at [1372, 539] on li "No Risk" at bounding box center [1355, 531] width 110 height 23
type input "MINIMAL"
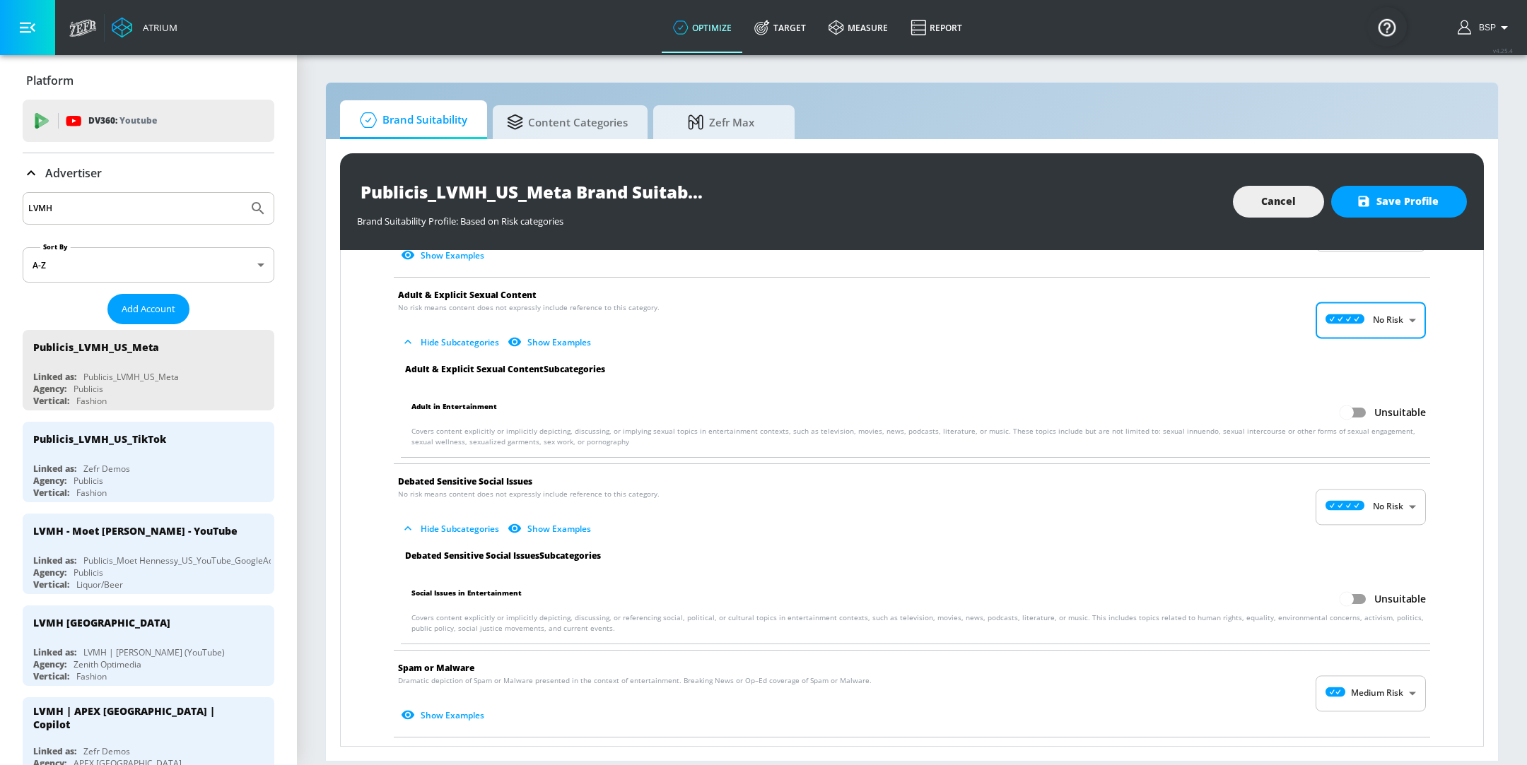
scroll to position [2058, 0]
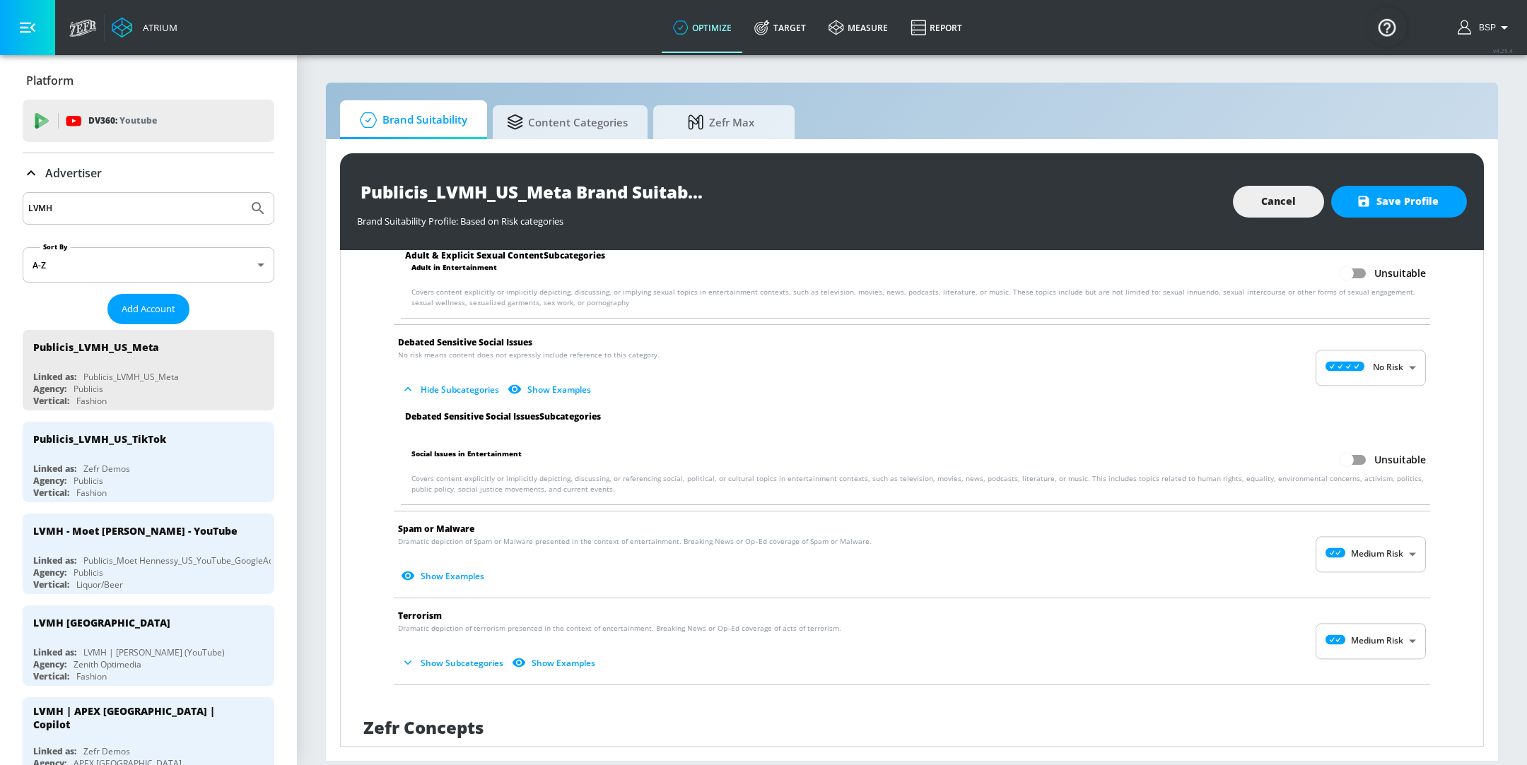
click at [1387, 528] on li "Spam or Malware Dramatic depiction of Spam or Malware presented in the context …" at bounding box center [912, 555] width 1050 height 86
click at [1387, 542] on body "Atrium optimize Target measure Report optimize Target measure Report v 4.25.4 B…" at bounding box center [763, 382] width 1527 height 765
click at [1383, 579] on p "No Risk" at bounding box center [1383, 585] width 30 height 13
type input "MINIMAL"
click at [1378, 643] on body "Atrium optimize Target measure Report optimize Target measure Report v 4.25.4 B…" at bounding box center [763, 382] width 1527 height 765
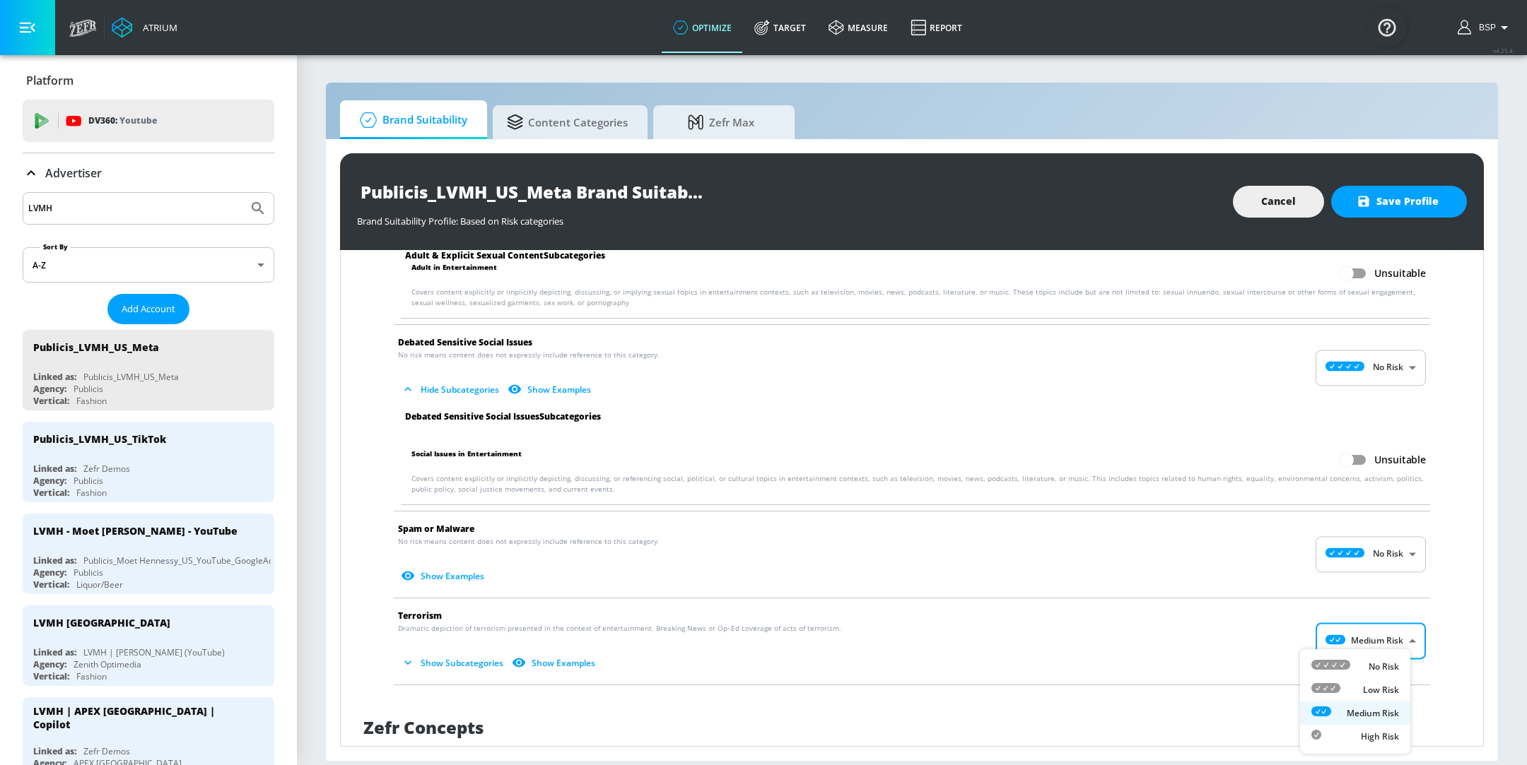
click at [1379, 655] on ul "No Risk Low Risk Medium Risk High Risk" at bounding box center [1355, 702] width 110 height 105
click at [1383, 662] on p "No Risk" at bounding box center [1383, 667] width 30 height 13
type input "MINIMAL"
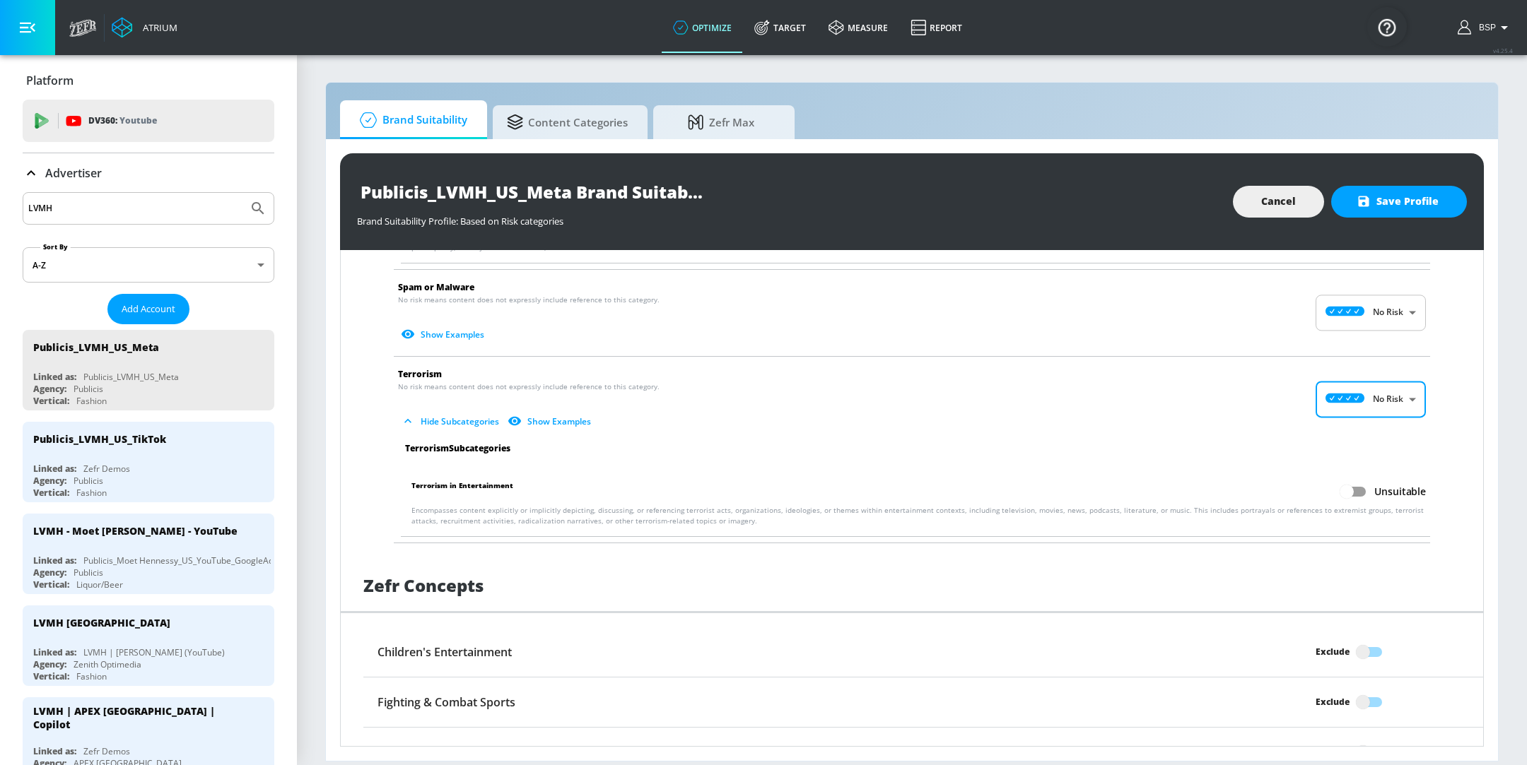
scroll to position [2318, 0]
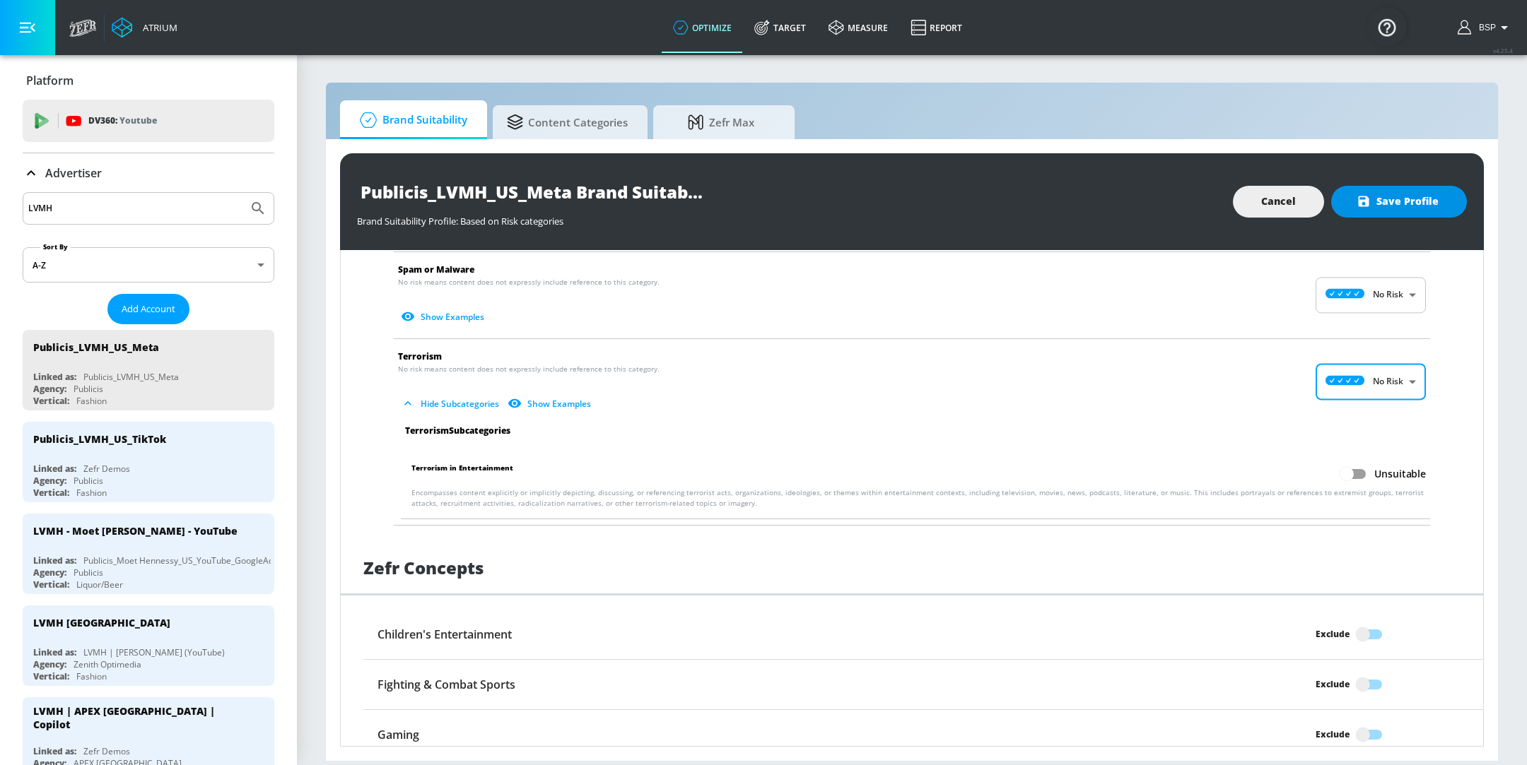
click at [1395, 194] on span "Save Profile" at bounding box center [1398, 202] width 79 height 18
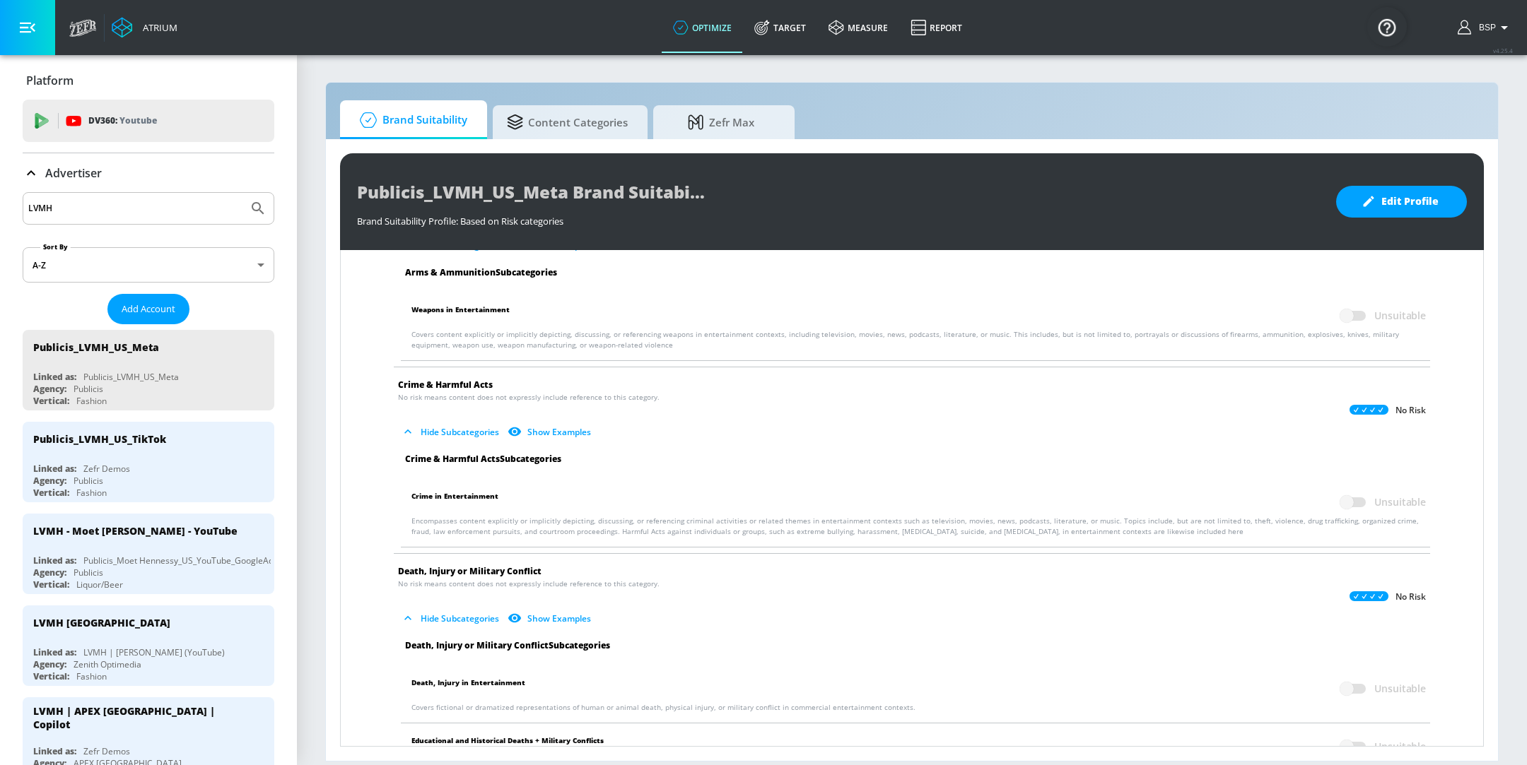
scroll to position [0, 0]
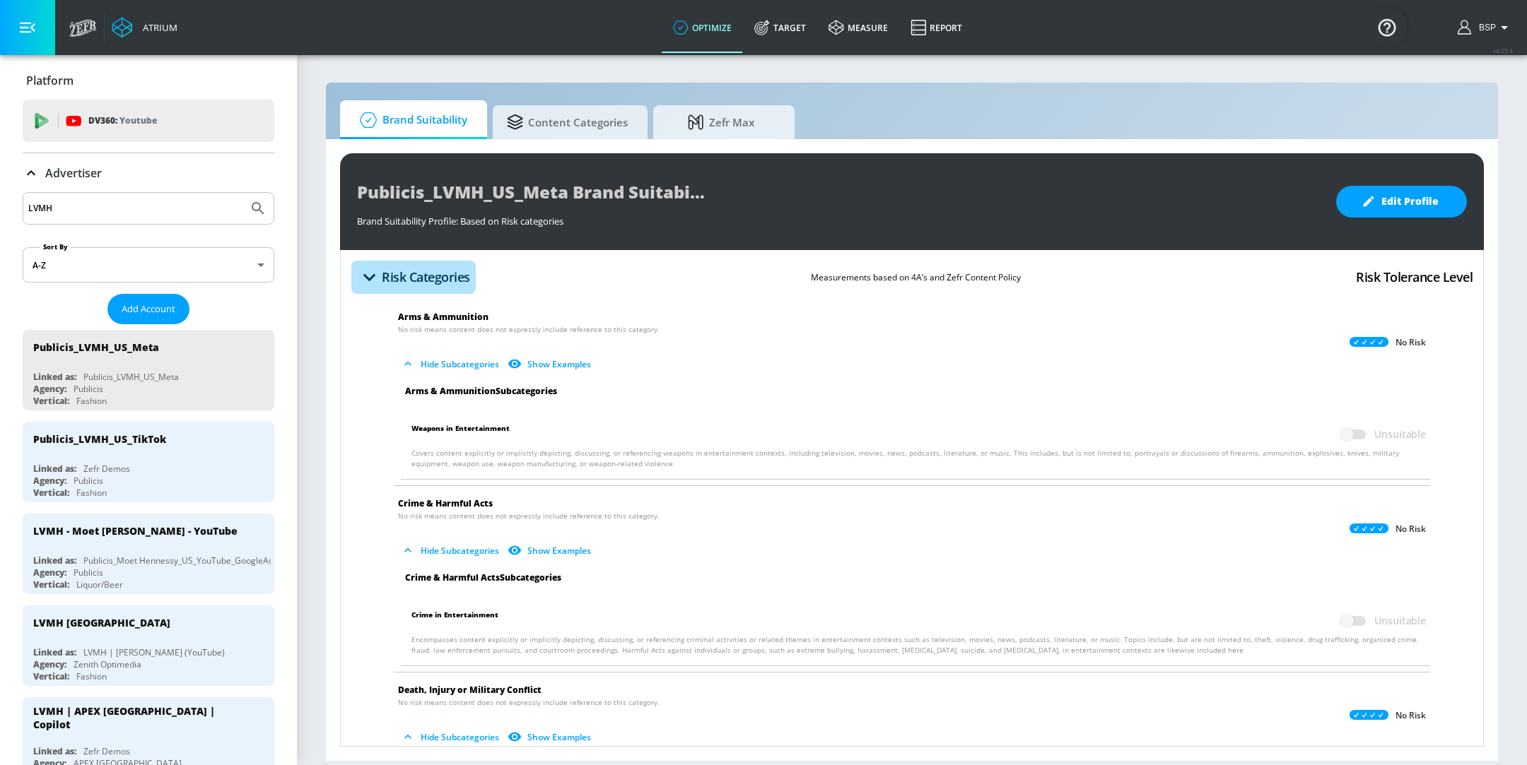
click at [373, 281] on icon "button" at bounding box center [369, 277] width 25 height 25
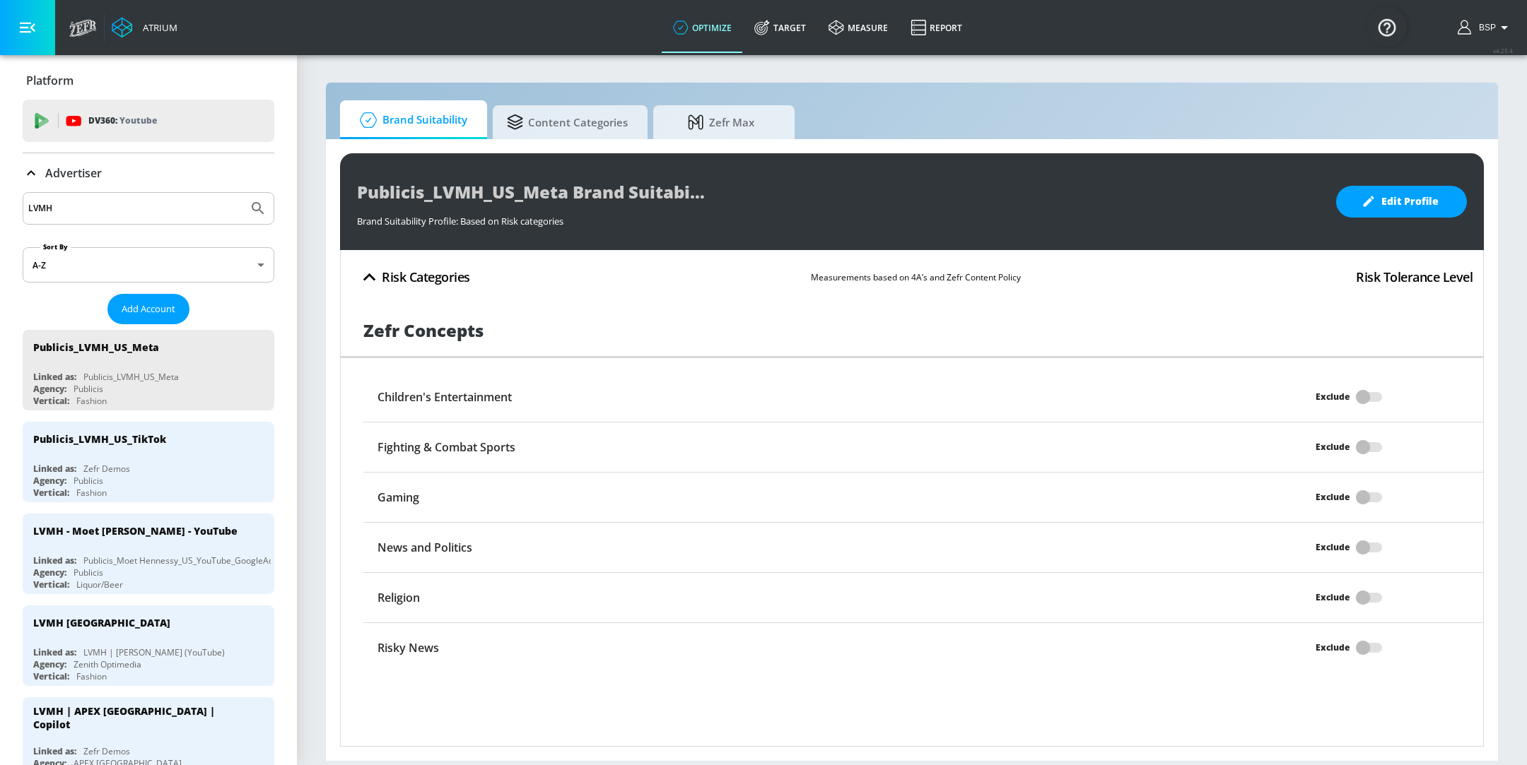
click at [369, 277] on icon "button" at bounding box center [369, 277] width 25 height 25
